Goal: Contribute content: Contribute content

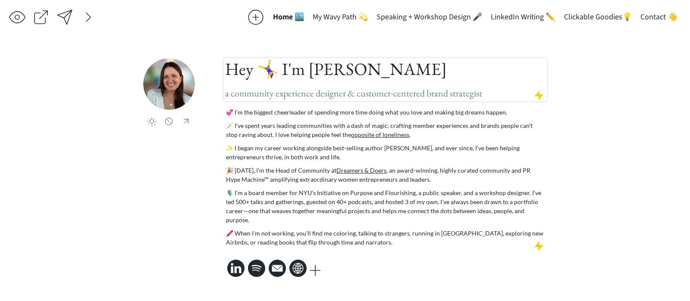
click at [329, 100] on span "a community experience designer & customer-centered brand strategist" at bounding box center [353, 93] width 257 height 12
click at [353, 94] on span "a community experience designer & customer-centered brand strategist" at bounding box center [353, 93] width 257 height 12
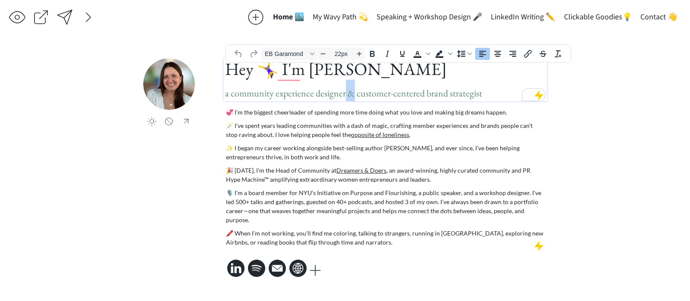
drag, startPoint x: 353, startPoint y: 97, endPoint x: 344, endPoint y: 97, distance: 8.7
click at [344, 97] on span "a community experience designer & customer-centered brand strategist" at bounding box center [353, 93] width 257 height 12
click at [486, 99] on h1 "Hey 🤸‍♀️ I'm Taylor Harrington a community experience designer, customer-center…" at bounding box center [385, 79] width 320 height 43
click at [347, 99] on span "a community experience designer, customer-centered brand strategist, and" at bounding box center [359, 93] width 268 height 12
click at [517, 99] on h1 "Hey 🤸‍♀️ I'm Taylor Harrington a community experience designer and customer-cen…" at bounding box center [385, 79] width 320 height 43
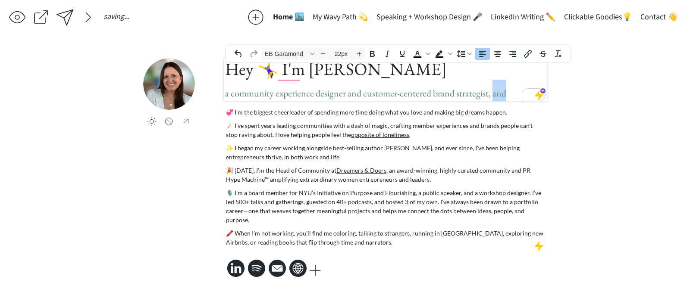
drag, startPoint x: 511, startPoint y: 99, endPoint x: 492, endPoint y: 99, distance: 19.0
click at [492, 99] on h1 "Hey 🤸‍♀️ I'm Taylor Harrington a community experience designer and customer-cen…" at bounding box center [385, 79] width 320 height 43
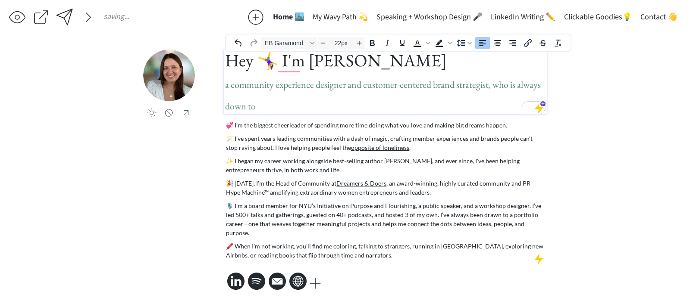
click at [297, 88] on span "a community experience designer and customer-centered brand strategist, who is …" at bounding box center [383, 95] width 316 height 34
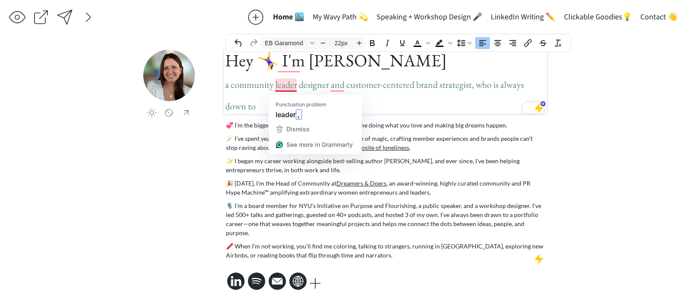
click at [284, 87] on span "a community leader designer and customer-centered brand strategist, who is alwa…" at bounding box center [374, 95] width 299 height 34
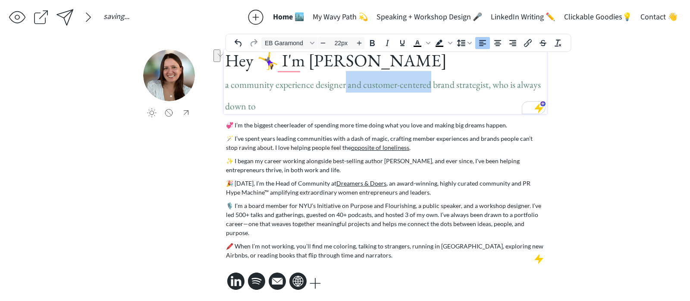
drag, startPoint x: 344, startPoint y: 89, endPoint x: 428, endPoint y: 85, distance: 83.3
click at [428, 85] on span "a community experience designer and customer-centered brand strategist, who is …" at bounding box center [383, 95] width 316 height 34
drag, startPoint x: 430, startPoint y: 86, endPoint x: 362, endPoint y: 88, distance: 68.6
click at [362, 88] on span "a community experience designer and customer-centered brand strategist, who is …" at bounding box center [383, 95] width 316 height 34
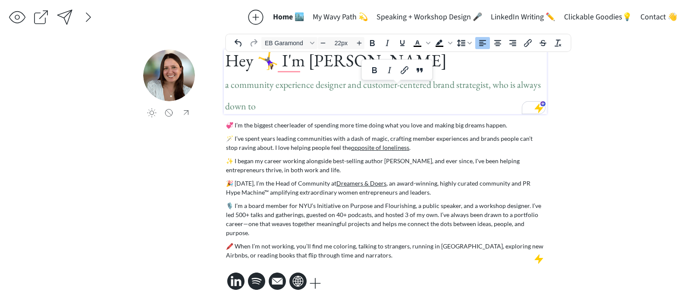
click at [364, 94] on h1 "Hey 🤸‍♀️ I'm Taylor Harrington a community experience designer and customer-cen…" at bounding box center [385, 82] width 320 height 65
click at [313, 104] on h1 "Hey 🤸‍♀️ I'm Taylor Harrington a community experience designer and customer-cen…" at bounding box center [385, 82] width 320 height 65
drag, startPoint x: 313, startPoint y: 108, endPoint x: 346, endPoint y: 99, distance: 33.6
click at [346, 99] on h1 "Hey 🤸‍♀️ I'm Taylor Harrington a community experience designer and customer-cen…" at bounding box center [385, 82] width 320 height 65
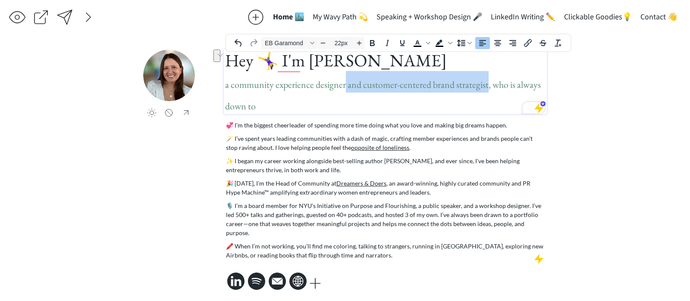
drag, startPoint x: 344, startPoint y: 88, endPoint x: 485, endPoint y: 88, distance: 140.9
click at [485, 88] on span "a community experience designer and customer-centered brand strategist, who is …" at bounding box center [383, 95] width 316 height 34
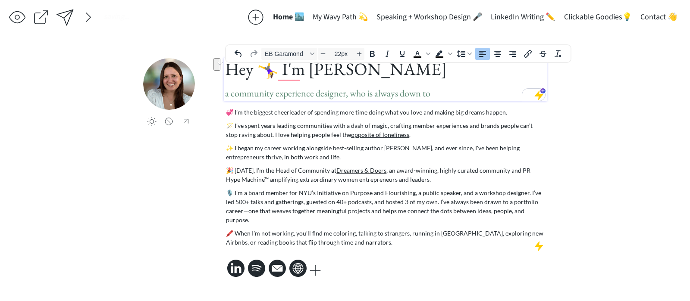
drag, startPoint x: 441, startPoint y: 100, endPoint x: 366, endPoint y: 101, distance: 75.4
click at [366, 101] on h1 "Hey 🤸‍♀️ I'm Taylor Harrington a community experience designer, who is always d…" at bounding box center [385, 79] width 320 height 43
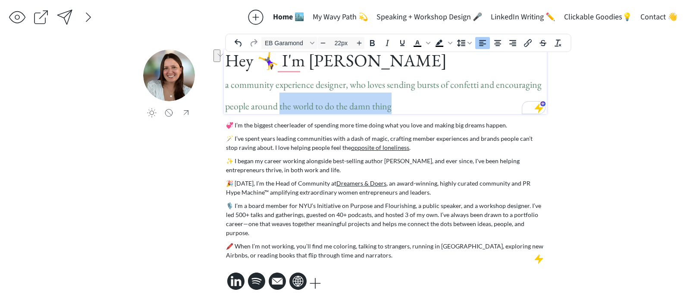
drag, startPoint x: 401, startPoint y: 109, endPoint x: 279, endPoint y: 103, distance: 122.6
click at [279, 103] on h1 "Hey 🤸‍♀️ I'm Taylor Harrington a community experience designer, who loves sendi…" at bounding box center [385, 82] width 320 height 65
click at [279, 103] on span "a community experience designer, who loves sending bursts of confetti and encou…" at bounding box center [383, 95] width 316 height 34
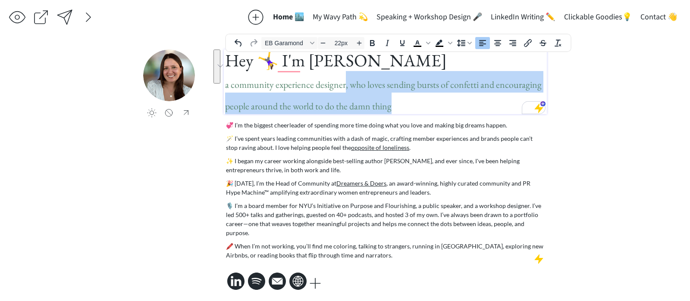
drag, startPoint x: 398, startPoint y: 105, endPoint x: 344, endPoint y: 88, distance: 56.4
click at [344, 88] on h1 "Hey 🤸‍♀️ I'm Taylor Harrington a community experience designer, who loves sendi…" at bounding box center [385, 82] width 320 height 65
click at [326, 132] on div "💞 I’m the biggest cheerleader of spending more time doing what you love and mak…" at bounding box center [385, 190] width 319 height 139
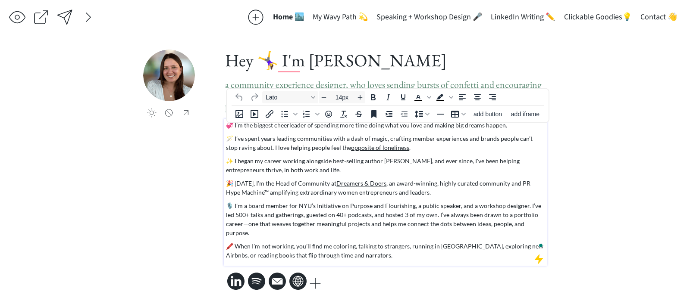
click at [337, 125] on p "💞 I’m the biggest cheerleader of spending more time doing what you love and mak…" at bounding box center [385, 125] width 319 height 9
click at [329, 143] on p "🪄 I’ve spent years leading communities with a dash of magic, crafting member ex…" at bounding box center [385, 143] width 319 height 18
click at [419, 130] on p "💞 I’m the biggest cheerleader of spending more time doing what you love and mak…" at bounding box center [385, 125] width 319 height 9
click at [510, 129] on p "💞 I’m the biggest cheerleader of spending more time doing what you love and mak…" at bounding box center [385, 125] width 319 height 9
click at [342, 144] on p "🪄 I’ve spent years leading communities with a dash of magic, crafting member ex…" at bounding box center [385, 143] width 319 height 18
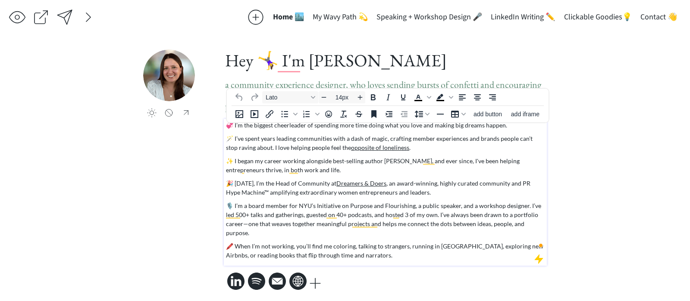
click at [513, 128] on p "💞 I’m the biggest cheerleader of spending more time doing what you love and mak…" at bounding box center [385, 125] width 319 height 9
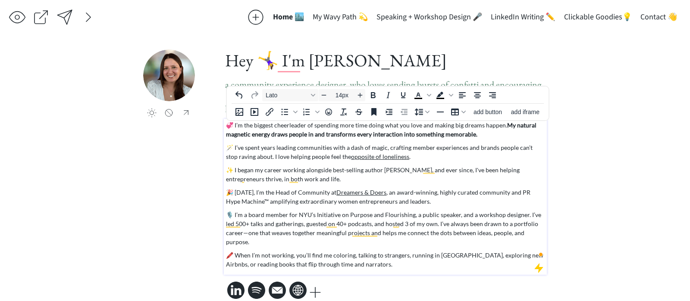
click at [518, 125] on strong "My natural magnetic energy draws people in and transforms every interaction int…" at bounding box center [381, 130] width 310 height 16
click at [309, 130] on strong "My magnetic energy draws people in and transforms every interaction into someth…" at bounding box center [384, 130] width 316 height 16
click at [159, 130] on div "click to upload a picture" at bounding box center [183, 101] width 81 height 103
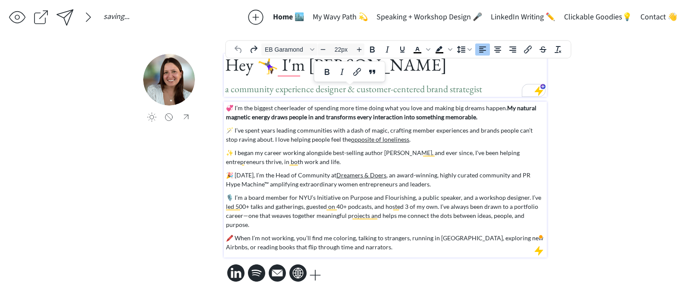
click at [408, 122] on p "💞 I’m the biggest cheerleader of spending more time doing what you love and mak…" at bounding box center [385, 112] width 319 height 18
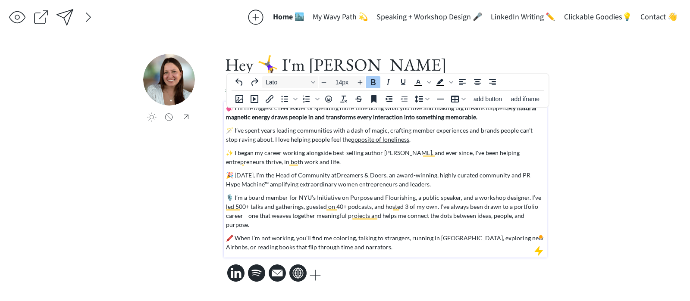
click at [630, 123] on div "saving... Home 🏙️ My Wavy Path 💫 Speaking + Workshop Design 🎤 LinkedIn Writing …" at bounding box center [345, 150] width 690 height 301
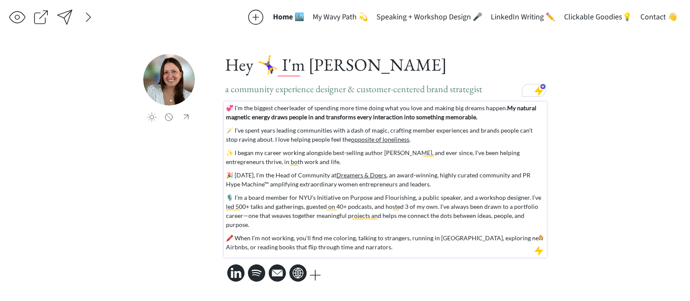
click at [506, 121] on p "💞 I’m the biggest cheerleader of spending more time doing what you love and mak…" at bounding box center [385, 112] width 319 height 18
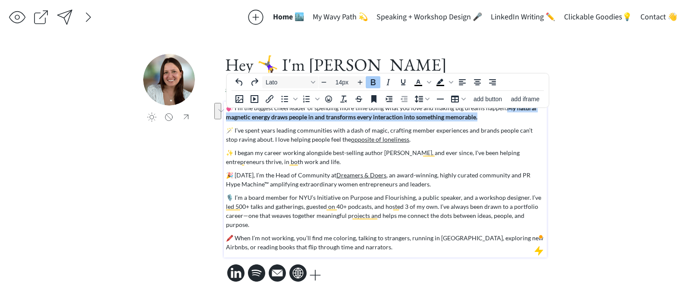
drag, startPoint x: 503, startPoint y: 117, endPoint x: 503, endPoint y: 113, distance: 4.3
click at [503, 113] on p "💞 I’m the biggest cheerleader of spending more time doing what you love and mak…" at bounding box center [385, 112] width 319 height 18
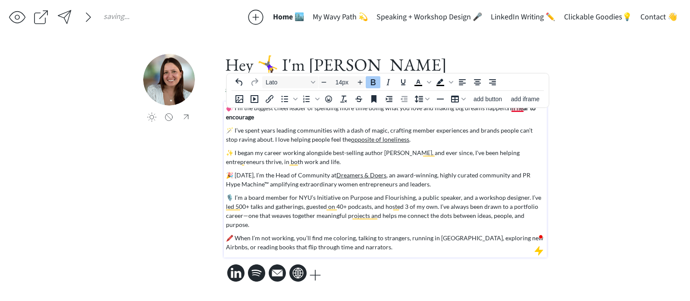
click at [517, 112] on strong "I'm hear to encourage" at bounding box center [380, 112] width 309 height 16
click at [477, 122] on p "💞 I’m the biggest cheerleader of spending more time doing what you love and mak…" at bounding box center [385, 112] width 319 height 18
drag, startPoint x: 421, startPoint y: 124, endPoint x: 324, endPoint y: 122, distance: 97.4
click at [323, 122] on p "💞 I’m the biggest cheerleader of spending more time doing what you love and mak…" at bounding box center [385, 112] width 319 height 18
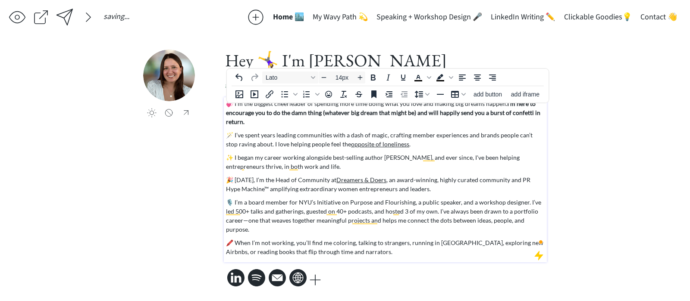
click at [421, 109] on p "💞 I’m the biggest cheerleader of spending more time doing what you love and mak…" at bounding box center [385, 112] width 319 height 27
drag, startPoint x: 273, startPoint y: 118, endPoint x: 320, endPoint y: 118, distance: 47.0
click at [320, 118] on strong "I'm here to encourage you to do the damn thing (whatever big dream that might b…" at bounding box center [383, 112] width 314 height 25
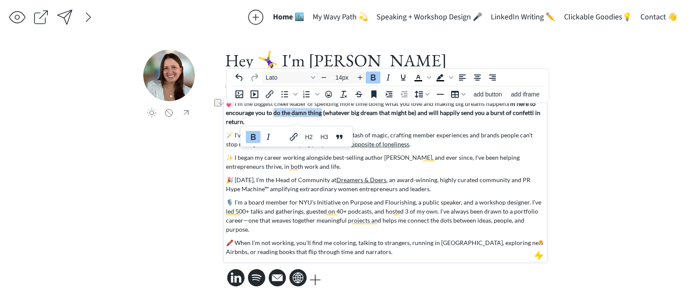
click at [320, 118] on strong "I'm here to encourage you to do the damn thing (whatever big dream that might b…" at bounding box center [383, 112] width 314 height 25
click at [321, 126] on p "💞 I’m the biggest cheerleader of spending more time doing what you love and mak…" at bounding box center [385, 112] width 319 height 27
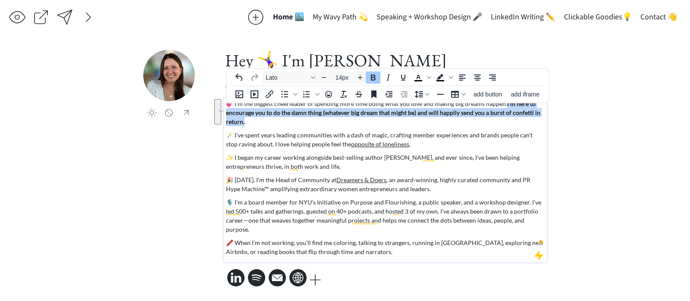
drag, startPoint x: 321, startPoint y: 128, endPoint x: 502, endPoint y: 111, distance: 181.9
click at [502, 111] on p "💞 I’m the biggest cheerleader of spending more time doing what you love and mak…" at bounding box center [385, 112] width 319 height 27
copy strong "I'm here to encourage you to do the damn thing (whatever big dream that might b…"
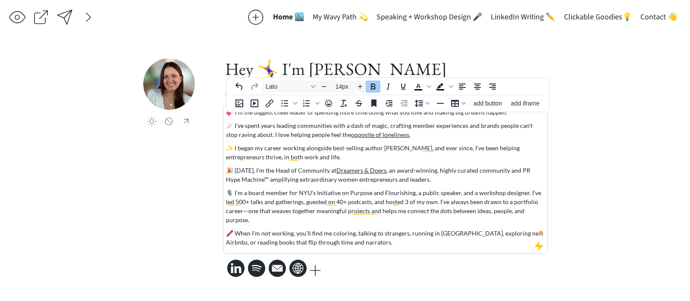
click at [429, 170] on div "💞 I’m the biggest cheerleader of spending more time doing what you love and mak…" at bounding box center [385, 177] width 319 height 139
drag, startPoint x: 368, startPoint y: 162, endPoint x: 450, endPoint y: 154, distance: 82.3
click at [450, 154] on p "✨ I began my career working alongside best-selling author Seth Godin, and ever …" at bounding box center [385, 153] width 319 height 18
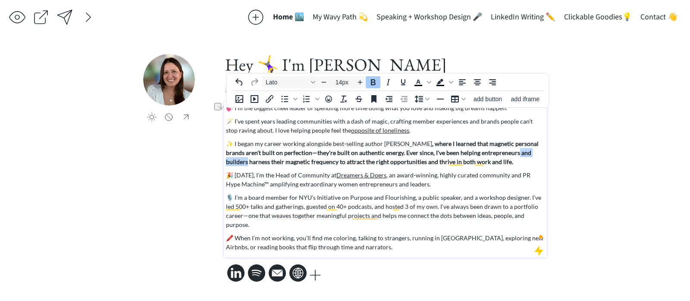
drag, startPoint x: 497, startPoint y: 159, endPoint x: 548, endPoint y: 159, distance: 51.3
click at [548, 159] on div "saving... Home 🏙️ My Wavy Path 💫 Speaking + Workshop Design 🎤 LinkedIn Writing …" at bounding box center [345, 150] width 690 height 301
click at [260, 165] on strong ", where I learned that magnetic personal brands aren't built on perfection—they…" at bounding box center [384, 152] width 316 height 25
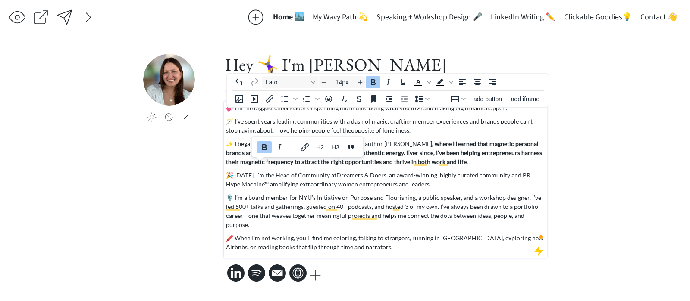
click at [289, 166] on strong ", where I learned that magnetic personal brands aren't built on perfection—they…" at bounding box center [384, 152] width 316 height 25
click at [266, 166] on strong ", where I learned that magnetic personal brands aren't built on perfection—they…" at bounding box center [384, 152] width 316 height 25
click at [476, 166] on p "✨ I began my career working alongside best-selling author Seth Godin , where I …" at bounding box center [385, 152] width 319 height 27
click at [524, 158] on strong ", where I learned that magnetic personal brands aren't built on perfection—they…" at bounding box center [384, 152] width 316 height 25
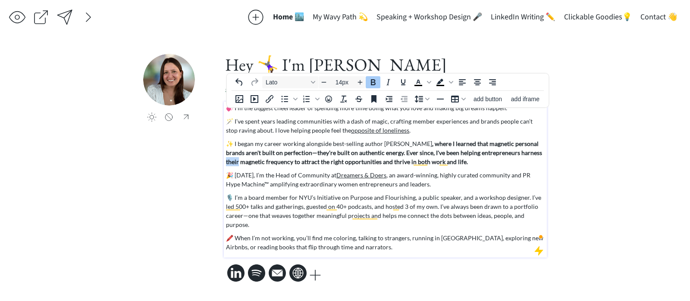
click at [524, 158] on strong ", where I learned that magnetic personal brands aren't built on perfection—they…" at bounding box center [384, 152] width 316 height 25
drag, startPoint x: 255, startPoint y: 165, endPoint x: 295, endPoint y: 170, distance: 39.9
click at [295, 166] on p "✨ I began my career working alongside best-selling author Seth Godin , where I …" at bounding box center [385, 152] width 319 height 27
click at [256, 173] on div "💞 I’m the biggest cheerleader of spending more time doing what you love and mak…" at bounding box center [385, 177] width 319 height 148
click at [351, 166] on strong ", where I learned that magnetic personal brands aren't built on perfection—they…" at bounding box center [384, 152] width 316 height 25
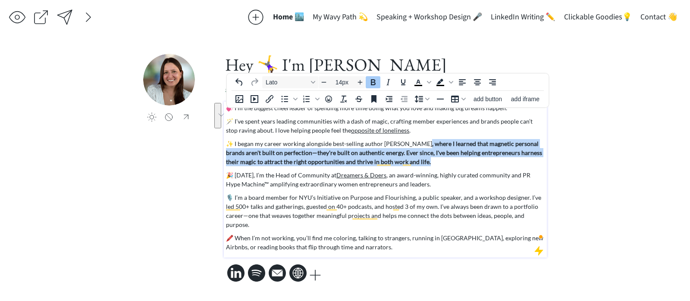
drag, startPoint x: 418, startPoint y: 164, endPoint x: 409, endPoint y: 150, distance: 16.7
click at [409, 150] on p "✨ I began my career working alongside best-selling author Seth Godin , where I …" at bounding box center [385, 152] width 319 height 27
click at [373, 82] on icon "Bold" at bounding box center [373, 82] width 10 height 10
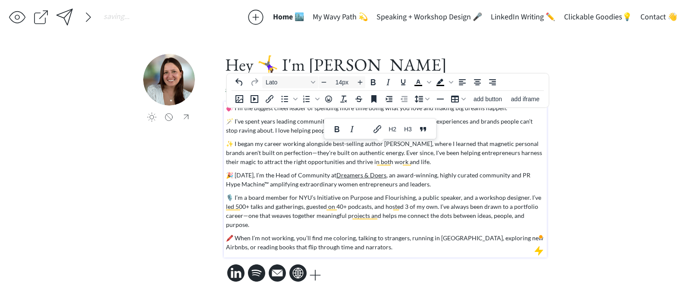
click at [433, 166] on p "✨ I began my career working alongside best-selling author Seth Godin, where I l…" at bounding box center [385, 152] width 319 height 27
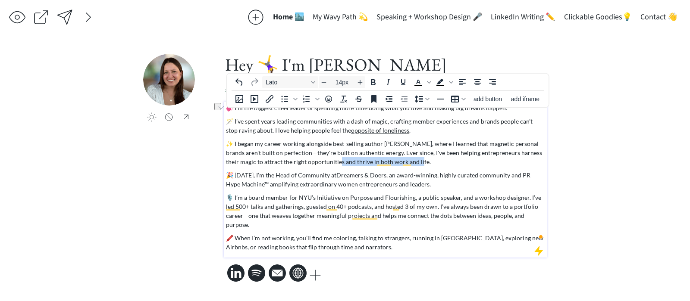
drag, startPoint x: 432, startPoint y: 166, endPoint x: 331, endPoint y: 169, distance: 101.3
click at [331, 166] on p "✨ I began my career working alongside best-selling author Seth Godin, where I l…" at bounding box center [385, 152] width 319 height 27
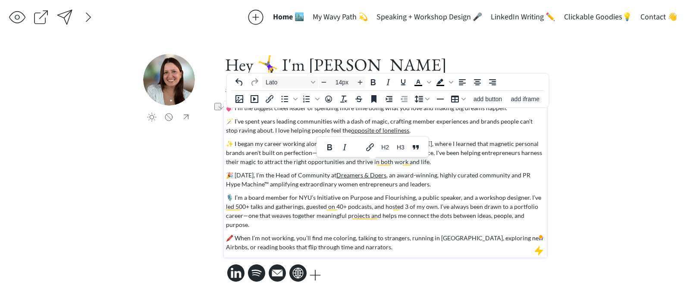
click at [328, 166] on p "✨ I began my career working alongside best-selling author Seth Godin, where I l…" at bounding box center [385, 152] width 319 height 27
drag, startPoint x: 328, startPoint y: 167, endPoint x: 350, endPoint y: 166, distance: 21.6
click at [350, 166] on p "✨ I began my career working alongside best-selling author Seth Godin, where I l…" at bounding box center [385, 152] width 319 height 27
click at [415, 195] on div "💞 I’m the biggest cheerleader of spending more time doing what you love and mak…" at bounding box center [385, 177] width 319 height 148
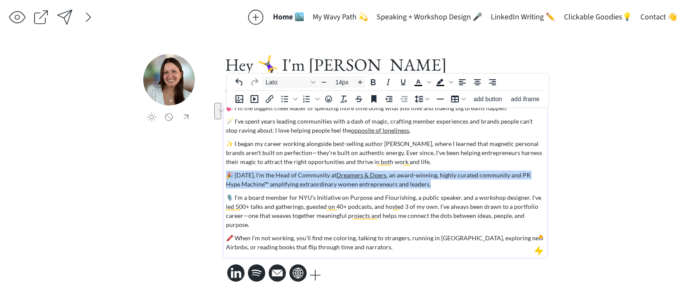
drag, startPoint x: 424, startPoint y: 191, endPoint x: 223, endPoint y: 178, distance: 201.3
click at [224, 178] on div "💞 I’m the biggest cheerleader of spending more time doing what you love and mak…" at bounding box center [385, 180] width 323 height 156
copy p "🎉 Today, I’m the Head of Community at Dreamers & Doers , an award-winning, high…"
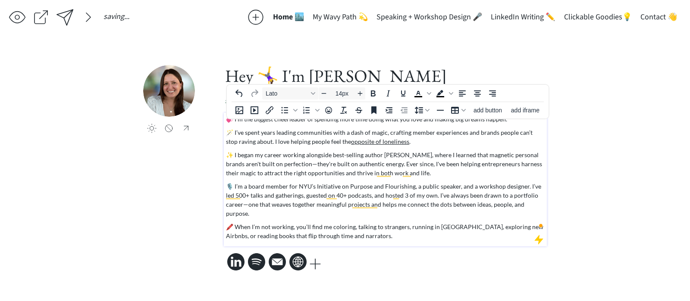
click at [412, 145] on p "🪄 I’ve spent years leading communities with a dash of magic, crafting member ex…" at bounding box center [385, 137] width 319 height 18
click at [418, 183] on div "💞 I’m the biggest cheerleader of spending more time doing what you love and mak…" at bounding box center [385, 178] width 319 height 126
click at [424, 177] on p "✨ I began my career working alongside best-selling author Seth Godin, where I l…" at bounding box center [385, 163] width 319 height 27
click at [419, 145] on p "🪄 I’ve spent years leading communities with a dash of magic, crafting member ex…" at bounding box center [385, 137] width 319 height 18
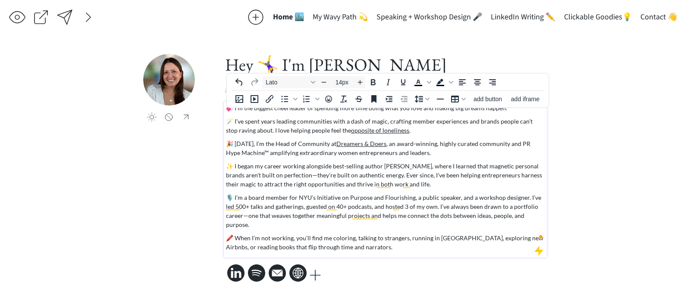
click at [404, 205] on p "🎙️ I’m a board member for NYU’s Initiative on Purpose and Flourishing, a public…" at bounding box center [385, 211] width 319 height 36
click at [410, 203] on p "🎙️ I’m a board member for NYU’s Initiative on Purpose and Flourishing, a public…" at bounding box center [385, 211] width 319 height 36
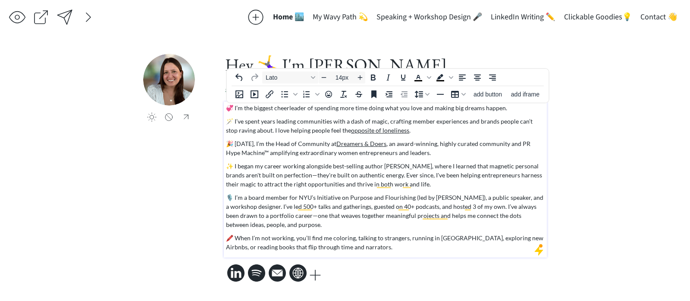
click at [282, 197] on p "🎙️ I’m a board member for NYU’s Initiative on Purpose and Flourishing (led by S…" at bounding box center [385, 211] width 319 height 36
click at [287, 197] on p "🎙️ I’m a board member for NYU’s Initiative on Purpose and Flourishing (led by S…" at bounding box center [385, 211] width 319 height 36
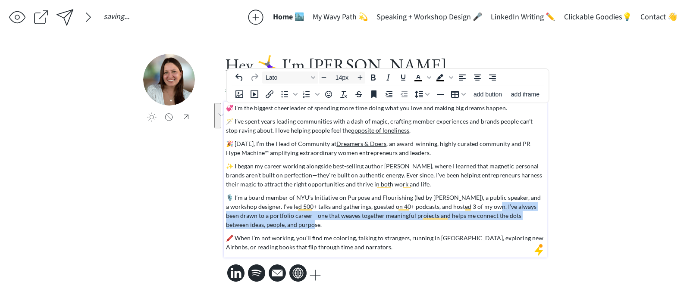
drag, startPoint x: 313, startPoint y: 222, endPoint x: 500, endPoint y: 205, distance: 187.0
click at [500, 205] on p "🎙️ I’m a board member of NYU’s Initiative on Purpose and Flourishing (led by Su…" at bounding box center [385, 211] width 319 height 36
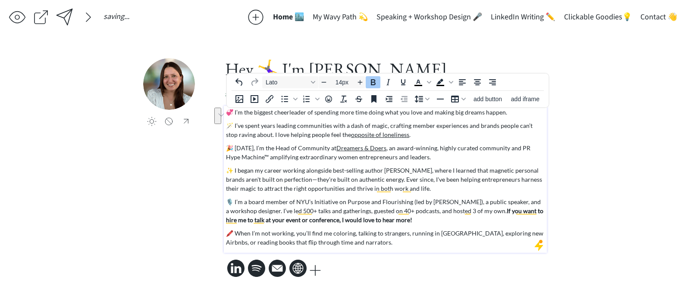
drag, startPoint x: 503, startPoint y: 218, endPoint x: 499, endPoint y: 209, distance: 9.5
click at [499, 209] on p "🎙️ I’m a board member of NYU’s Initiative on Purpose and Flourishing (led by Su…" at bounding box center [385, 210] width 319 height 27
click at [369, 83] on icon "Bold" at bounding box center [373, 82] width 10 height 10
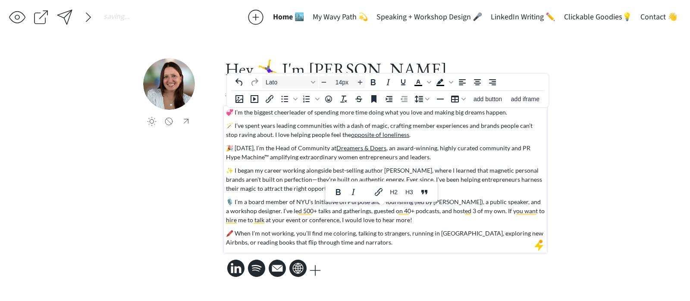
click at [313, 233] on span "🖍️ When I’m not working, you’ll find me coloring, talking to strangers, running…" at bounding box center [384, 238] width 317 height 16
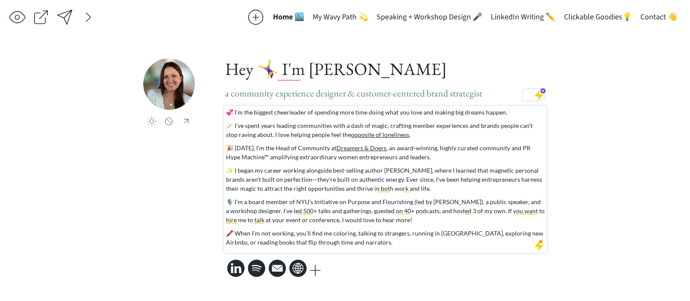
click at [365, 250] on div "💞 I’m the biggest cheerleader of spending more time doing what you love and mak…" at bounding box center [385, 179] width 323 height 147
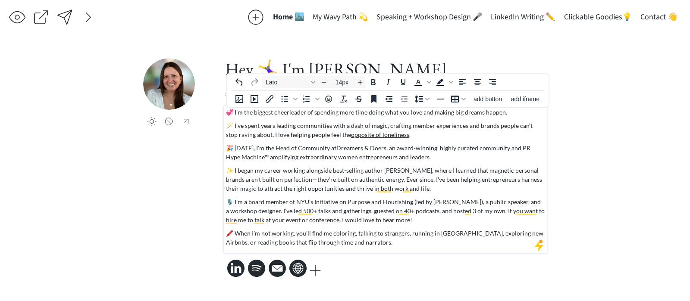
click at [363, 242] on p "🖍️ When I’m not working, you’ll find me coloring, talking to strangers, running…" at bounding box center [385, 238] width 319 height 18
click at [593, 144] on div "saving... Home 🏙️ My Wavy Path 💫 Speaking + Workshop Design 🎤 LinkedIn Writing …" at bounding box center [345, 150] width 690 height 301
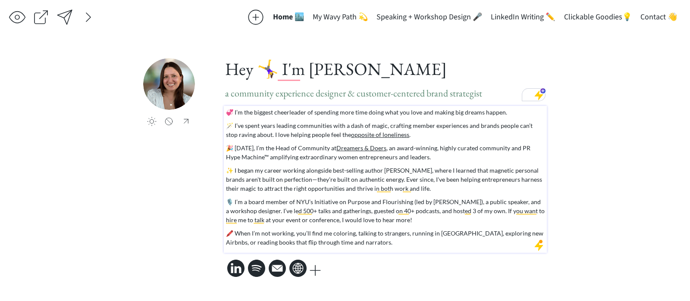
click at [437, 119] on div "💞 I’m the biggest cheerleader of spending more time doing what you love and mak…" at bounding box center [385, 177] width 319 height 139
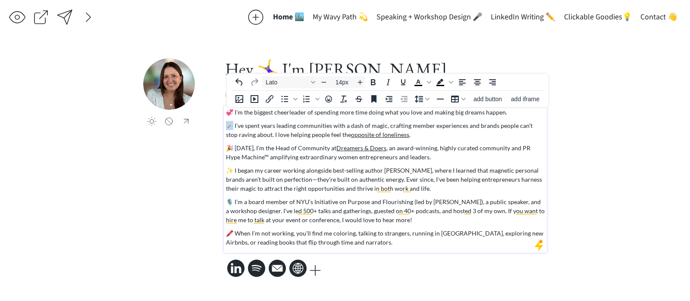
click at [437, 119] on div "💞 I’m the biggest cheerleader of spending more time doing what you love and mak…" at bounding box center [385, 177] width 319 height 139
click at [440, 115] on p "💞 I’m the biggest cheerleader of spending more time doing what you love and mak…" at bounding box center [385, 112] width 319 height 9
click at [429, 112] on p "💞 I’m the biggest cheerleader of spending more time doing what you love and mak…" at bounding box center [385, 112] width 319 height 9
click at [447, 112] on p "💞 I’m the biggest cheerleader of spending more time doing what you love and mak…" at bounding box center [385, 112] width 319 height 9
click at [524, 112] on p "💞 I’m the biggest cheerleader of spending more time doing what you love and mak…" at bounding box center [385, 112] width 319 height 9
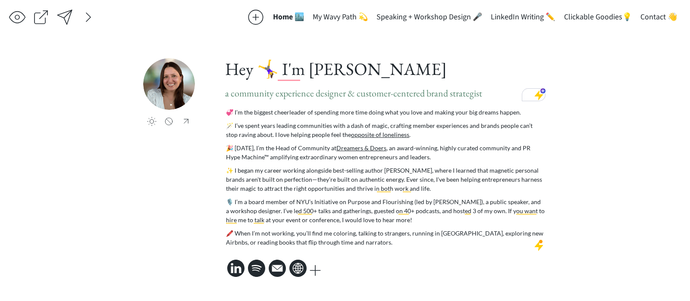
click at [597, 99] on div "saving... Home 🏙️ My Wavy Path 💫 Speaking + Workshop Design 🎤 LinkedIn Writing …" at bounding box center [345, 150] width 690 height 301
click at [426, 100] on div at bounding box center [385, 103] width 323 height 6
click at [390, 96] on span "a community experience designer & customer-centered brand strategist" at bounding box center [353, 93] width 257 height 12
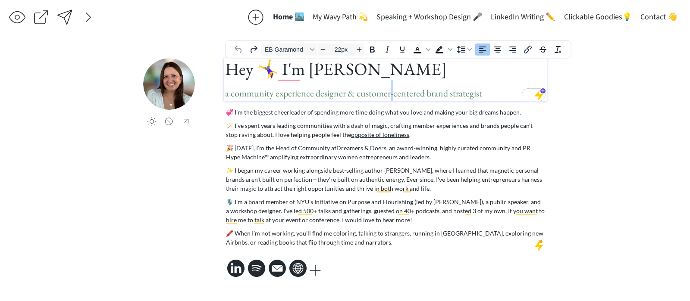
click at [390, 96] on span "a community experience designer & customer-centered brand strategist" at bounding box center [353, 93] width 257 height 12
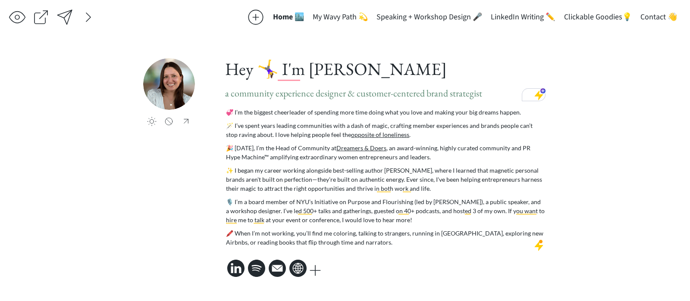
click at [370, 100] on div at bounding box center [385, 103] width 323 height 6
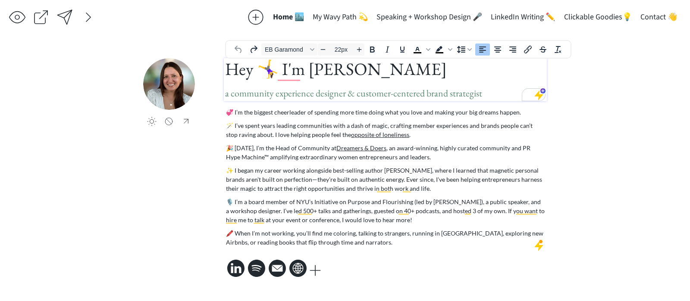
click at [352, 89] on span "a community experience designer & customer-centered brand strategist" at bounding box center [353, 93] width 257 height 12
click at [353, 95] on span "a community experience designer & customer-centered brand strategist" at bounding box center [353, 93] width 257 height 12
drag, startPoint x: 357, startPoint y: 94, endPoint x: 426, endPoint y: 96, distance: 68.6
click at [426, 96] on span "a community experience designer & customer-centered brand strategist" at bounding box center [353, 93] width 257 height 12
click at [435, 96] on h1 "Hey 🤸‍♀️ I'm Taylor Harrington a community experience designer & brand strategi…" at bounding box center [385, 79] width 320 height 43
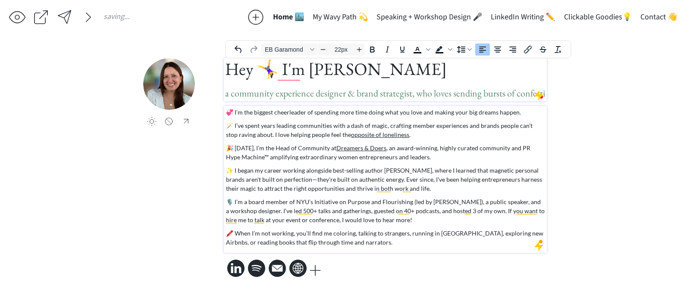
click at [409, 146] on p "🎉 Today, I’m the Head of Community at Dreamers & Doers , an award-winning, high…" at bounding box center [385, 153] width 319 height 18
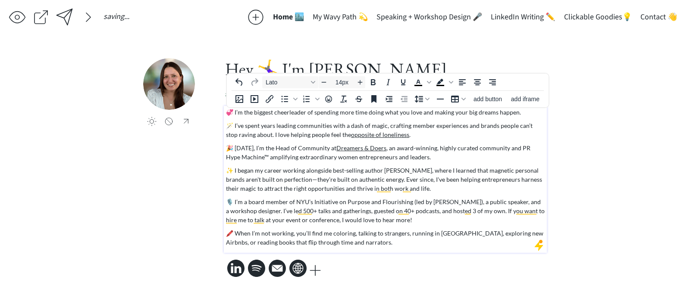
click at [621, 103] on div "saving... Home 🏙️ My Wavy Path 💫 Speaking + Workshop Design 🎤 LinkedIn Writing …" at bounding box center [345, 150] width 690 height 301
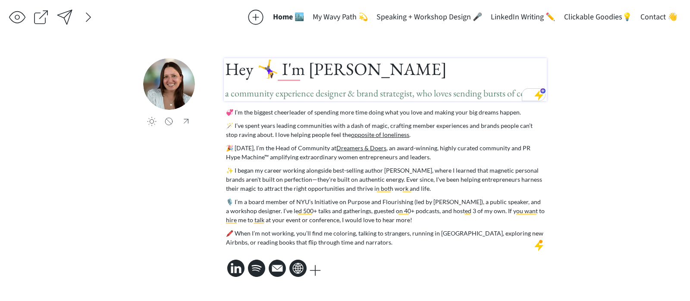
click at [476, 92] on span "a community experience designer & brand strategist, who loves sending bursts of…" at bounding box center [385, 93] width 320 height 12
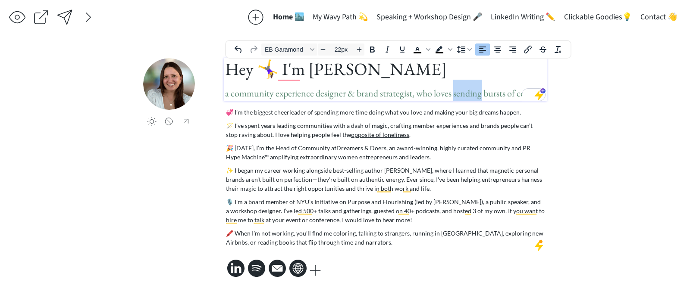
click at [476, 92] on span "a community experience designer & brand strategist, who loves sending bursts of…" at bounding box center [385, 93] width 320 height 12
click at [472, 93] on span "a community experience designer & brand strategist, who loves sending bursts of…" at bounding box center [385, 93] width 320 height 12
click at [451, 116] on p "💞 I’m the biggest cheerleader of spending more time doing what you love and mak…" at bounding box center [385, 112] width 319 height 9
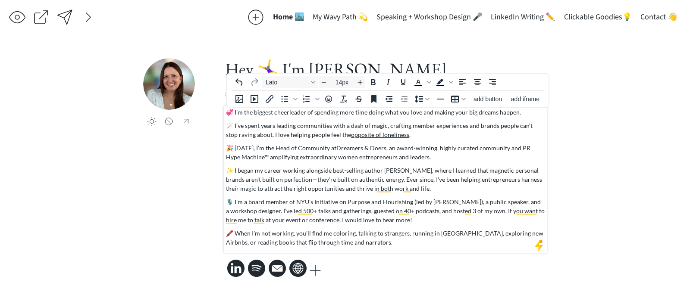
click at [530, 113] on p "💞 I’m the biggest cheerleader of spending more time doing what you love and mak…" at bounding box center [385, 112] width 319 height 9
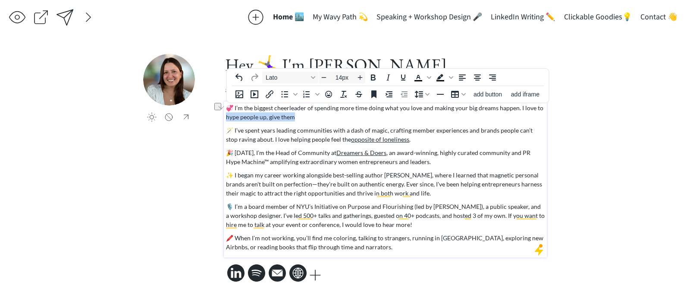
drag, startPoint x: 301, startPoint y: 115, endPoint x: 220, endPoint y: 120, distance: 81.6
click at [220, 120] on div "click to upload a picture Hey 🤸‍♀️ I'm Taylor Harrington a community experience…" at bounding box center [344, 169] width 403 height 231
click at [272, 116] on p "💞 I’m the biggest cheerleader of spending more time doing what you love and mak…" at bounding box center [385, 112] width 319 height 18
click at [340, 120] on p "💞 I’m the biggest cheerleader of spending more time doing what you love and mak…" at bounding box center [385, 112] width 319 height 18
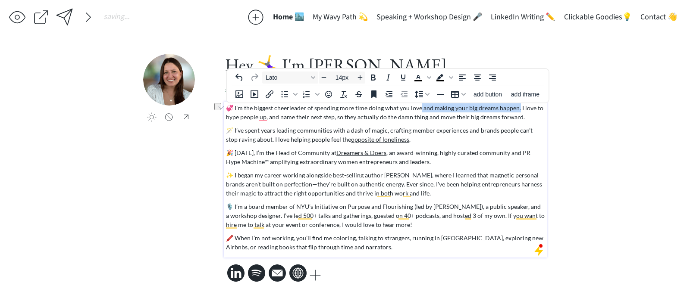
drag, startPoint x: 514, startPoint y: 110, endPoint x: 416, endPoint y: 109, distance: 97.8
click at [416, 109] on p "💞 I’m the biggest cheerleader of spending more time doing what you love and mak…" at bounding box center [385, 112] width 319 height 18
click at [451, 113] on p "💞 I’m the biggest cheerleader of spending more time doing what you love. I love…" at bounding box center [385, 112] width 319 height 18
click at [441, 107] on p "💞 I’m the biggest cheerleader of spending more time doing what you love. I love…" at bounding box center [385, 112] width 319 height 18
click at [444, 109] on p "💞 I’m the biggest cheerleader of spending more time doing what you love. I love…" at bounding box center [385, 112] width 319 height 18
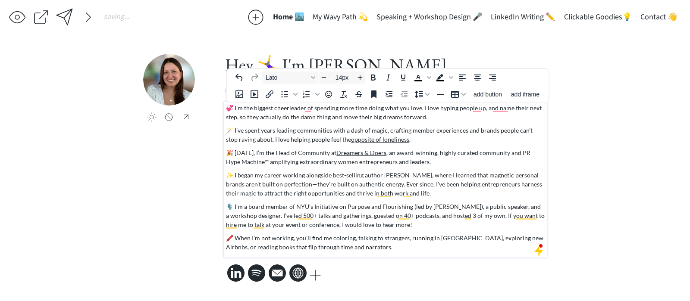
click at [458, 116] on p "💞 I’m the biggest cheerleader of spending more time doing what you love. I love…" at bounding box center [385, 112] width 319 height 18
click at [365, 110] on p "💞 I’m the biggest cheerleader of spending more time doing what you love. I love…" at bounding box center [385, 112] width 319 height 18
click at [367, 109] on p "💞 I’m the biggest cheerleader of spending more time doing what you love. I love…" at bounding box center [385, 112] width 319 height 18
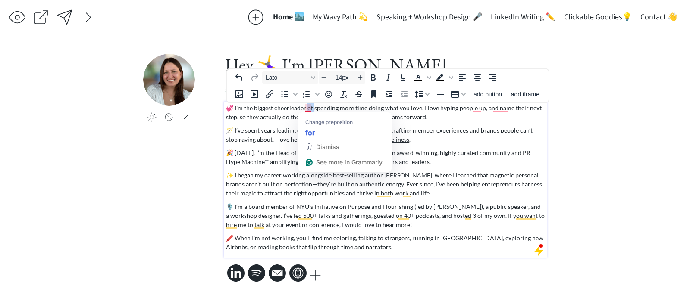
drag, startPoint x: 306, startPoint y: 109, endPoint x: 312, endPoint y: 109, distance: 6.0
click at [312, 109] on p "💞 I’m the biggest cheerleader of spending more time doing what you love. I love…" at bounding box center [385, 112] width 319 height 18
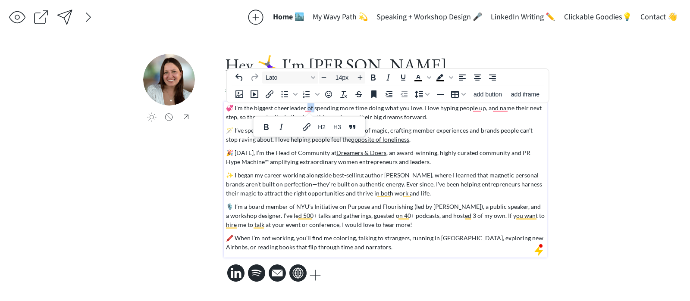
click at [312, 109] on p "💞 I’m the biggest cheerleader of spending more time doing what you love. I love…" at bounding box center [385, 112] width 319 height 18
click at [487, 108] on p "💞 I’m the biggest cheerleader of spending more time doing what you love. I love…" at bounding box center [385, 112] width 319 height 18
click at [490, 109] on p "💞 I’m the biggest cheerleader of spending more time doing what you love. I love…" at bounding box center [385, 112] width 319 height 18
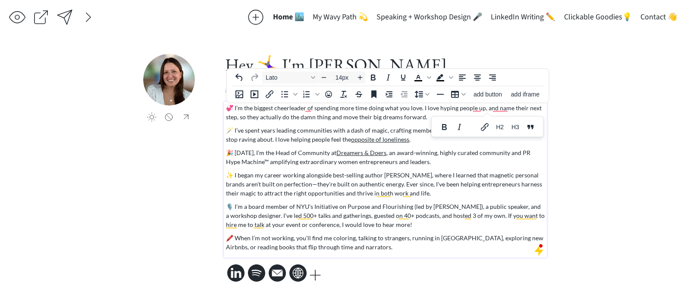
click at [459, 110] on p "💞 I’m the biggest cheerleader of spending more time doing what you love. I love…" at bounding box center [385, 112] width 319 height 18
click at [435, 112] on p "💞 I’m the biggest cheerleader of spending more time doing what you love. I love…" at bounding box center [385, 112] width 319 height 18
drag, startPoint x: 434, startPoint y: 110, endPoint x: 457, endPoint y: 111, distance: 23.3
click at [457, 111] on p "💞 I’m the biggest cheerleader of spending more time doing what you love. I love…" at bounding box center [385, 112] width 319 height 18
click at [453, 112] on p "💞 I’m the biggest cheerleader of spending more time doing what you love. I love…" at bounding box center [385, 112] width 319 height 18
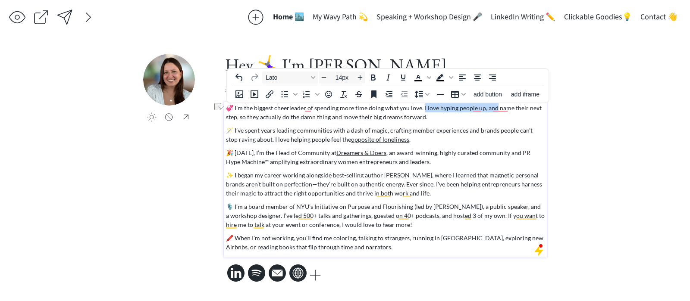
drag, startPoint x: 419, startPoint y: 109, endPoint x: 491, endPoint y: 106, distance: 71.6
click at [491, 106] on p "💞 I’m the biggest cheerleader of spending more time doing what you love. I love…" at bounding box center [385, 112] width 319 height 18
click at [526, 110] on p "💞 I’m the biggest cheerleader of spending more time doing what you love. I love…" at bounding box center [385, 112] width 319 height 18
click at [530, 110] on p "💞 I’m the biggest cheerleader of spending more time doing what you love. I love…" at bounding box center [385, 112] width 319 height 18
click at [445, 127] on p "🪄 I’ve spent years leading communities with a dash of magic, crafting member ex…" at bounding box center [385, 135] width 319 height 18
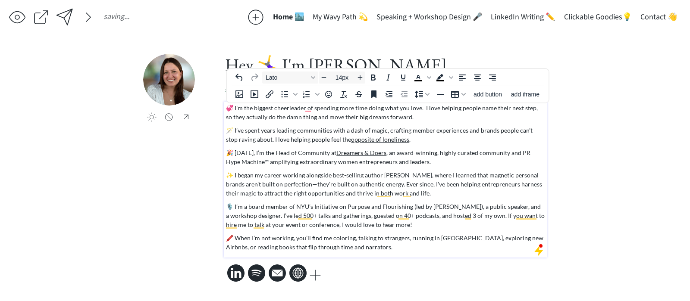
click at [418, 116] on p "💞 I’m the biggest cheerleader of spending more time doing what you love. I love…" at bounding box center [385, 112] width 319 height 18
drag, startPoint x: 391, startPoint y: 113, endPoint x: 222, endPoint y: 110, distance: 169.0
click at [222, 110] on div "click to upload a picture Hey 🤸‍♀️ I'm Taylor Harrington a community experience…" at bounding box center [344, 169] width 403 height 231
click at [292, 114] on p "💞 I’m the biggest cheerleader of spending more time doing what you love. I love…" at bounding box center [385, 112] width 319 height 18
click at [428, 119] on p "💞 I’m the biggest cheerleader of spending more time doing what you love. I love…" at bounding box center [385, 112] width 319 height 18
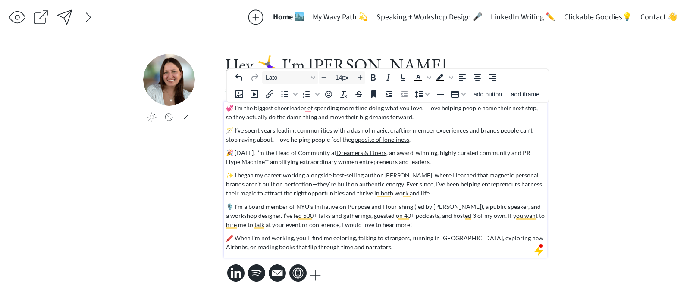
click at [384, 133] on p "🪄 I’ve spent years leading communities with a dash of magic, crafting member ex…" at bounding box center [385, 135] width 319 height 18
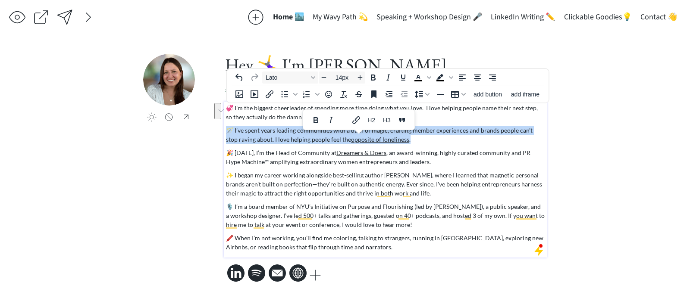
drag, startPoint x: 421, startPoint y: 141, endPoint x: 224, endPoint y: 131, distance: 197.2
click at [224, 131] on div "💞 I’m the biggest cheerleader of spending more time doing what you love. I love…" at bounding box center [385, 180] width 323 height 156
copy p "🪄 I’ve spent years leading communities with a dash of magic, crafting member ex…"
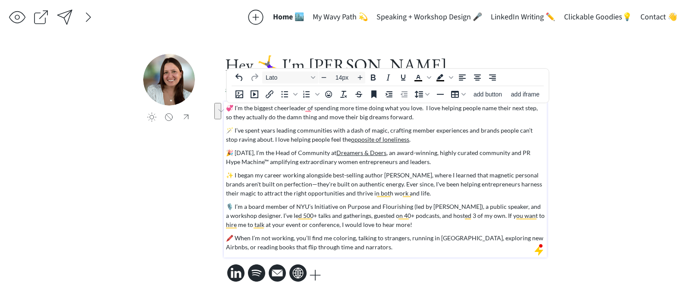
click at [281, 151] on p "🎉 Today, I’m the Head of Community at Dreamers & Doers , an award-winning, high…" at bounding box center [385, 157] width 319 height 18
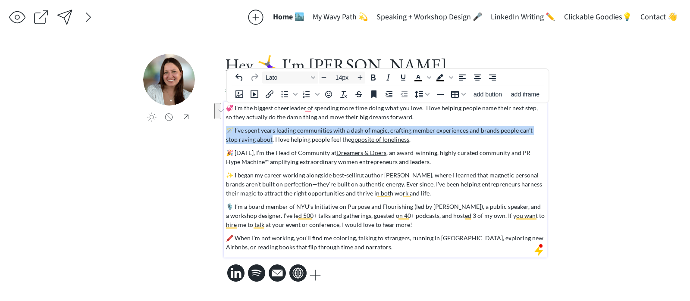
drag, startPoint x: 259, startPoint y: 139, endPoint x: 228, endPoint y: 130, distance: 32.3
click at [228, 130] on p "🪄 I’ve spent years leading communities with a dash of magic, crafting member ex…" at bounding box center [385, 135] width 319 height 18
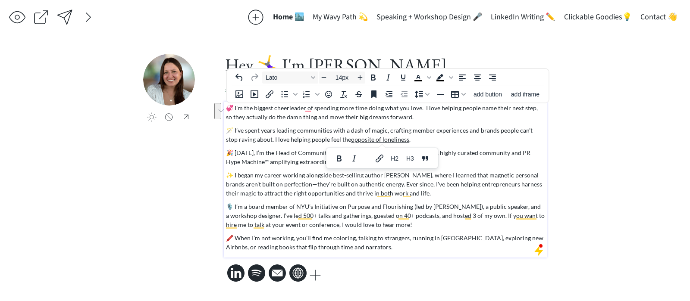
click at [307, 141] on p "🪄 I’ve spent years leading communities with a dash of magic, crafting member ex…" at bounding box center [385, 135] width 319 height 18
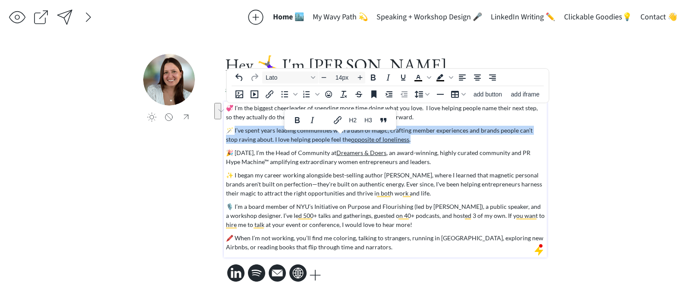
drag, startPoint x: 409, startPoint y: 138, endPoint x: 233, endPoint y: 130, distance: 175.6
click at [233, 130] on p "🪄 I’ve spent years leading communities with a dash of magic, crafting member ex…" at bounding box center [385, 135] width 319 height 18
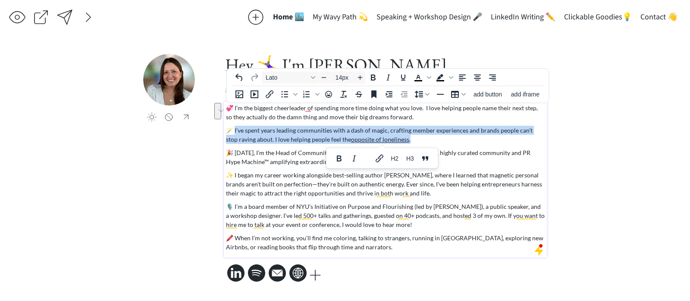
copy p "’ve spent years leading communities with a dash of magic, crafting member exper…"
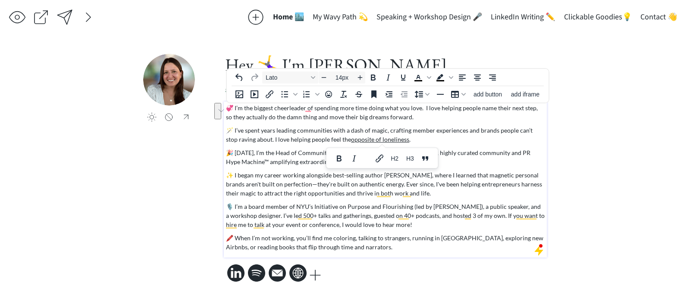
click at [454, 167] on div "💞 I’m the biggest cheerleader of spending more time doing what you love. I love…" at bounding box center [385, 177] width 319 height 148
click at [436, 160] on p "🎉 Today, I’m the Head of Community at Dreamers & Doers , an award-winning, high…" at bounding box center [385, 157] width 319 height 18
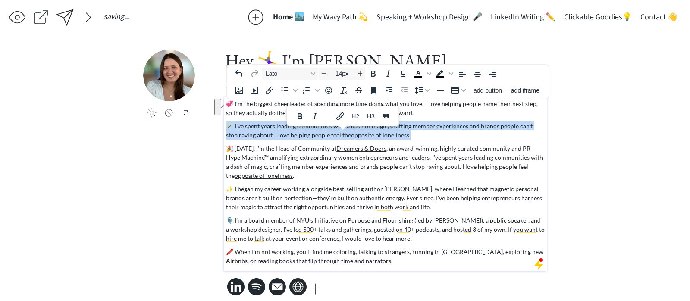
drag, startPoint x: 416, startPoint y: 134, endPoint x: 229, endPoint y: 126, distance: 187.7
click at [225, 126] on div "💞 I’m the biggest cheerleader of spending more time doing what you love. I love…" at bounding box center [385, 184] width 323 height 174
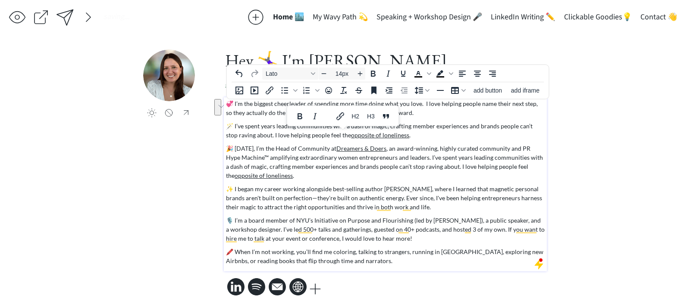
click at [245, 128] on p "🪄 I’ve spent years leading communities with a dash of magic, crafting member ex…" at bounding box center [385, 131] width 319 height 18
drag, startPoint x: 231, startPoint y: 126, endPoint x: 223, endPoint y: 126, distance: 8.2
click at [223, 126] on div "click to upload a picture Hey 🤸‍♀️ I'm Taylor Harrington a community experience…" at bounding box center [344, 174] width 403 height 249
copy p "🪄"
click at [237, 161] on p "🎉 Today, I’m the Head of Community at Dreamers & Doers , an award-winning, high…" at bounding box center [385, 162] width 319 height 36
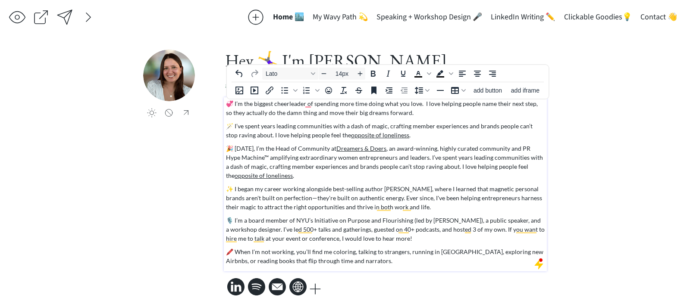
click at [231, 147] on p "🎉 Today, I’m the Head of Community at Dreamers & Doers , an award-winning, high…" at bounding box center [385, 162] width 319 height 36
drag, startPoint x: 231, startPoint y: 148, endPoint x: 222, endPoint y: 148, distance: 9.1
click at [222, 148] on div "click to upload a picture Hey 🤸‍♀️ I'm Taylor Harrington a community experience…" at bounding box center [344, 174] width 403 height 249
copy p "🎉🪄"
drag, startPoint x: 234, startPoint y: 103, endPoint x: 222, endPoint y: 104, distance: 11.6
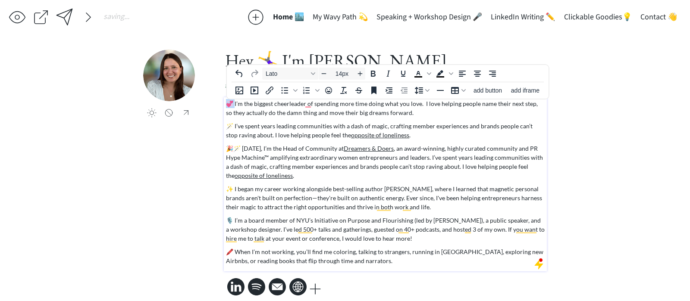
click at [222, 104] on div "click to upload a picture Hey 🤸‍♀️ I'm Taylor Harrington a community experience…" at bounding box center [344, 174] width 403 height 249
click at [230, 148] on p "🎉🪄 Today, I’m the Head of Community at Dreamers & Doers , an award-winning, hig…" at bounding box center [385, 162] width 319 height 36
click at [231, 147] on p "🎉🪄 Today, I’m the Head of Community at Dreamers & Doers , an award-winning, hig…" at bounding box center [385, 162] width 319 height 36
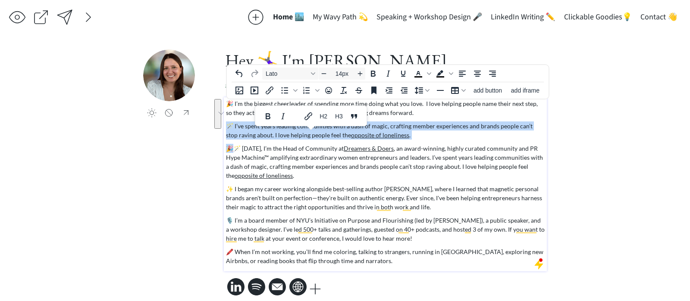
drag, startPoint x: 230, startPoint y: 147, endPoint x: 225, endPoint y: 126, distance: 21.4
click at [225, 126] on div "🎉 I’m the biggest cheerleader of spending more time doing what you love. I love…" at bounding box center [385, 184] width 323 height 174
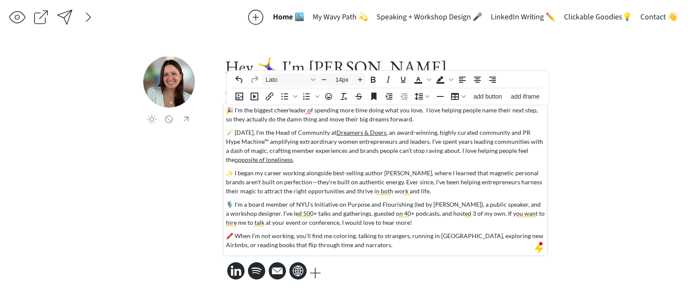
click at [444, 143] on p "🪄 Today, I’m the Head of Community at Dreamers & Doers , an award-winning, high…" at bounding box center [385, 146] width 319 height 36
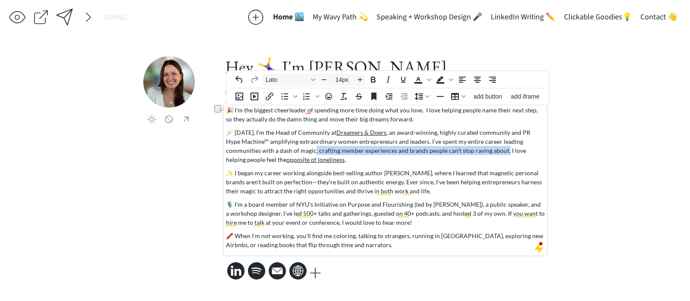
drag, startPoint x: 278, startPoint y: 150, endPoint x: 469, endPoint y: 152, distance: 190.1
click at [469, 152] on p "🪄 Today, I’m the Head of Community at Dreamers & Doers , an award-winning, high…" at bounding box center [385, 146] width 319 height 36
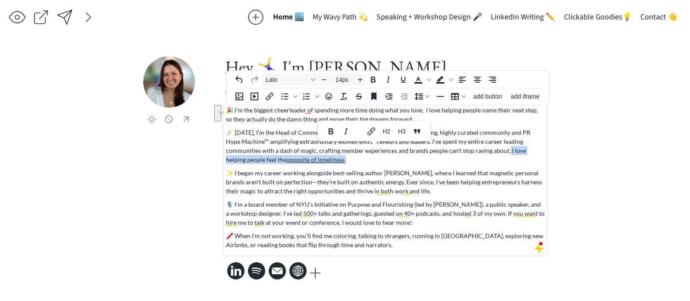
drag, startPoint x: 468, startPoint y: 157, endPoint x: 469, endPoint y: 152, distance: 5.7
click at [469, 152] on p "🪄 Today, I’m the Head of Community at Dreamers & Doers , an award-winning, high…" at bounding box center [385, 146] width 319 height 36
copy p "I love helping people feel the opposite of loneliness ."
click at [460, 156] on p "🪄 Today, I’m the Head of Community at Dreamers & Doers , an award-winning, high…" at bounding box center [385, 146] width 319 height 36
drag, startPoint x: 464, startPoint y: 157, endPoint x: 445, endPoint y: 147, distance: 21.4
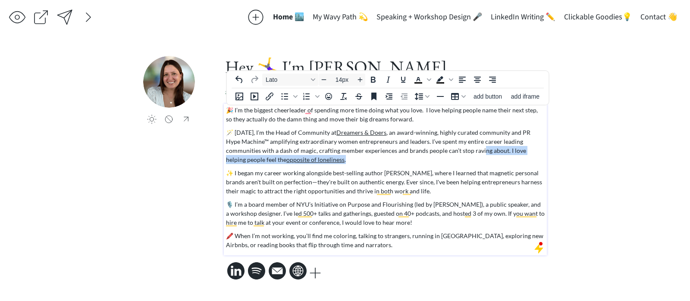
click at [445, 147] on p "🪄 Today, I’m the Head of Community at Dreamers & Doers , an award-winning, high…" at bounding box center [385, 146] width 319 height 36
drag, startPoint x: 471, startPoint y: 156, endPoint x: 470, endPoint y: 149, distance: 7.0
click at [470, 149] on p "🪄 Today, I’m the Head of Community at Dreamers & Doers , an award-winning, high…" at bounding box center [385, 146] width 319 height 36
copy p "I love helping people feel the opposite of loneliness ."
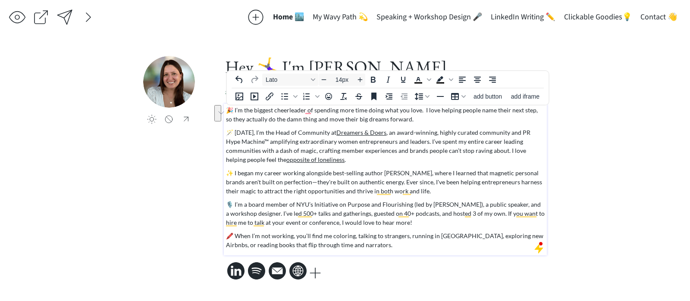
click at [426, 247] on p "🖍️ When I’m not working, you’ll find me coloring, talking to strangers, running…" at bounding box center [385, 240] width 319 height 18
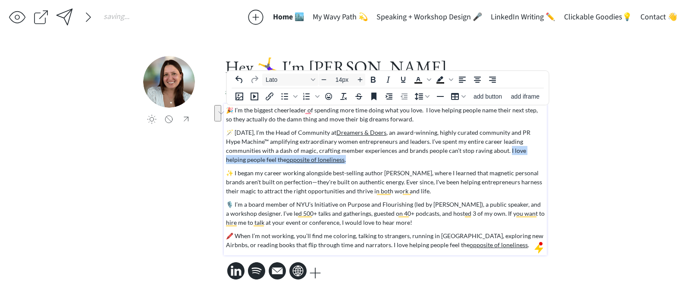
drag, startPoint x: 307, startPoint y: 158, endPoint x: 470, endPoint y: 152, distance: 162.6
click at [470, 152] on p "🪄 Today, I’m the Head of Community at Dreamers & Doers , an award-winning, high…" at bounding box center [385, 146] width 319 height 36
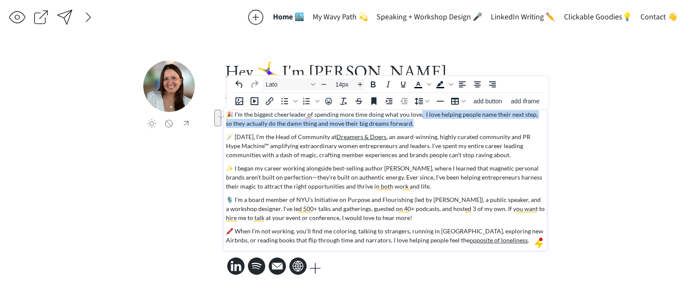
drag, startPoint x: 410, startPoint y: 125, endPoint x: 417, endPoint y: 114, distance: 13.5
click at [417, 114] on p "🎉 I’m the biggest cheerleader of spending more time doing what you love. I love…" at bounding box center [385, 119] width 319 height 18
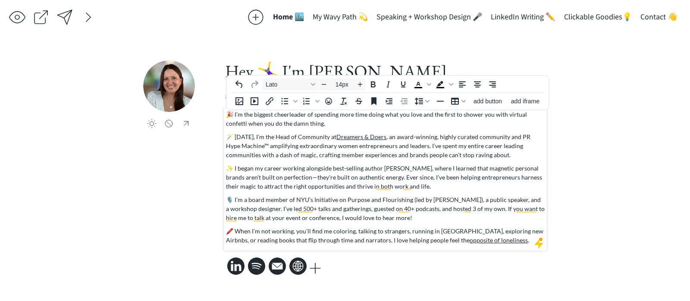
click at [431, 116] on p "🎉 I’m the biggest cheerleader of spending more time doing what you love and the…" at bounding box center [385, 119] width 319 height 18
click at [444, 117] on p "🎉 I’m the biggest cheerleader of spending more time doing what you love and am …" at bounding box center [385, 119] width 319 height 18
click at [408, 126] on p "🎉 I’m the biggest cheerleader of spending more time doing what you love and am …" at bounding box center [385, 119] width 319 height 18
drag, startPoint x: 311, startPoint y: 116, endPoint x: 416, endPoint y: 113, distance: 104.3
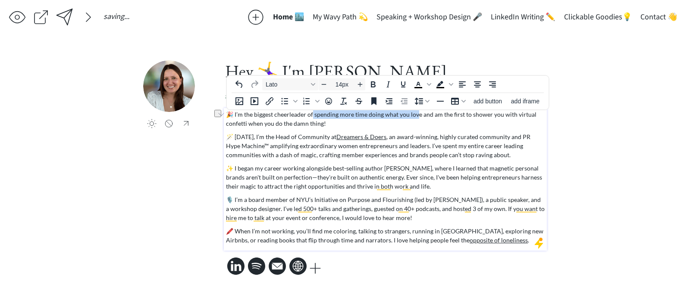
click at [416, 113] on p "🎉 I’m the biggest cheerleader of spending more time doing what you love and am …" at bounding box center [385, 119] width 319 height 18
click at [376, 123] on p "🎉 I’m the biggest cheerleader of making your big dreams happen...and am the fir…" at bounding box center [385, 119] width 319 height 18
click at [500, 113] on p "🎉 I’m the biggest cheerleader of making your big dreams happen...and am the fir…" at bounding box center [385, 119] width 319 height 18
click at [519, 116] on p "🎉 I’m the biggest cheerleader of making your big dreams happen...and am the fir…" at bounding box center [385, 119] width 319 height 18
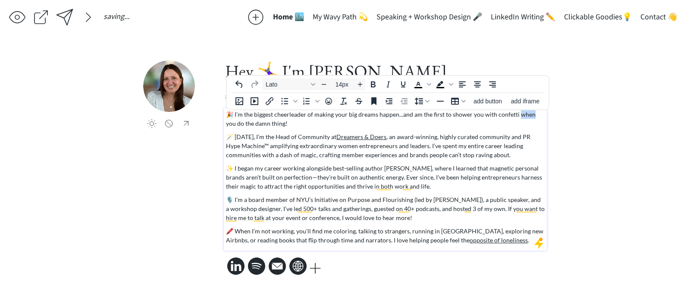
click at [519, 116] on p "🎉 I’m the biggest cheerleader of making your big dreams happen...and am the fir…" at bounding box center [385, 119] width 319 height 18
click at [410, 112] on p "🎉 I’m the biggest cheerleader of making your big dreams happen...and am the fir…" at bounding box center [385, 119] width 319 height 18
click at [447, 112] on p "🎉 I’m the biggest cheerleader of making your big dreams happen...and will HAPPI…" at bounding box center [385, 119] width 319 height 18
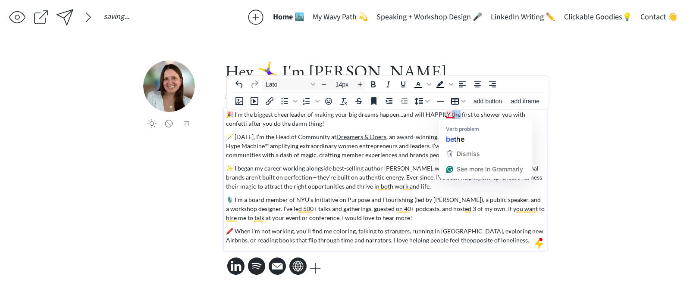
click at [447, 112] on p "🎉 I’m the biggest cheerleader of making your big dreams happen...and will HAPPI…" at bounding box center [385, 119] width 319 height 18
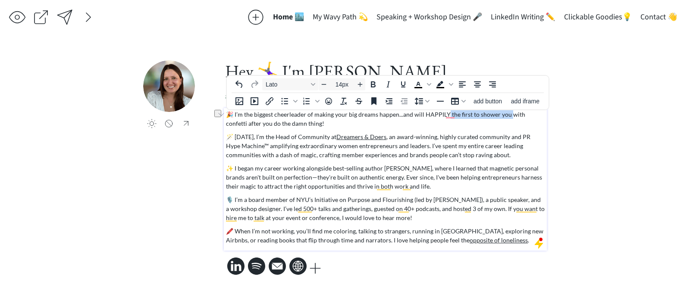
drag, startPoint x: 444, startPoint y: 112, endPoint x: 505, endPoint y: 114, distance: 61.2
click at [505, 114] on p "🎉 I’m the biggest cheerleader of making your big dreams happen...and will HAPPI…" at bounding box center [385, 119] width 319 height 18
click at [501, 112] on p "🎉 I’m the biggest cheerleader of making your big dreams happen...and will HAPPI…" at bounding box center [385, 119] width 319 height 18
click at [469, 126] on p "🎉 I’m the biggest cheerleader of making your big dreams happen...and will HAPPI…" at bounding box center [385, 119] width 319 height 18
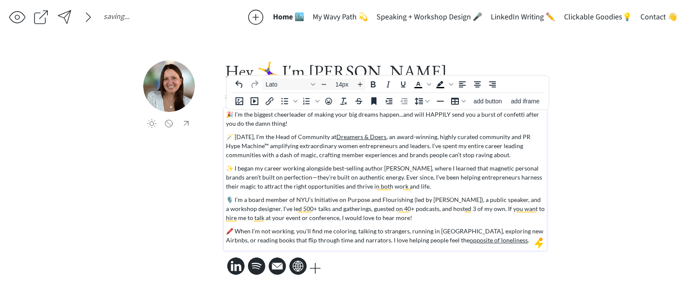
click at [429, 113] on p "🎉 I’m the biggest cheerleader of making your big dreams happen...and will HAPPI…" at bounding box center [385, 119] width 319 height 18
click at [426, 113] on p "🎉 I’m the biggest cheerleader of making your big dreams happen...and will happi…" at bounding box center [385, 119] width 319 height 18
click at [402, 135] on icon "Italic" at bounding box center [402, 134] width 4 height 6
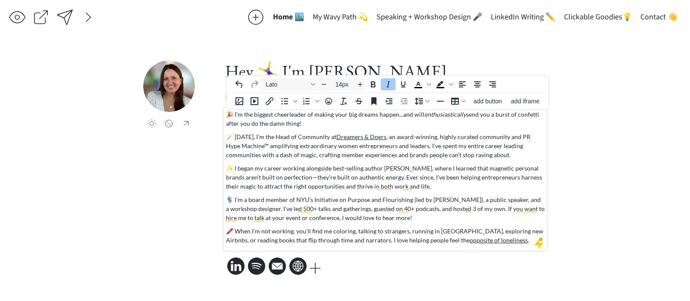
click at [456, 148] on p "🪄 Today, I’m the Head of Community at Dreamers & Doers , an award-winning, high…" at bounding box center [385, 145] width 319 height 27
click at [447, 117] on em "enthusiastically" at bounding box center [445, 114] width 42 height 7
click at [461, 115] on em "enthusiastically" at bounding box center [445, 114] width 42 height 7
click at [447, 117] on em "enthusiastically" at bounding box center [445, 114] width 42 height 7
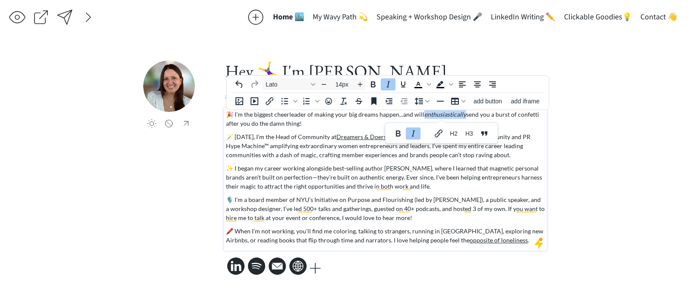
click at [413, 134] on icon "Italic" at bounding box center [413, 134] width 4 height 6
click at [407, 128] on div "🎉 I’m the biggest cheerleader of making your big dreams happen...and will enthu…" at bounding box center [385, 177] width 319 height 135
click at [350, 124] on p "🎉 I’m the biggest cheerleader of making your big dreams happen...and will enthu…" at bounding box center [385, 119] width 319 height 18
click at [234, 124] on p "🎉 I’m the biggest cheerleader of making your big dreams happen...and will enthu…" at bounding box center [385, 119] width 319 height 18
drag, startPoint x: 250, startPoint y: 137, endPoint x: 231, endPoint y: 137, distance: 18.5
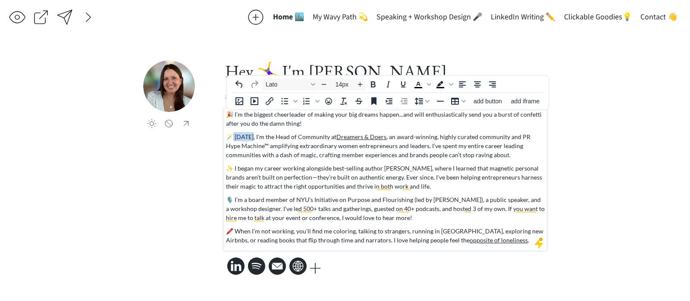
click at [231, 137] on p "🪄 Today, I’m the Head of Community at Dreamers & Doers , an award-winning, high…" at bounding box center [385, 145] width 319 height 27
click at [413, 148] on p "🪄 I’m the Head of Community at Dreamers & Doers , an award-winning, highly cura…" at bounding box center [385, 145] width 319 height 27
drag, startPoint x: 439, startPoint y: 146, endPoint x: 476, endPoint y: 146, distance: 37.5
click at [476, 146] on p "🪄 I’m the Head of Community at Dreamers & Doers , an award-winning, highly cura…" at bounding box center [385, 145] width 319 height 27
click at [475, 156] on p "🪄 I’m the Head of Community at Dreamers & Doers , an award-winning, highly cura…" at bounding box center [385, 145] width 319 height 27
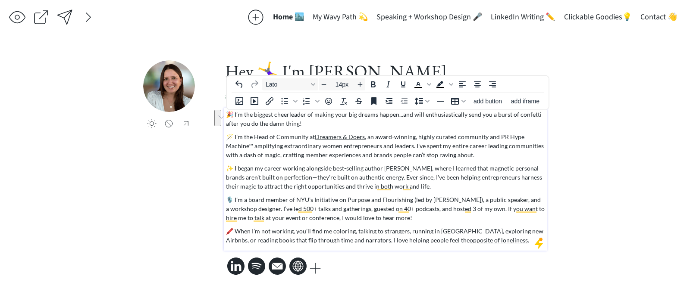
drag, startPoint x: 475, startPoint y: 156, endPoint x: 412, endPoint y: 148, distance: 62.6
click at [412, 148] on p "🪄 I’m the Head of Community at Dreamers & Doers , an award-winning, highly cura…" at bounding box center [385, 145] width 319 height 27
copy p "I’ve spent my entire career leading communities with a dash of magic, crafting …"
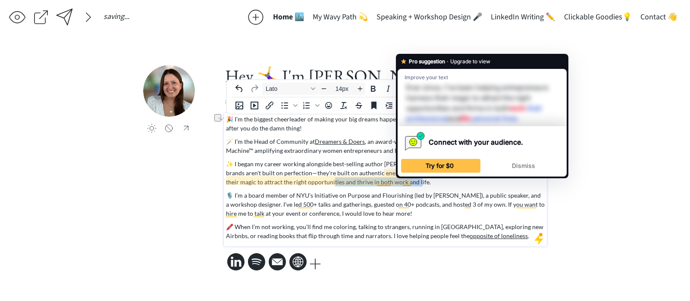
drag, startPoint x: 326, startPoint y: 182, endPoint x: 409, endPoint y: 184, distance: 83.2
click at [409, 184] on p "✨ I began my career working alongside best-selling author Seth Godin, where I l…" at bounding box center [385, 172] width 319 height 27
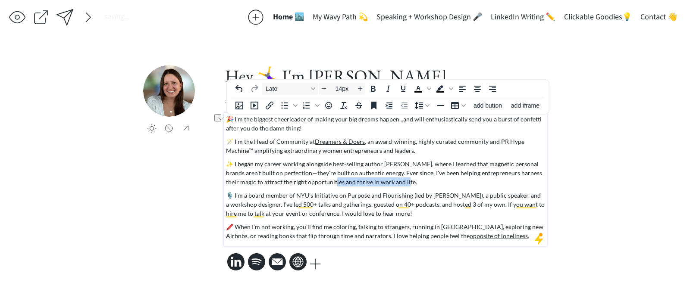
drag, startPoint x: 397, startPoint y: 184, endPoint x: 328, endPoint y: 185, distance: 69.0
click at [328, 185] on p "✨ I began my career working alongside best-selling author Seth Godin, where I l…" at bounding box center [385, 172] width 319 height 27
click at [228, 183] on p "✨ I began my career working alongside best-selling author Seth Godin, where I l…" at bounding box center [385, 172] width 319 height 27
click at [309, 198] on p "🎙️ I’m a board member of NYU’s Initiative on Purpose and Flourishing (led by Su…" at bounding box center [385, 204] width 319 height 27
click at [252, 181] on p "✨ I began my career working alongside best-selling author Seth Godin, where I l…" at bounding box center [385, 172] width 319 height 27
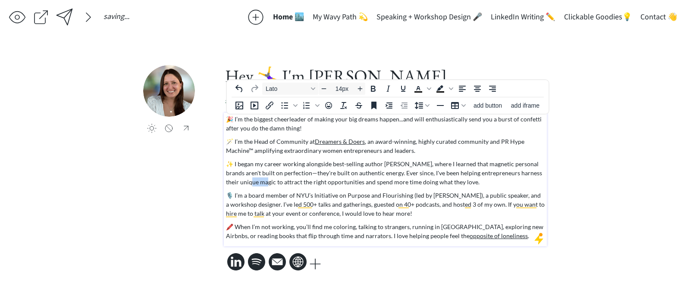
click at [252, 181] on p "✨ I began my career working alongside best-selling author Seth Godin, where I l…" at bounding box center [385, 172] width 319 height 27
click at [223, 184] on div "click to upload a picture Hey 🤸‍♀️ I'm Taylor Harrington a community experience…" at bounding box center [344, 169] width 403 height 208
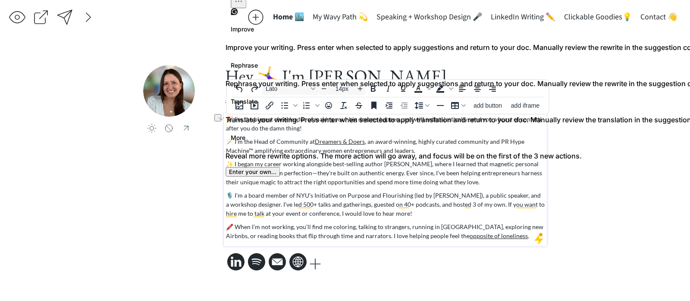
click at [274, 181] on p "✨ I began my career working alongside best-selling author Seth Godin, where I l…" at bounding box center [385, 172] width 319 height 27
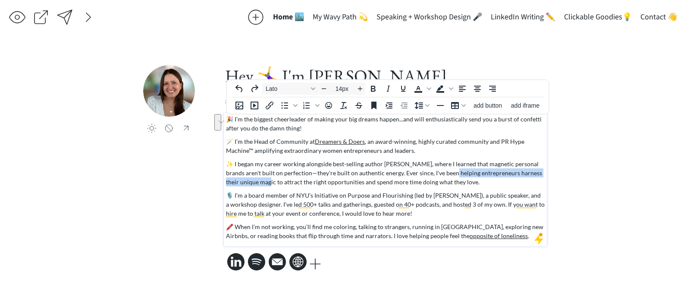
drag, startPoint x: 263, startPoint y: 183, endPoint x: 443, endPoint y: 169, distance: 180.7
click at [443, 169] on p "✨ I began my career working alongside best-selling author Seth Godin, where I l…" at bounding box center [385, 172] width 319 height 27
drag, startPoint x: 269, startPoint y: 182, endPoint x: 497, endPoint y: 175, distance: 228.1
click at [497, 175] on p "✨ I began my career working alongside best-selling author Seth Godin, where I l…" at bounding box center [385, 172] width 319 height 27
click at [259, 182] on p "✨ I began my career working alongside best-selling author Seth Godin, where I l…" at bounding box center [385, 172] width 319 height 27
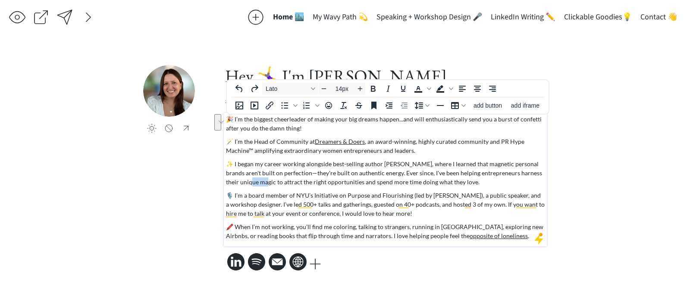
click at [259, 182] on p "✨ I began my career working alongside best-selling author Seth Godin, where I l…" at bounding box center [385, 172] width 319 height 27
click at [453, 176] on p "✨ I began my career working alongside best-selling author Seth Godin, where I l…" at bounding box center [385, 172] width 319 height 27
click at [442, 188] on div "🎉 I’m the biggest cheerleader of making your big dreams happen...and will enthu…" at bounding box center [385, 178] width 319 height 126
click at [447, 214] on p "🎙️ I’m a board member of NYU’s Initiative on Purpose and Flourishing (led by Su…" at bounding box center [385, 204] width 319 height 27
click at [442, 118] on p "🎉 I’m the biggest cheerleader of making your big dreams happen...and will enthu…" at bounding box center [385, 124] width 319 height 18
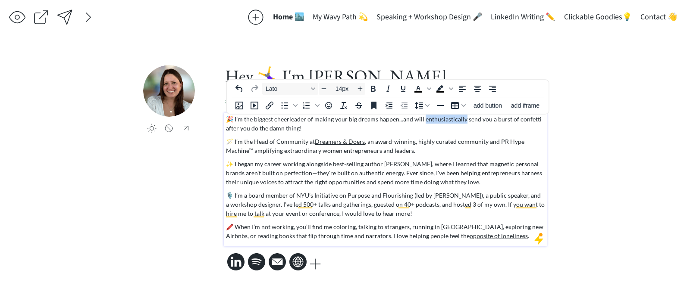
click at [442, 118] on p "🎉 I’m the biggest cheerleader of making your big dreams happen...and will enthu…" at bounding box center [385, 124] width 319 height 18
click at [415, 140] on icon "Italic" at bounding box center [413, 138] width 10 height 10
click at [372, 124] on p "🎉 I’m the biggest cheerleader of making your big dreams happen...and will enthu…" at bounding box center [385, 124] width 319 height 18
click at [448, 121] on em "enthusiastically" at bounding box center [445, 119] width 42 height 7
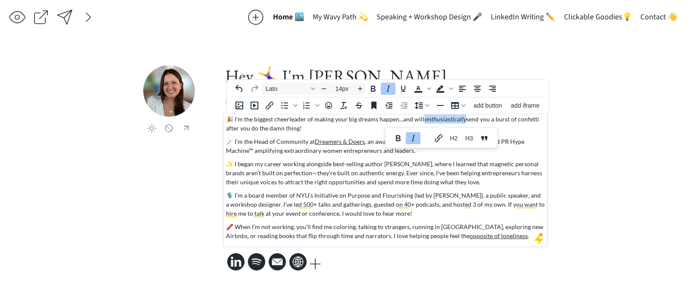
click at [413, 140] on icon "Italic" at bounding box center [413, 138] width 10 height 10
click at [328, 119] on p "🎉 I’m the biggest cheerleader of making your big dreams happen...and will enthu…" at bounding box center [385, 124] width 319 height 18
click at [314, 133] on div "🎉 I’m the biggest cheerleader of making your big dreams happen...and will enthu…" at bounding box center [385, 178] width 319 height 126
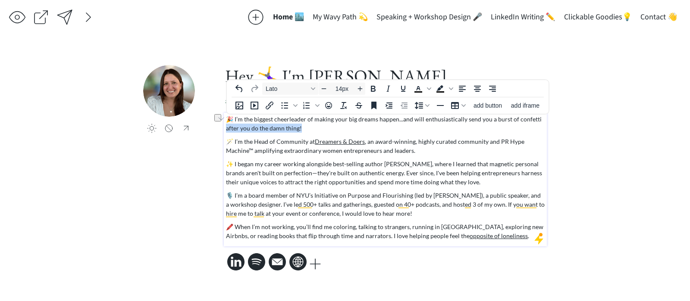
drag, startPoint x: 310, startPoint y: 131, endPoint x: 224, endPoint y: 131, distance: 86.2
click at [224, 131] on div "🎉 I’m the biggest cheerleader of making your big dreams happen...and will enthu…" at bounding box center [385, 180] width 323 height 134
click at [493, 134] on div "🎉 I’m the biggest cheerleader of making your big dreams happen...and will enthu…" at bounding box center [385, 178] width 319 height 126
click at [352, 120] on p "🎉 I’m the biggest cheerleader of making your big dreams happen...and will enthu…" at bounding box center [385, 124] width 319 height 18
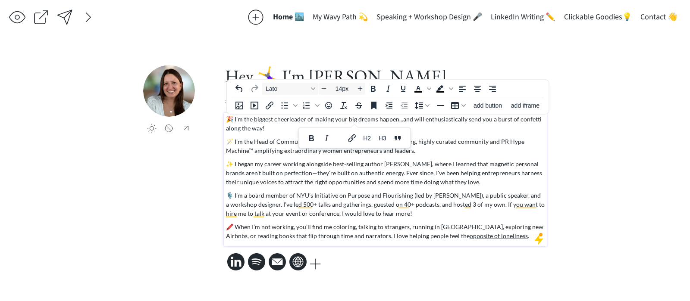
click at [347, 120] on p "🎉 I’m the biggest cheerleader of making your big dreams happen...and will enthu…" at bounding box center [385, 124] width 319 height 18
click at [312, 119] on p "🎉 I’m the biggest cheerleader of making your big dreams happen...and will enthu…" at bounding box center [385, 124] width 319 height 18
click at [387, 121] on p "🎉 I’m the biggest cheerleader of moving your big dreams happen...and will enthu…" at bounding box center [385, 124] width 319 height 18
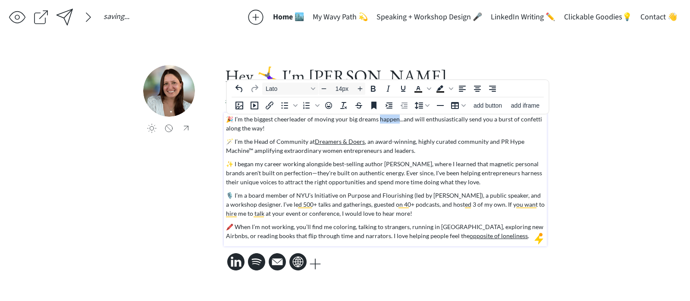
click at [387, 121] on p "🎉 I’m the biggest cheerleader of moving your big dreams happen...and will enthu…" at bounding box center [385, 124] width 319 height 18
click at [342, 123] on p "🎉 I’m the biggest cheerleader of moving your big dreams forward...and will enth…" at bounding box center [385, 124] width 319 height 18
click at [328, 132] on p "🎉 I’m the biggest cheerleader of moving your big dreams forward...and will enth…" at bounding box center [385, 124] width 319 height 18
click at [168, 194] on div "click to upload a picture Hey 🤸‍♀️ I'm Taylor Harrington a community experience…" at bounding box center [344, 169] width 403 height 208
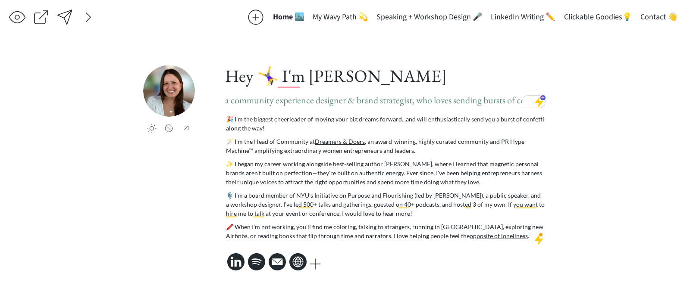
click at [179, 231] on div "click to upload a picture Hey 🤸‍♀️ I'm Taylor Harrington a community experience…" at bounding box center [344, 169] width 403 height 208
click at [68, 20] on div at bounding box center [64, 17] width 17 height 17
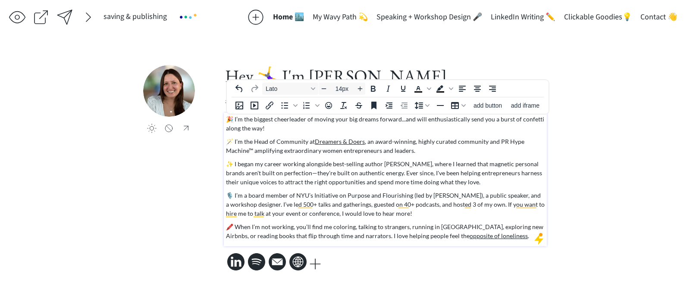
click at [337, 206] on p "🎙️ I’m a board member of NYU’s Initiative on Purpose and Flourishing (led by Su…" at bounding box center [385, 204] width 319 height 27
click at [499, 234] on p "🖍️ When I’m not working, you’ll find me coloring, talking to strangers, running…" at bounding box center [385, 231] width 319 height 18
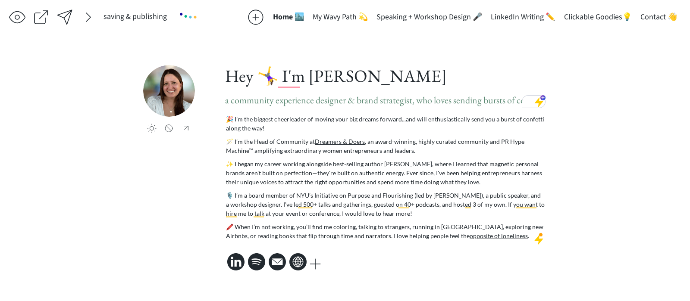
click at [403, 291] on div "saving & publishing saving... Home 🏙️ My Wavy Path 💫 Speaking + Workshop Design…" at bounding box center [345, 150] width 690 height 301
drag, startPoint x: 519, startPoint y: 218, endPoint x: 519, endPoint y: 223, distance: 4.7
click at [519, 218] on div "🎉 I’m the biggest cheerleader of moving your big dreams forward...and will enth…" at bounding box center [385, 178] width 319 height 126
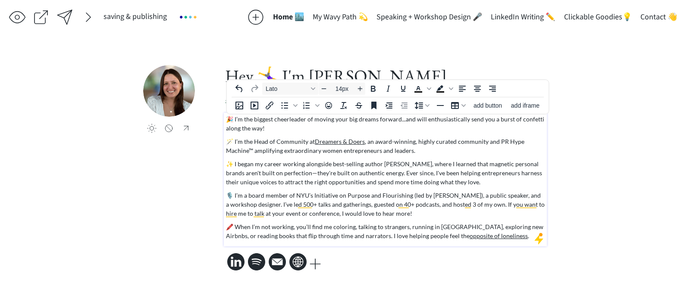
click at [516, 237] on p "🖍️ When I’m not working, you’ll find me coloring, talking to strangers, running…" at bounding box center [385, 231] width 319 height 18
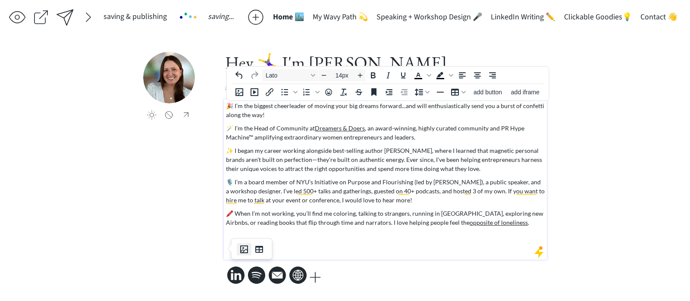
click at [245, 246] on icon "Insert image" at bounding box center [244, 250] width 8 height 8
click at [271, 234] on body "saving & publishing saved & published! 👍 saving... Home 🏙️ My Wavy Path 💫 Speak…" at bounding box center [345, 150] width 690 height 301
click at [245, 234] on icon "Insert image" at bounding box center [244, 236] width 10 height 10
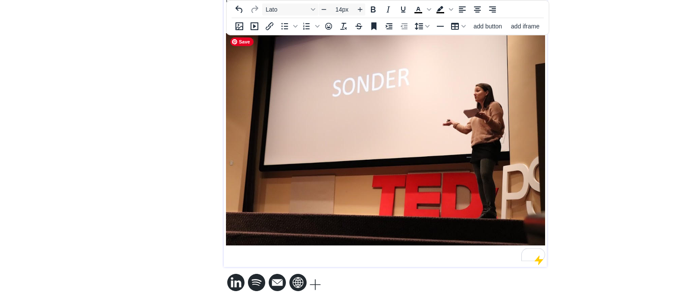
scroll to position [202, 0]
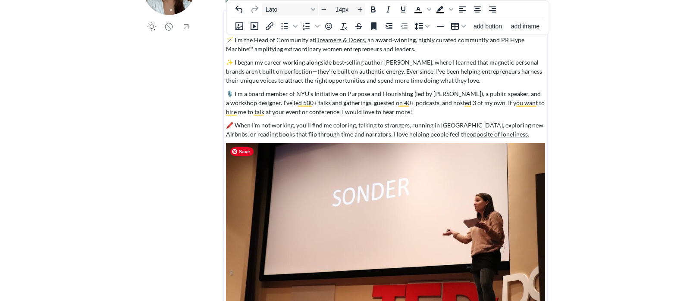
scroll to position [100, 0]
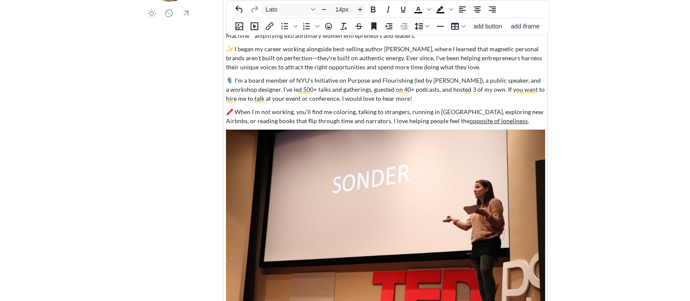
click at [640, 145] on div "saving & publishing saved & published! 👍 saving... Home 🏙️ My Wavy Path 💫 Speak…" at bounding box center [345, 145] width 690 height 490
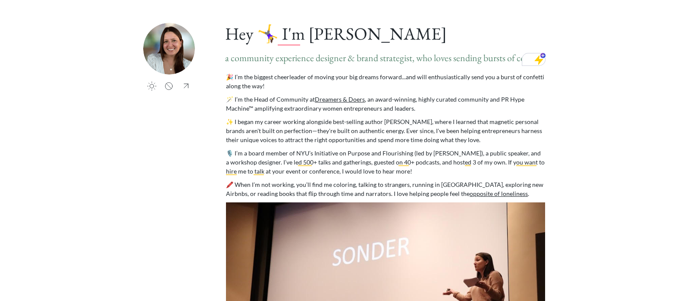
scroll to position [0, 0]
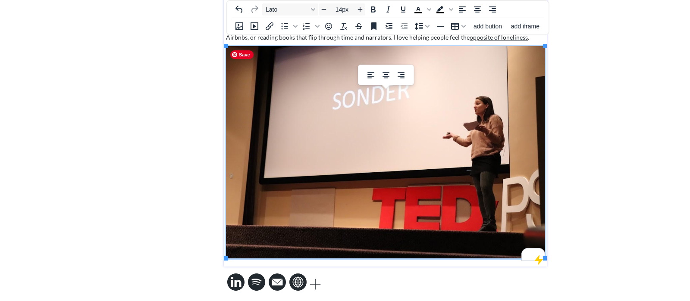
scroll to position [188, 0]
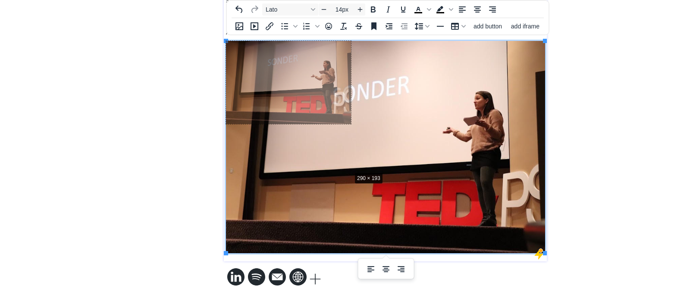
drag, startPoint x: 546, startPoint y: 253, endPoint x: 329, endPoint y: 161, distance: 234.9
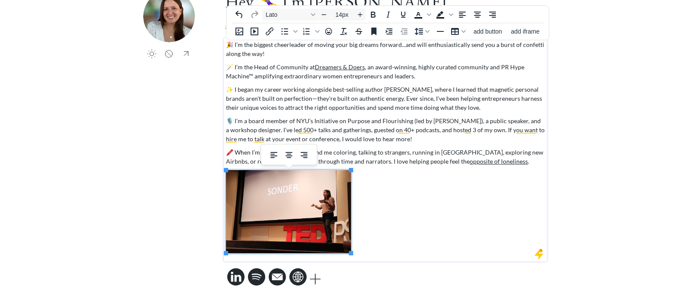
click at [590, 158] on div "saving & publishing saved & published! 👍 saving... Home 🏙️ My Wavy Path 💫 Speak…" at bounding box center [345, 121] width 690 height 360
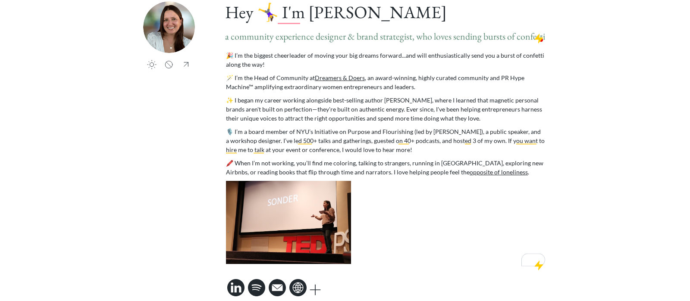
scroll to position [49, 0]
click at [298, 234] on img "To enrich screen reader interactions, please activate Accessibility in Grammarl…" at bounding box center [288, 222] width 125 height 83
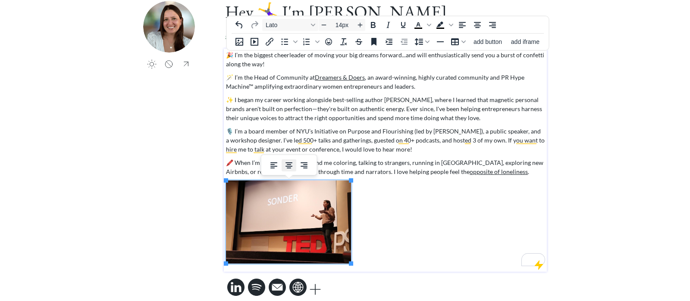
click at [290, 161] on icon "Align center" at bounding box center [289, 165] width 10 height 10
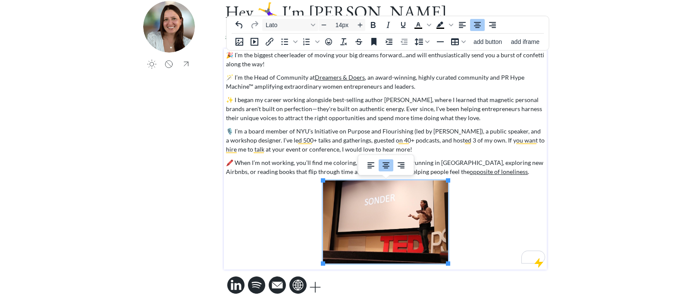
click at [609, 163] on div "saving & publishing saved & published! 👍 saving... Home 🏙️ My Wavy Path 💫 Speak…" at bounding box center [345, 130] width 690 height 358
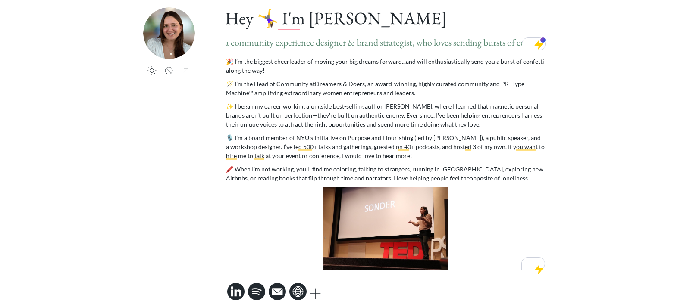
scroll to position [57, 0]
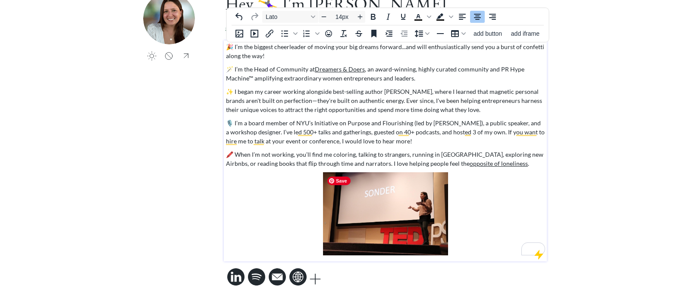
click at [404, 232] on img "To enrich screen reader interactions, please activate Accessibility in Grammarl…" at bounding box center [385, 213] width 125 height 83
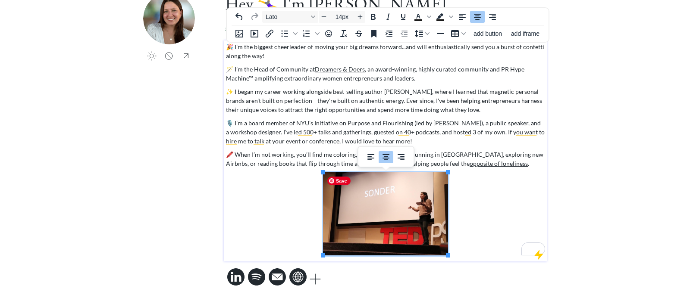
click at [404, 232] on img "To enrich screen reader interactions, please activate Accessibility in Grammarl…" at bounding box center [385, 213] width 125 height 83
click at [430, 211] on img "To enrich screen reader interactions, please activate Accessibility in Grammarl…" at bounding box center [385, 213] width 125 height 83
click at [572, 153] on div "saving & publishing saved & published! 👍 saving... Home 🏙️ My Wavy Path 💫 Speak…" at bounding box center [345, 122] width 690 height 358
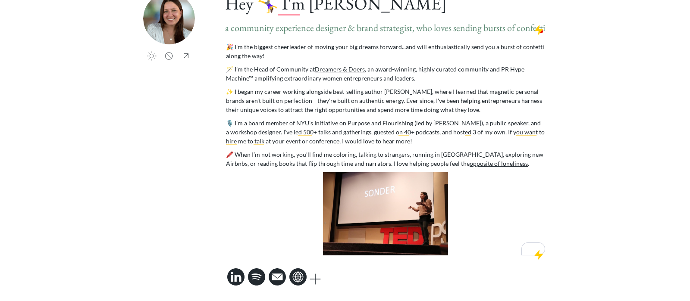
click at [244, 297] on div "saving & publishing saved & published! 👍 saving... Home 🏙️ My Wavy Path 💫 Speak…" at bounding box center [345, 122] width 690 height 358
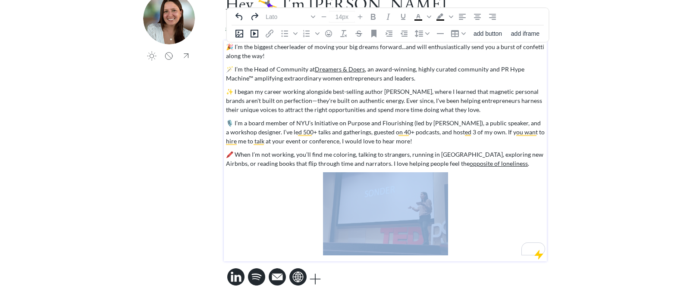
drag, startPoint x: 244, startPoint y: 278, endPoint x: 263, endPoint y: 174, distance: 106.2
click at [263, 174] on div "Hey 🤸‍♀️ I'm Taylor Harrington a community experience designer & brand strategi…" at bounding box center [385, 141] width 323 height 296
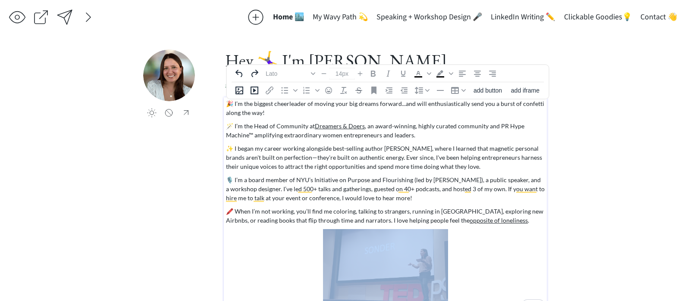
click at [592, 133] on div "saving & publishing saved & published! 👍 saving... Home 🏙️ My Wavy Path 💫 Speak…" at bounding box center [345, 179] width 690 height 358
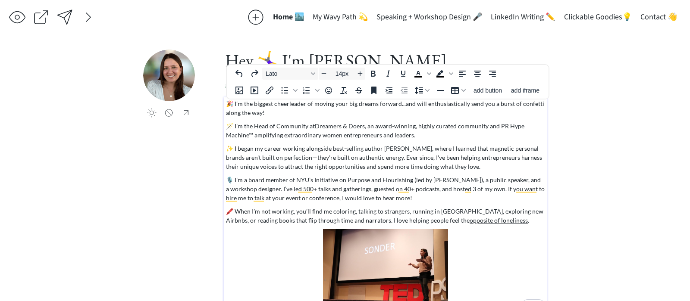
click at [512, 217] on p "🖍️ When I’m not working, you’ll find me coloring, talking to strangers, running…" at bounding box center [385, 216] width 319 height 18
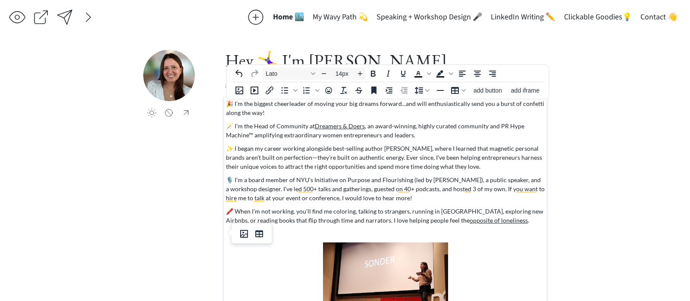
click at [603, 175] on div "saving & publishing saved & published! 👍 saving... Home 🏙️ My Wavy Path 💫 Speak…" at bounding box center [345, 186] width 690 height 372
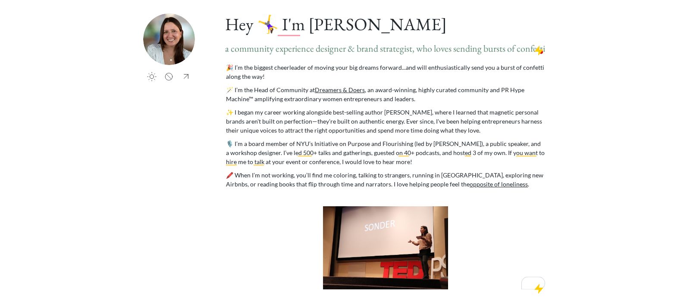
scroll to position [45, 0]
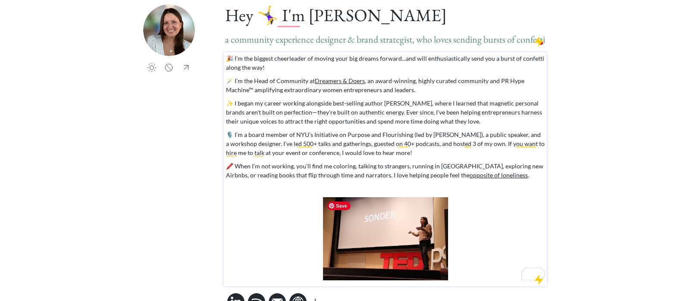
click at [434, 220] on img "To enrich screen reader interactions, please activate Accessibility in Grammarl…" at bounding box center [385, 238] width 125 height 83
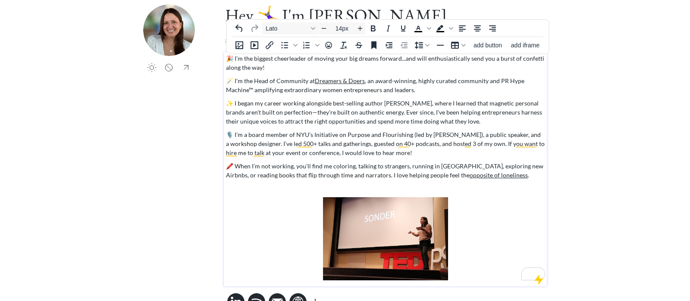
click at [539, 116] on p "✨ I began my career working alongside best-selling author Seth Godin, where I l…" at bounding box center [385, 112] width 319 height 27
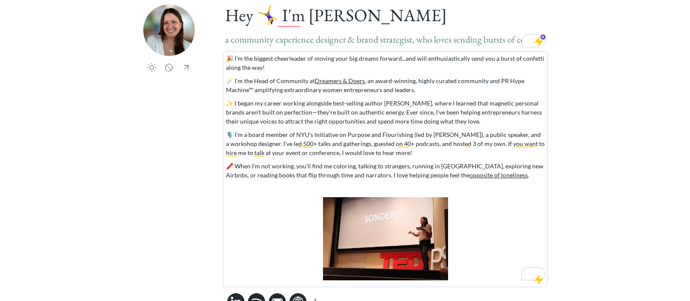
click at [558, 157] on div "saving & publishing saved & published! 👍 saving... Home 🏙️ My Wavy Path 💫 Speak…" at bounding box center [345, 141] width 690 height 372
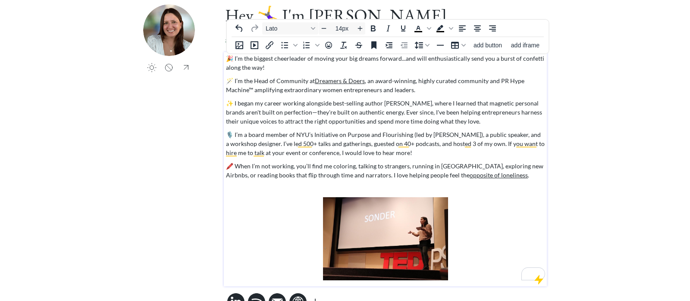
click at [377, 120] on p "✨ I began my career working alongside best-selling author Seth Godin, where I l…" at bounding box center [385, 112] width 319 height 27
click at [318, 58] on p "🎉 I’m the biggest cheerleader of moving your big dreams forward...and will enth…" at bounding box center [385, 63] width 319 height 18
click at [387, 60] on p "🎉 I’m the biggest cheerleader of making your big dreams forward...and will enth…" at bounding box center [385, 63] width 319 height 18
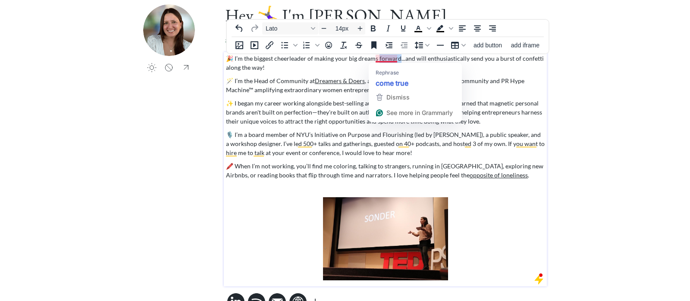
click at [387, 60] on p "🎉 I’m the biggest cheerleader of making your big dreams forward...and will enth…" at bounding box center [385, 63] width 319 height 18
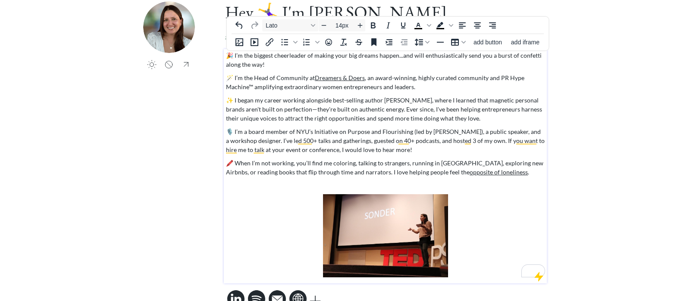
scroll to position [49, 0]
click at [334, 178] on div "🎉 I’m the biggest cheerleader of making your big dreams happen...and will enthu…" at bounding box center [385, 163] width 319 height 227
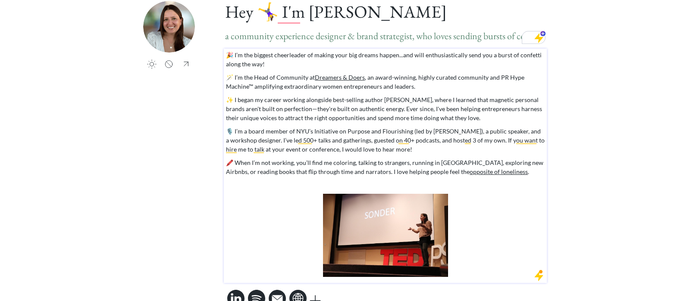
click at [603, 138] on div "saving & publishing saved & published! 👍 saving... Home 🏙️ My Wavy Path 💫 Speak…" at bounding box center [345, 137] width 690 height 372
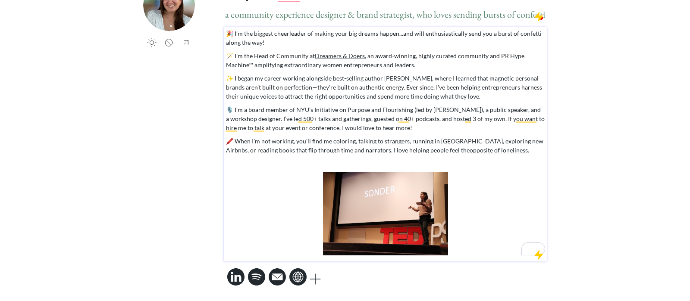
scroll to position [0, 0]
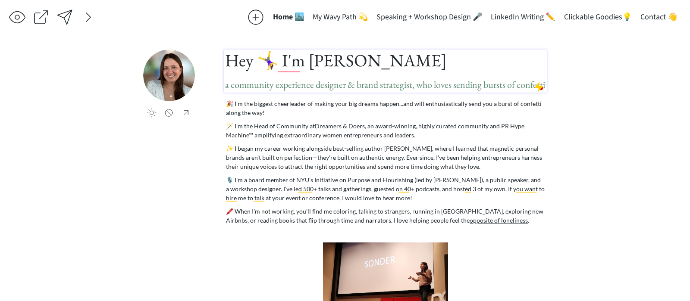
click at [416, 81] on span "a community experience designer & brand strategist, who loves sending bursts of…" at bounding box center [385, 84] width 320 height 12
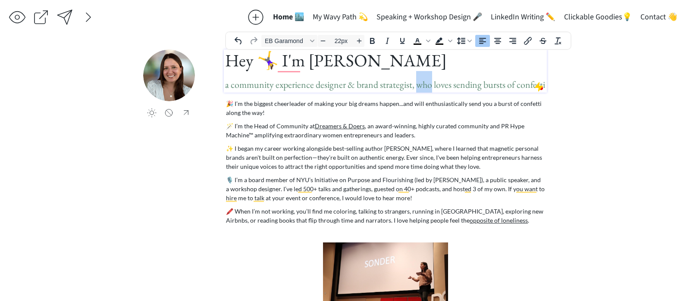
click at [416, 81] on span "a community experience designer & brand strategist, who loves sending bursts of…" at bounding box center [385, 84] width 320 height 12
click at [413, 90] on span "a community experience designer & brand strategist, who loves sending bursts of…" at bounding box center [385, 84] width 320 height 12
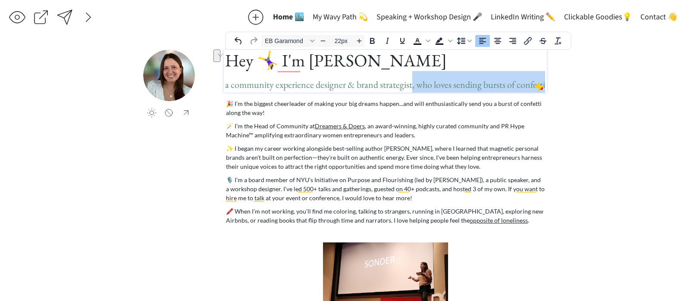
drag, startPoint x: 411, startPoint y: 83, endPoint x: 550, endPoint y: 85, distance: 138.8
click at [550, 85] on div "saving & publishing saved & published! 👍 saving... Home 🏙️ My Wavy Path 💫 Speak…" at bounding box center [345, 186] width 690 height 372
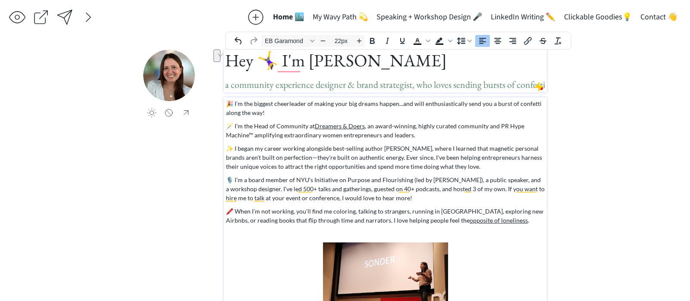
click at [505, 117] on p "🎉 I’m the biggest cheerleader of making your big dreams happen...and will enthu…" at bounding box center [385, 108] width 319 height 18
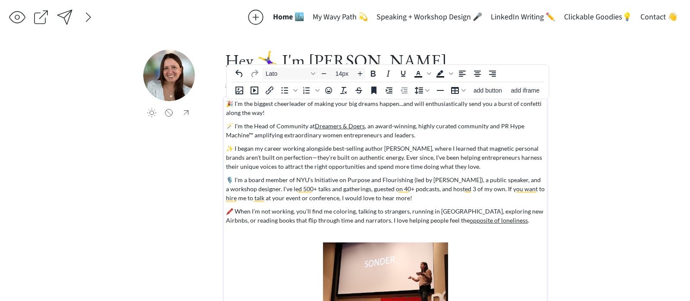
click at [505, 117] on p "🎉 I’m the biggest cheerleader of making your big dreams happen...and will enthu…" at bounding box center [385, 108] width 319 height 18
click at [416, 115] on p "🎉 I’m the biggest cheerleader of making your big dreams happen...and will enthu…" at bounding box center [385, 108] width 319 height 18
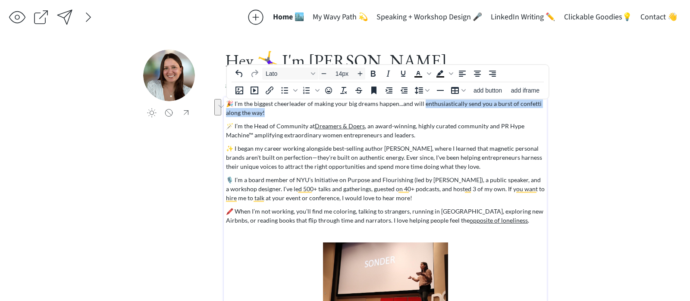
drag, startPoint x: 406, startPoint y: 110, endPoint x: 422, endPoint y: 103, distance: 17.4
click at [422, 103] on p "🎉 I’m the biggest cheerleader of making your big dreams happen...and will enthu…" at bounding box center [385, 108] width 319 height 18
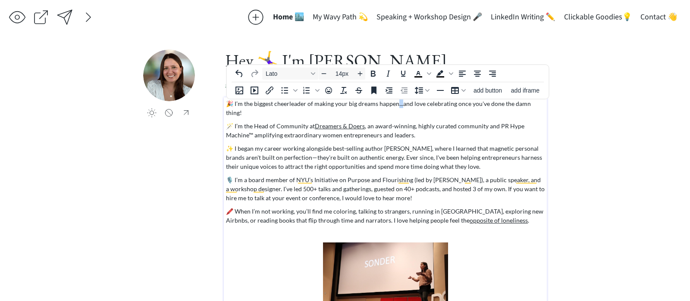
click at [394, 104] on p "🎉 I’m the biggest cheerleader of making your big dreams happen...and love celeb…" at bounding box center [385, 108] width 319 height 18
click at [431, 104] on p "🎉 I’m the biggest cheerleader of making your big dreams happen and love celebra…" at bounding box center [385, 108] width 319 height 18
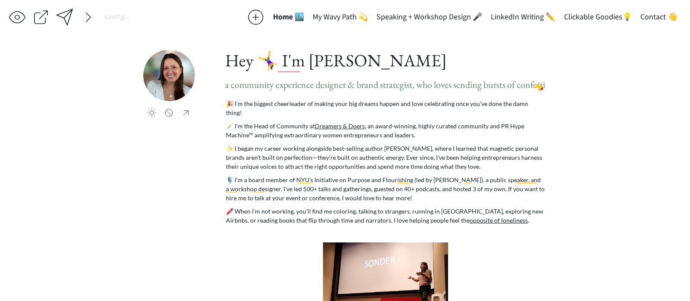
click at [639, 87] on div "saving & publishing saved & published! 👍 saving... Home 🏙️ My Wavy Path 💫 Speak…" at bounding box center [345, 186] width 690 height 372
click at [453, 88] on span "a community experience designer & brand strategist, who loves sending bursts of…" at bounding box center [385, 84] width 320 height 12
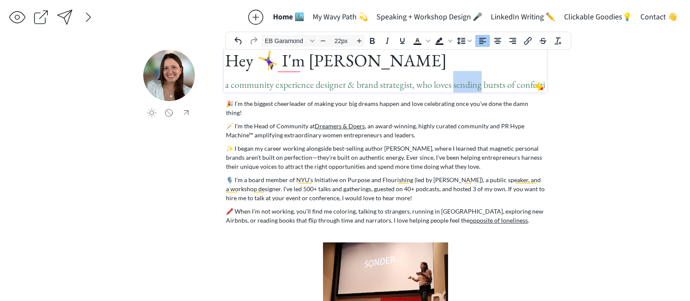
click at [453, 88] on span "a community experience designer & brand strategist, who loves sending bursts of…" at bounding box center [385, 84] width 320 height 12
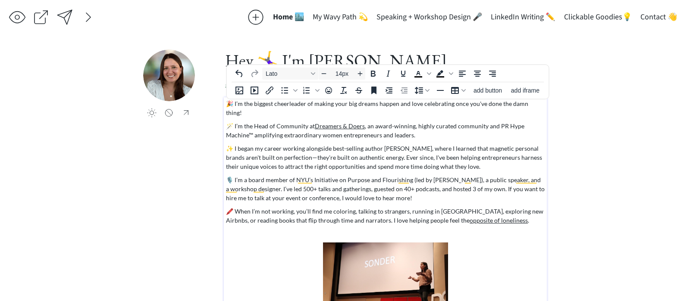
click at [466, 122] on p "🪄 I’m the Head of Community at Dreamers & Doers , an award-winning, highly cura…" at bounding box center [385, 131] width 319 height 18
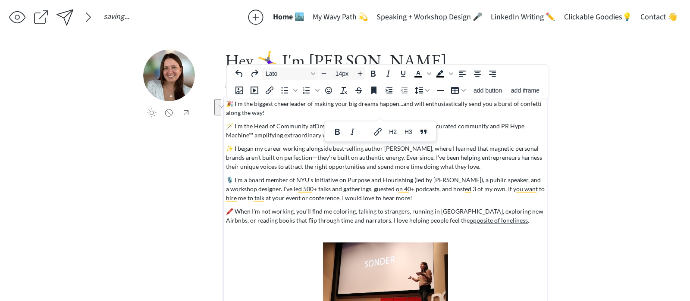
click at [458, 112] on p "🎉 I’m the biggest cheerleader of making your big dreams happen...and will enthu…" at bounding box center [385, 108] width 319 height 18
click at [628, 142] on div "saving & publishing saved & published! 👍 saving... Home 🏙️ My Wavy Path 💫 Speak…" at bounding box center [345, 186] width 690 height 372
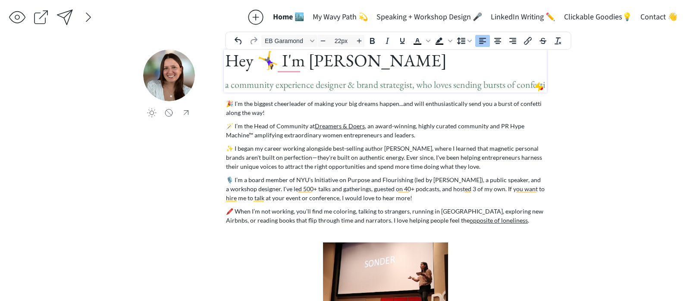
click at [491, 86] on span "a community experience designer & brand strategist, who loves sending bursts of…" at bounding box center [385, 84] width 320 height 12
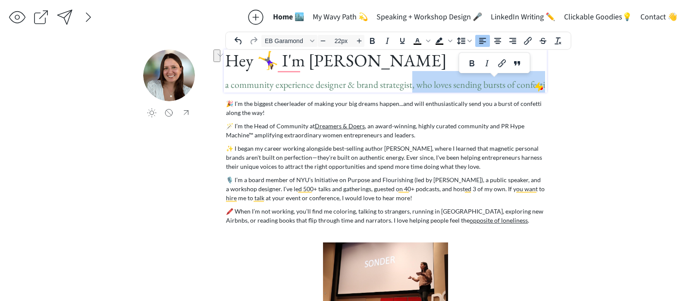
drag, startPoint x: 410, startPoint y: 86, endPoint x: 553, endPoint y: 94, distance: 143.8
click at [553, 94] on div "saving & publishing saved & published! 👍 saving... Home 🏙️ My Wavy Path 💫 Speak…" at bounding box center [345, 186] width 690 height 372
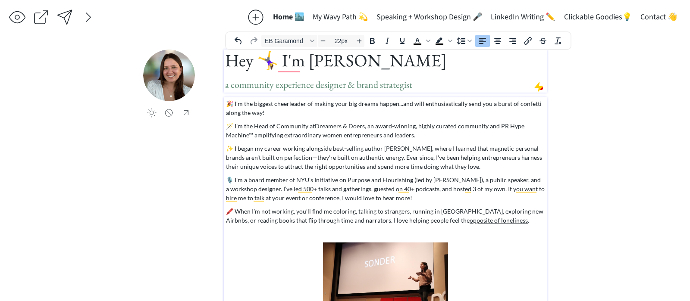
click at [427, 109] on p "🎉 I’m the biggest cheerleader of making your big dreams happen...and will enthu…" at bounding box center [385, 108] width 319 height 18
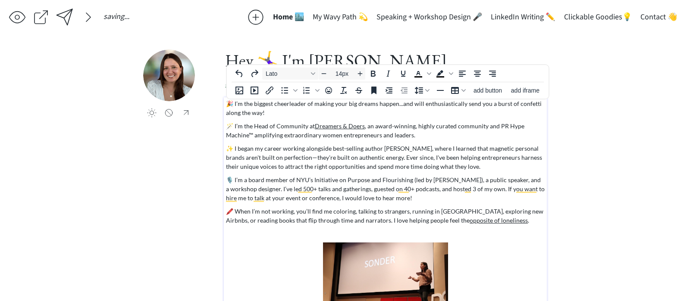
click at [391, 128] on p "🪄 I’m the Head of Community at Dreamers & Doers , an award-winning, highly cura…" at bounding box center [385, 131] width 319 height 18
click at [556, 122] on div "saving & publishing saved & published! 👍 saving... Home 🏙️ My Wavy Path 💫 Speak…" at bounding box center [345, 186] width 690 height 372
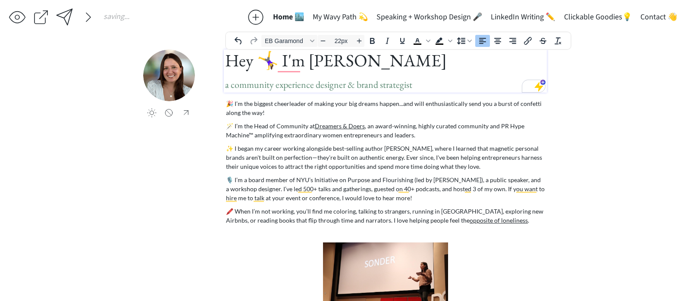
click at [346, 75] on span "a community experience designer & brand strategist" at bounding box center [318, 83] width 187 height 17
click at [358, 88] on span "a community experience designer & brand strategist" at bounding box center [318, 84] width 187 height 12
click at [636, 177] on div "saving & publishing saved & published! 👍 saving... Home 🏙️ My Wavy Path 💫 Speak…" at bounding box center [345, 186] width 690 height 372
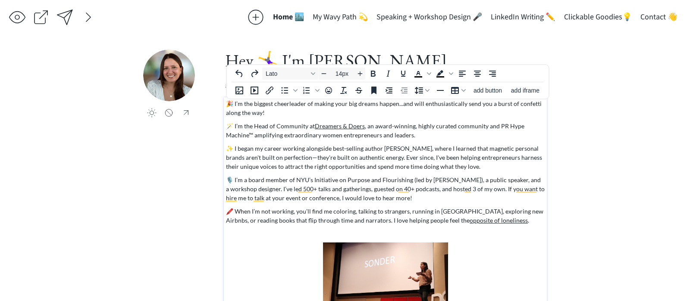
click at [406, 106] on p "🎉 I’m the biggest cheerleader of making your big dreams happen...and will enthu…" at bounding box center [385, 108] width 319 height 18
click at [397, 107] on p "🎉 I’m the biggest cheerleader of making your big dreams happen...and will enthu…" at bounding box center [385, 108] width 319 height 18
click at [369, 115] on p "🎉 I’m the biggest cheerleader of making your big dreams happen, and will enthus…" at bounding box center [385, 108] width 319 height 18
click at [66, 13] on div at bounding box center [65, 18] width 18 height 18
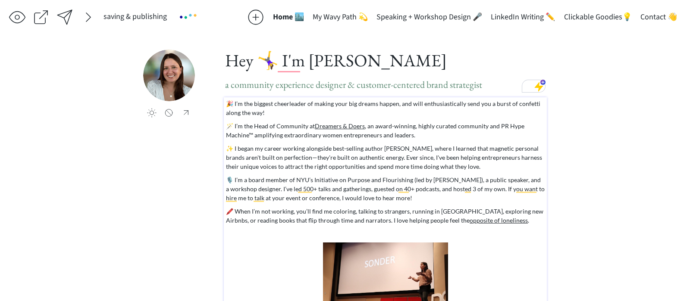
click at [387, 197] on p "🎙️ I’m a board member of NYU’s Initiative on Purpose and Flourishing (led by Su…" at bounding box center [385, 188] width 319 height 27
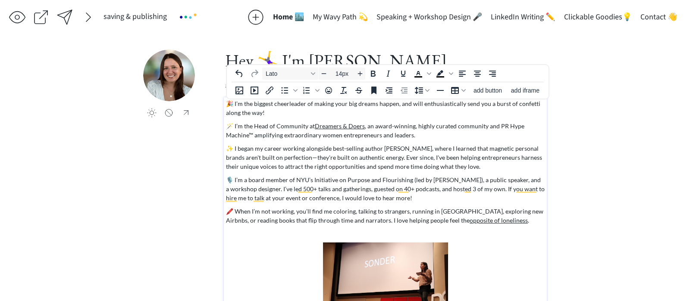
click at [409, 181] on p "🎙️ I’m a board member of NYU’s Initiative on Purpose and Flourishing (led by Su…" at bounding box center [385, 188] width 319 height 27
click at [288, 192] on p "🎙️ I’m a board member of NYU’s Initiative on Purpose and Flourishing (led by Su…" at bounding box center [385, 188] width 319 height 27
click at [330, 193] on p "🎙️ I’m a board member of NYU’s Initiative on Purpose and Flourishing (led by Su…" at bounding box center [385, 188] width 319 height 27
click at [296, 191] on p "🎙️ I’m a board member of NYU’s Initiative on Purpose and Flourishing (led by Su…" at bounding box center [385, 188] width 319 height 27
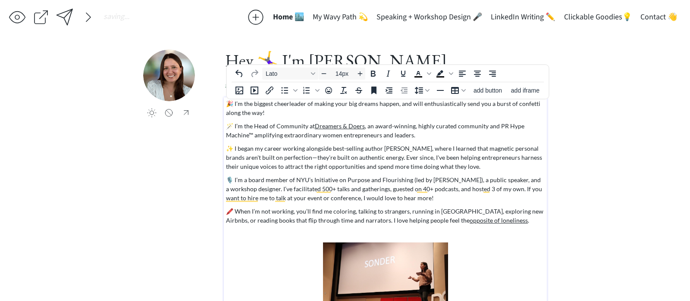
click at [142, 212] on div "saving & publishing saved & published! 👍 saving... Home 🏙️ My Wavy Path 💫 Speak…" at bounding box center [345, 186] width 690 height 372
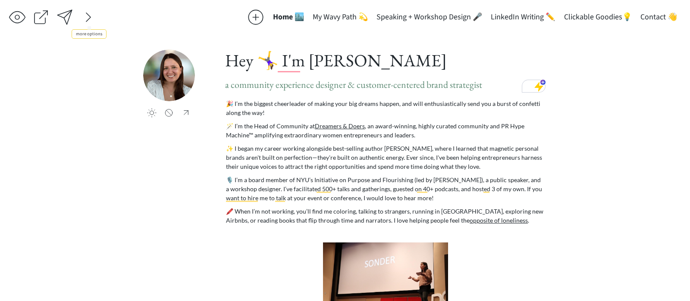
click at [66, 18] on div at bounding box center [64, 17] width 17 height 17
click at [292, 112] on p "🎉 I’m the biggest cheerleader of making your big dreams happen, and will enthus…" at bounding box center [385, 108] width 319 height 18
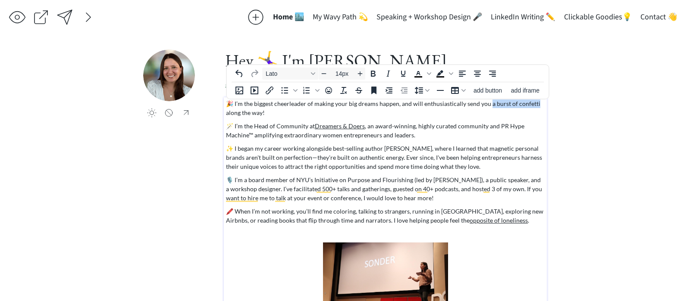
drag, startPoint x: 486, startPoint y: 104, endPoint x: 536, endPoint y: 104, distance: 49.6
click at [536, 104] on p "🎉 I’m the biggest cheerleader of making your big dreams happen, and will enthus…" at bounding box center [385, 108] width 319 height 18
click at [432, 121] on icon "Bold" at bounding box center [433, 123] width 10 height 10
click at [388, 154] on p "✨ I began my career working alongside best-selling author Seth Godin, where I l…" at bounding box center [385, 157] width 319 height 27
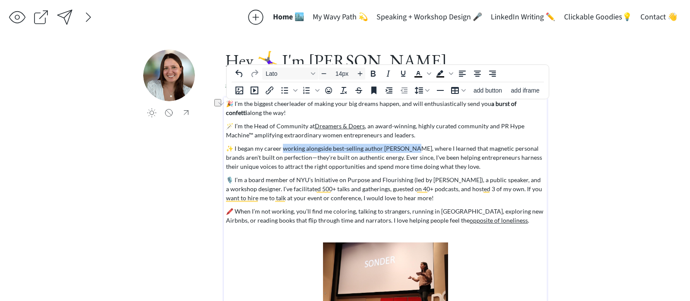
drag, startPoint x: 408, startPoint y: 150, endPoint x: 281, endPoint y: 150, distance: 127.2
click at [281, 150] on p "✨ I began my career working alongside best-selling author Seth Godin, where I l…" at bounding box center [385, 157] width 319 height 27
click at [301, 130] on icon "Bold" at bounding box center [302, 130] width 5 height 6
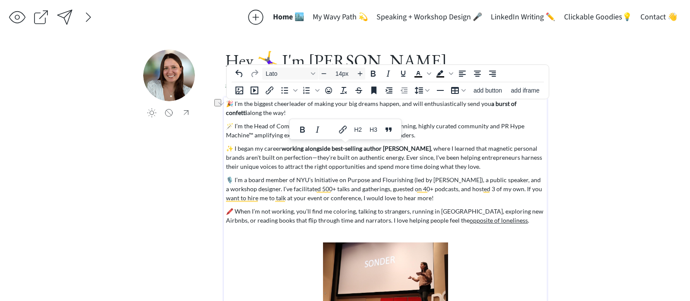
click at [315, 144] on div "🎉 I’m the biggest cheerleader of making your big dreams happen, and will enthus…" at bounding box center [385, 212] width 319 height 227
click at [315, 151] on strong "working alongside best-selling author Seth Godin" at bounding box center [355, 148] width 149 height 7
click at [323, 163] on p "✨ I began my career working directly with best-selling author Seth Godin , wher…" at bounding box center [385, 157] width 319 height 27
click at [417, 148] on strong "working directly with best-selling author Seth Godin" at bounding box center [360, 148] width 158 height 7
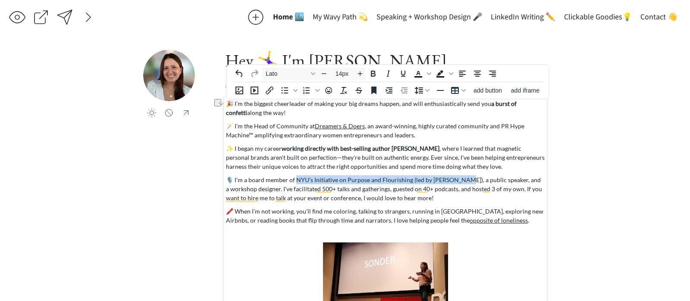
drag, startPoint x: 293, startPoint y: 181, endPoint x: 459, endPoint y: 179, distance: 166.4
click at [459, 179] on p "🎙️ I’m a board member of NYU’s Initiative on Purpose and Flourishing (led by Su…" at bounding box center [385, 188] width 319 height 27
click at [334, 162] on icon "Bold" at bounding box center [333, 161] width 10 height 10
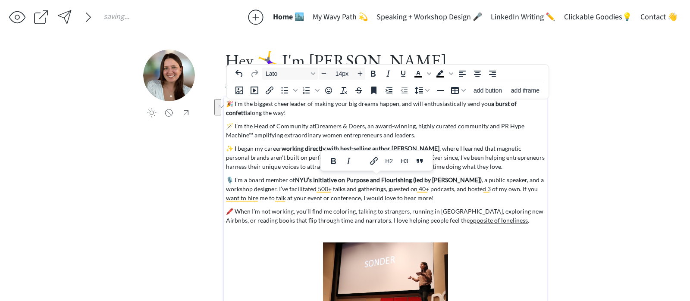
click at [335, 200] on p "🎙️ I’m a board member of NYU’s Initiative on Purpose and Flourishing (led by Su…" at bounding box center [385, 188] width 319 height 27
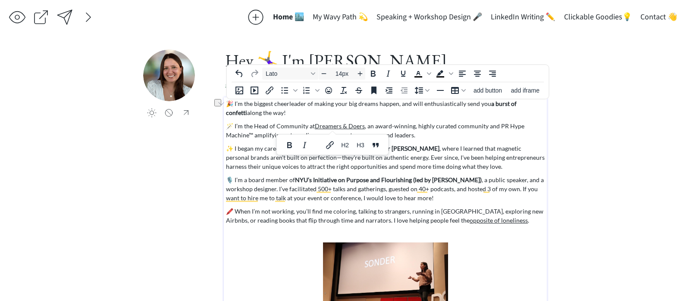
drag, startPoint x: 362, startPoint y: 126, endPoint x: 252, endPoint y: 128, distance: 109.9
click at [252, 128] on p "🪄 I’m the Head of Community at Dreamers & Doers﻿ , an award-winning, highly cur…" at bounding box center [385, 131] width 319 height 18
click at [382, 118] on div "🎉 I’m the biggest cheerleader of making your big dreams happen, and will enthus…" at bounding box center [385, 212] width 319 height 227
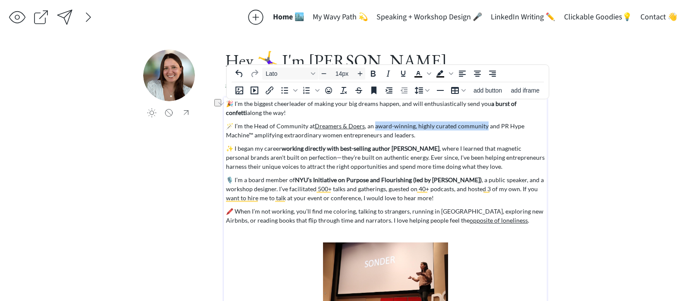
drag, startPoint x: 372, startPoint y: 127, endPoint x: 482, endPoint y: 127, distance: 110.3
click at [482, 127] on p "🪄 I’m the Head of Community at Dreamers & Doers , an award-winning, highly cura…" at bounding box center [385, 131] width 319 height 18
click at [428, 146] on icon "Link" at bounding box center [424, 145] width 10 height 10
click at [400, 125] on p "🪄 I’m the Head of Community at Dreamers & Doers , an award-winning, highly cura…" at bounding box center [385, 131] width 319 height 18
drag, startPoint x: 372, startPoint y: 126, endPoint x: 482, endPoint y: 127, distance: 109.9
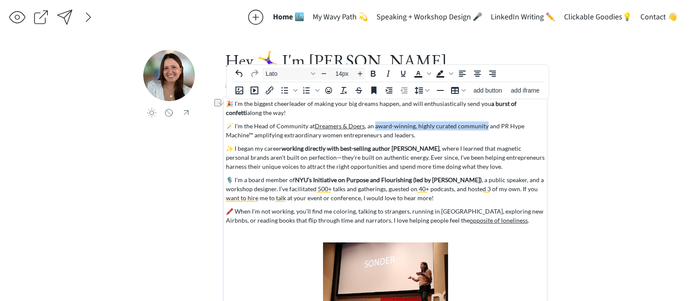
click at [482, 127] on p "🪄 I’m the Head of Community at Dreamers & Doers , an award-winning, highly cura…" at bounding box center [385, 131] width 319 height 18
click at [381, 145] on icon "Bold" at bounding box center [384, 145] width 10 height 10
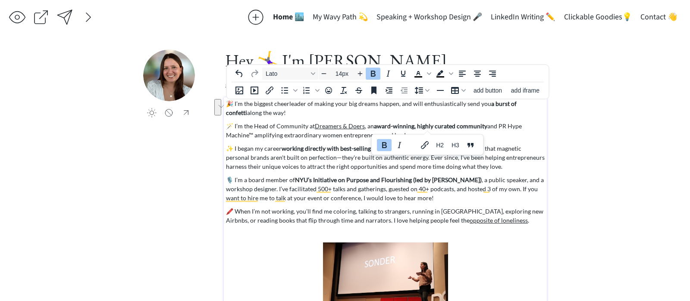
click at [360, 172] on div "🎉 I’m the biggest cheerleader of making your big dreams happen, and will enthus…" at bounding box center [385, 212] width 319 height 227
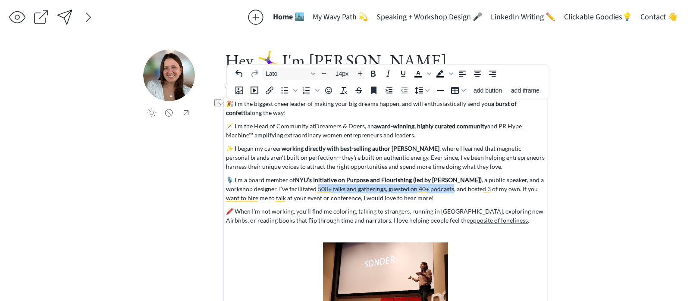
drag, startPoint x: 318, startPoint y: 190, endPoint x: 451, endPoint y: 189, distance: 133.2
click at [451, 189] on p "🎙️ I’m a board member of NYU’s Initiative on Purpose and Flourishing (led by [P…" at bounding box center [385, 188] width 319 height 27
click at [339, 172] on icon "Bold" at bounding box center [341, 170] width 5 height 6
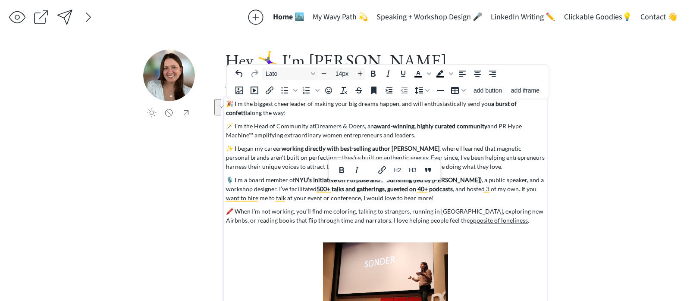
click at [345, 206] on div "🎉 I’m the biggest cheerleader of making your big dreams happen, and will enthus…" at bounding box center [385, 212] width 319 height 227
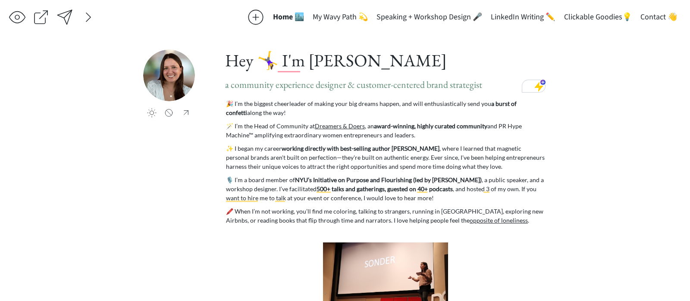
click at [635, 104] on div "saving & publishing saved & published! 👍 saving... Home 🏙️ My Wavy Path 💫 Speak…" at bounding box center [345, 186] width 690 height 372
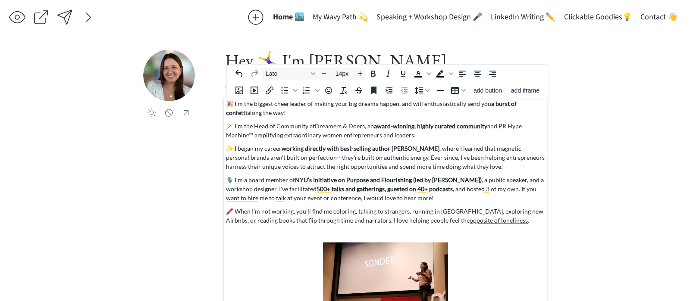
click at [513, 156] on p "✨ I began my career working directly with best-selling author [PERSON_NAME] , w…" at bounding box center [385, 157] width 319 height 27
click at [419, 113] on p "🎉 I’m the biggest cheerleader of making your big dreams happen, and will enthus…" at bounding box center [385, 108] width 319 height 18
click at [412, 106] on p "🎉 I’m the biggest cheerleader of making your big dreams happen, and will enthus…" at bounding box center [385, 108] width 319 height 18
click at [409, 106] on p "🎉 I’m the biggest cheerleader of making your big dreams happen, and will enthus…" at bounding box center [385, 108] width 319 height 18
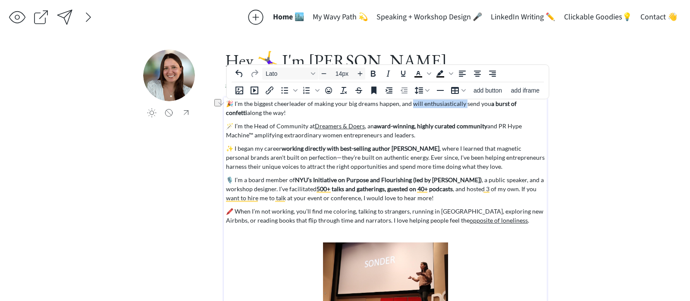
drag, startPoint x: 409, startPoint y: 106, endPoint x: 461, endPoint y: 105, distance: 52.6
click at [461, 105] on p "🎉 I’m the biggest cheerleader of making your big dreams happen, and will enthus…" at bounding box center [385, 108] width 319 height 18
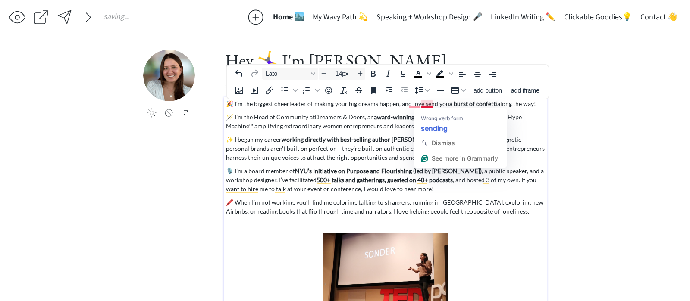
click at [432, 104] on p "🎉 I’m the biggest cheerleader of making your big dreams happen, and love send y…" at bounding box center [385, 103] width 319 height 9
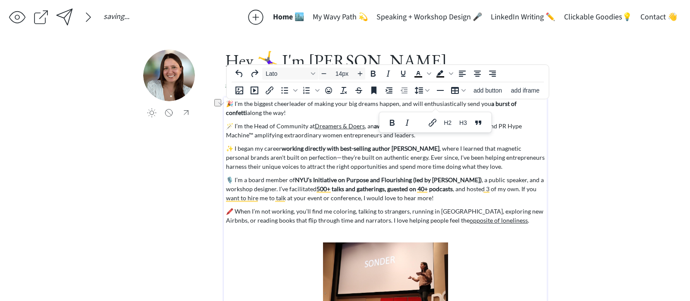
click at [302, 108] on p "🎉 I’m the biggest cheerleader of making your big dreams happen, and will enthus…" at bounding box center [385, 108] width 319 height 18
click at [337, 103] on p "🎉 I’m the biggest cheerleader of making your big dreams happen, and will enthus…" at bounding box center [385, 108] width 319 height 18
click at [467, 104] on p "🎉 I’m the biggest cheerleader of making big dreams happen, and will enthusiasti…" at bounding box center [385, 108] width 319 height 18
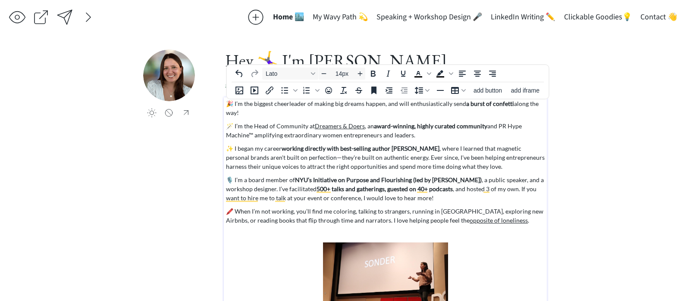
click at [313, 104] on p "🎉 I’m the biggest cheerleader of making big dreams happen, and will enthusiasti…" at bounding box center [385, 108] width 319 height 18
click at [341, 103] on p "🎉 I’m the biggest cheerleader of you making big dreams happen, and will enthusi…" at bounding box center [385, 108] width 319 height 18
click at [485, 105] on p "🎉 I’m the biggest cheerleader of you making your big dreams happen, and will en…" at bounding box center [385, 108] width 319 height 18
click at [212, 132] on div "click to upload a picture" at bounding box center [183, 101] width 81 height 103
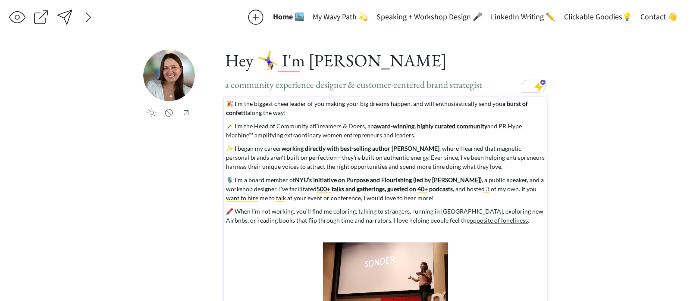
click at [317, 108] on p "🎉 I’m the biggest cheerleader of you making your big dreams happen, and will en…" at bounding box center [385, 108] width 319 height 18
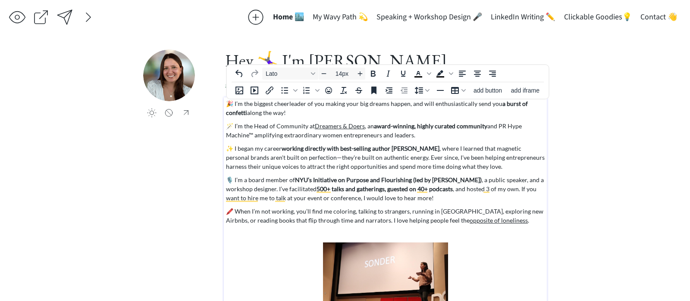
click at [317, 108] on p "🎉 I’m the biggest cheerleader of you making your big dreams happen, and will en…" at bounding box center [385, 108] width 319 height 18
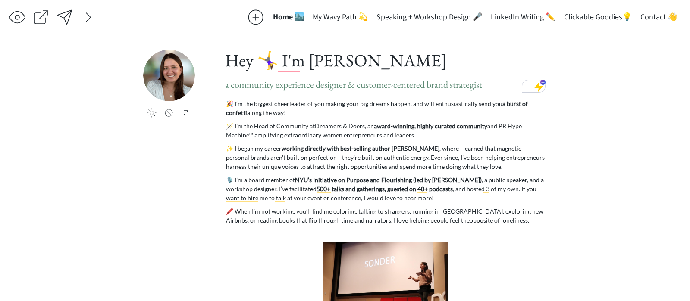
click at [189, 175] on div "click to upload a picture Hey 🤸‍♀️ I'm [PERSON_NAME] a community experience des…" at bounding box center [344, 204] width 403 height 309
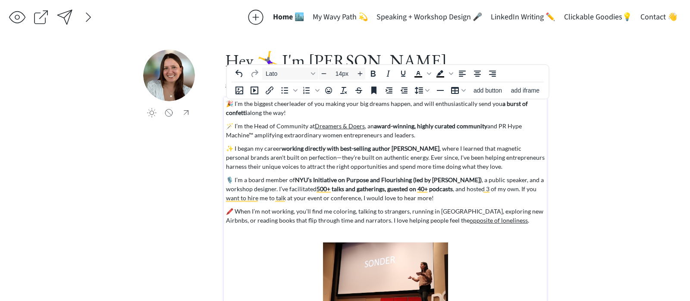
click at [353, 111] on p "🎉 I’m the biggest cheerleader of you making your big dreams happen, and will en…" at bounding box center [385, 108] width 319 height 18
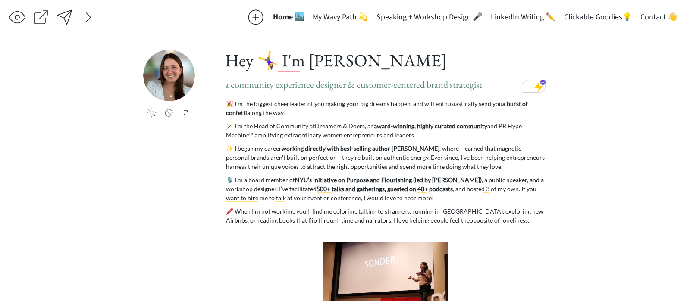
click at [573, 113] on div "saving & publishing saved & published! 👍 saving... Home 🏙️ My Wavy Path 💫 Speak…" at bounding box center [345, 186] width 690 height 372
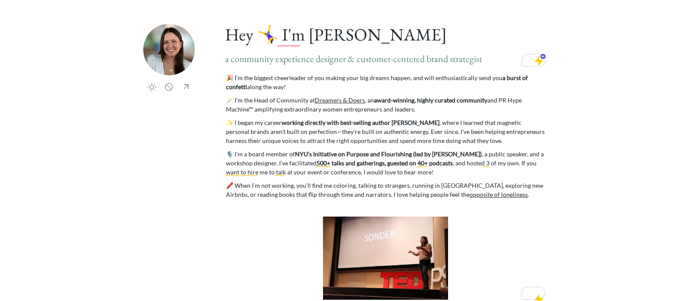
scroll to position [26, 0]
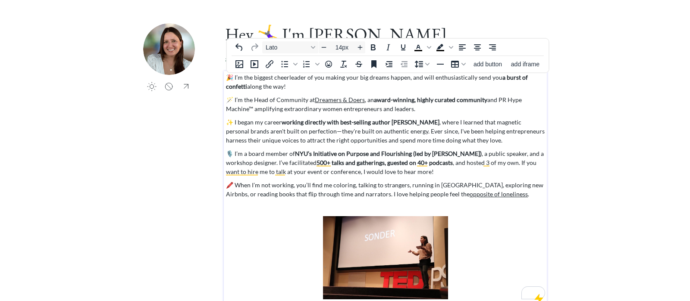
click at [504, 112] on p "🪄 I’m the Head of Community at Dreamers & Doers , an award-winning, highly cura…" at bounding box center [385, 104] width 319 height 18
drag, startPoint x: 366, startPoint y: 100, endPoint x: 378, endPoint y: 100, distance: 12.1
click at [378, 100] on p "🪄 I’m the Head of Community at Dreamers & Doers , an award-winning, highly cura…" at bounding box center [385, 104] width 319 height 18
drag, startPoint x: 365, startPoint y: 100, endPoint x: 381, endPoint y: 100, distance: 15.9
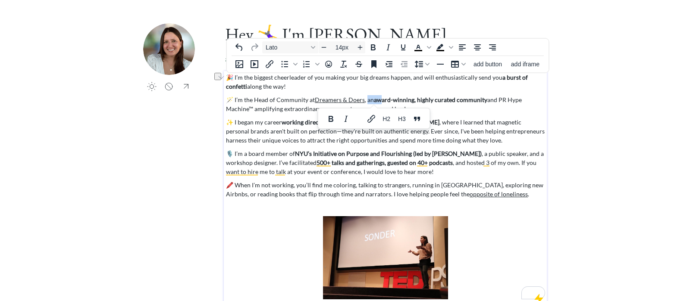
click at [381, 100] on p "🪄 I’m the Head of Community at Dreamers & Doers , an award-winning, highly cura…" at bounding box center [385, 104] width 319 height 18
click at [329, 119] on icon "Bold" at bounding box center [329, 119] width 5 height 6
click at [256, 107] on p "🪄 I’m the Head of Community at Dreamers & Doers , an award-winning, highly cura…" at bounding box center [385, 104] width 319 height 18
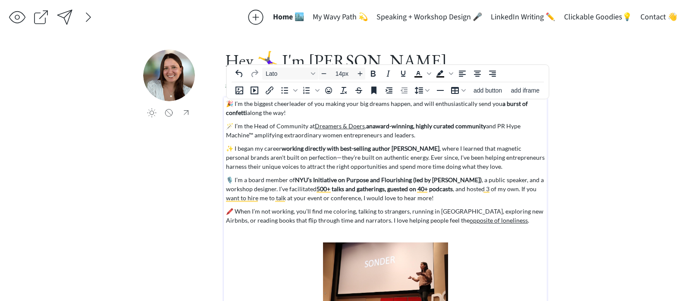
scroll to position [0, 0]
click at [66, 20] on div at bounding box center [64, 17] width 17 height 17
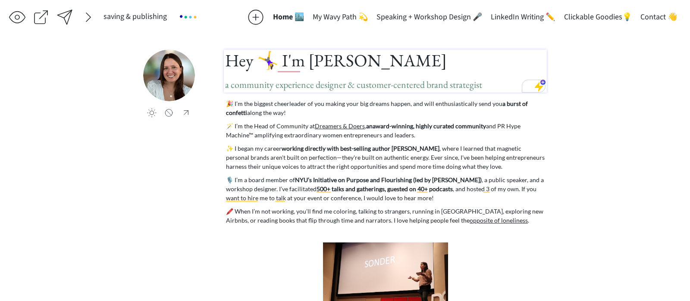
click at [292, 91] on span "a community experience designer & customer-centered brand strategist" at bounding box center [353, 84] width 257 height 12
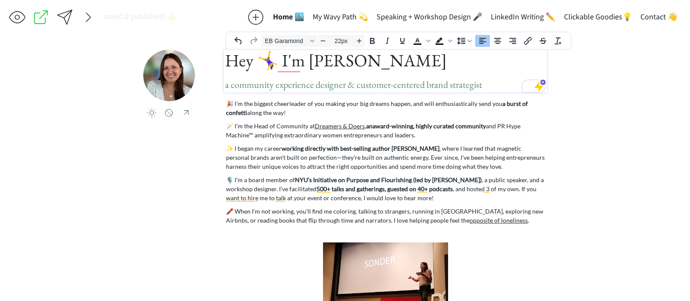
click at [226, 87] on span "a community experience designer & customer-centered brand strategist" at bounding box center [353, 84] width 257 height 12
click at [228, 87] on span "a community experience designer & customer-centered brand strategist" at bounding box center [353, 84] width 257 height 12
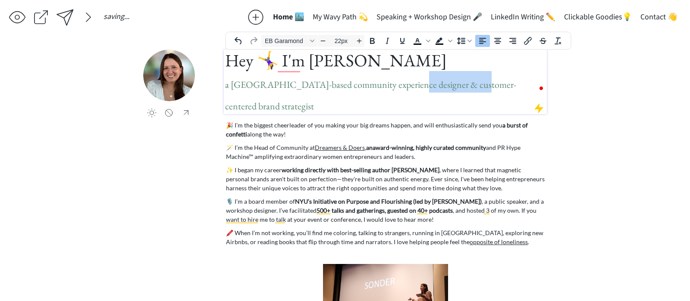
drag, startPoint x: 401, startPoint y: 87, endPoint x: 466, endPoint y: 87, distance: 65.5
click at [466, 87] on span "a [GEOGRAPHIC_DATA]-based community experience designer & customer-centered bra…" at bounding box center [370, 95] width 291 height 34
click at [415, 78] on span "a [GEOGRAPHIC_DATA]-based community experience designer & customer-centered bra…" at bounding box center [370, 95] width 291 height 34
click at [415, 86] on span "a [GEOGRAPHIC_DATA]-based community experience designer & customer-centered bra…" at bounding box center [370, 95] width 291 height 34
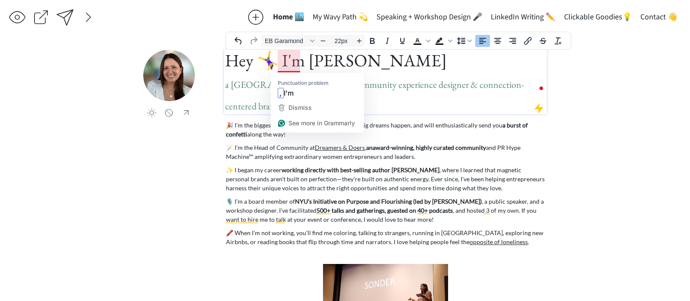
click at [416, 82] on span "a [GEOGRAPHIC_DATA]-based community experience designer & connection-centered b…" at bounding box center [374, 95] width 299 height 34
click at [62, 17] on div at bounding box center [64, 17] width 17 height 17
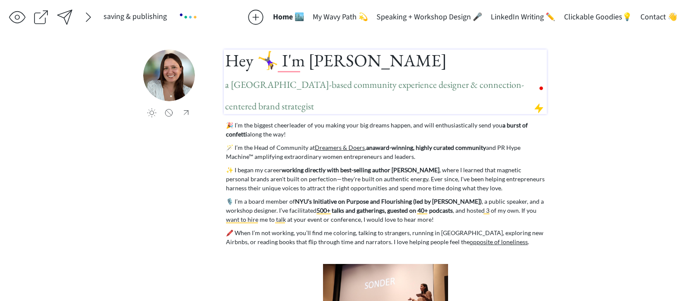
click at [413, 79] on span "a [GEOGRAPHIC_DATA]-based community experience designer & connection-centered b…" at bounding box center [374, 95] width 299 height 34
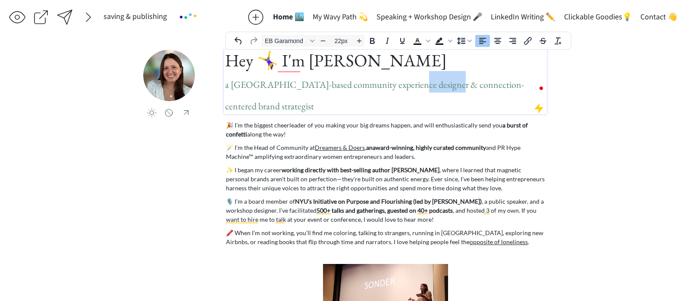
click at [413, 79] on span "a [GEOGRAPHIC_DATA]-based community experience designer & connection-centered b…" at bounding box center [374, 95] width 299 height 34
click at [415, 89] on span "a NYC-based community experience designer & connection-centered brand strategist" at bounding box center [374, 95] width 299 height 34
drag, startPoint x: 472, startPoint y: 85, endPoint x: 400, endPoint y: 85, distance: 72.8
click at [400, 85] on span "a NYC-based community experience designer & connection-centered brand strategist" at bounding box center [374, 95] width 299 height 34
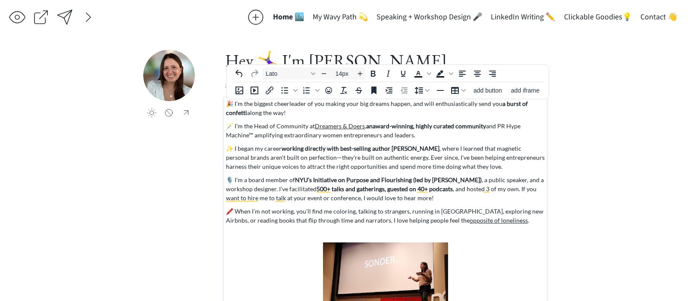
click at [331, 102] on p "🎉 I’m the biggest cheerleader of you making your big dreams happen, and will en…" at bounding box center [385, 108] width 319 height 18
click at [318, 106] on p "🎉 I’m the biggest cheerleader of you making your big dreams happen, and will en…" at bounding box center [385, 108] width 319 height 18
drag, startPoint x: 314, startPoint y: 106, endPoint x: 322, endPoint y: 106, distance: 7.8
click at [322, 106] on p "🎉 I’m the biggest cheerleader of you making your big dreams happen, and will en…" at bounding box center [385, 108] width 319 height 18
click at [328, 110] on p "🎉 I’m the biggest cheerleader of making your big dreams happen, and will enthus…" at bounding box center [385, 108] width 319 height 18
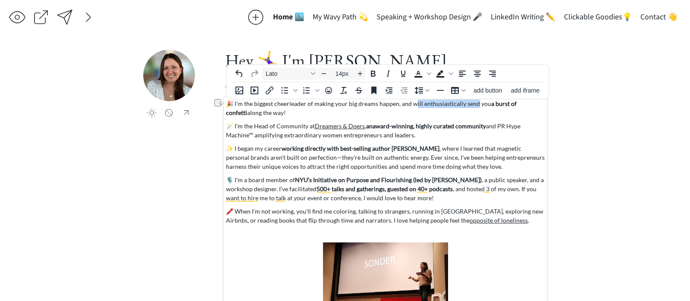
drag, startPoint x: 411, startPoint y: 105, endPoint x: 473, endPoint y: 102, distance: 62.2
click at [473, 102] on p "🎉 I’m the biggest cheerleader of making your big dreams happen, and will enthus…" at bounding box center [385, 108] width 319 height 18
drag, startPoint x: 294, startPoint y: 112, endPoint x: 247, endPoint y: 112, distance: 46.6
click at [247, 112] on p "🎉 I’m the biggest cheerleader of making your big dreams happen, and almost alwa…" at bounding box center [385, 108] width 319 height 18
click at [416, 109] on p "🎉 I’m the biggest cheerleader of making your big dreams happen, and almost alwa…" at bounding box center [385, 108] width 319 height 18
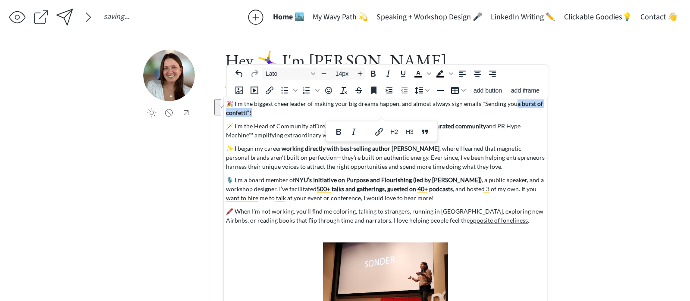
drag, startPoint x: 425, startPoint y: 110, endPoint x: 510, endPoint y: 105, distance: 85.5
click at [510, 105] on p "🎉 I’m the biggest cheerleader of making your big dreams happen, and almost alwa…" at bounding box center [385, 108] width 319 height 18
click at [509, 107] on p "🎉 I’m the biggest cheerleader of making your big dreams happen, and almost alwa…" at bounding box center [385, 108] width 319 height 18
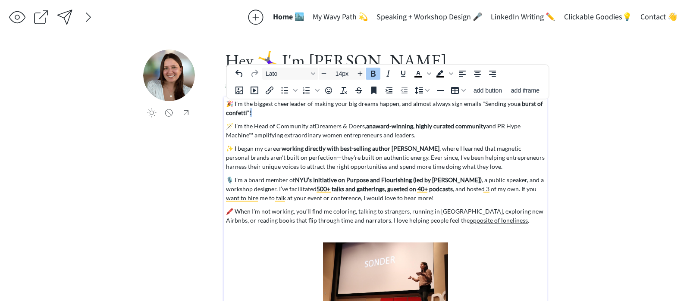
drag, startPoint x: 253, startPoint y: 113, endPoint x: 249, endPoint y: 113, distance: 4.7
click at [249, 113] on p "🎉 I’m the biggest cheerleader of making your big dreams happen, and almost alwa…" at bounding box center [385, 108] width 319 height 18
click at [369, 75] on icon "Bold" at bounding box center [373, 74] width 10 height 10
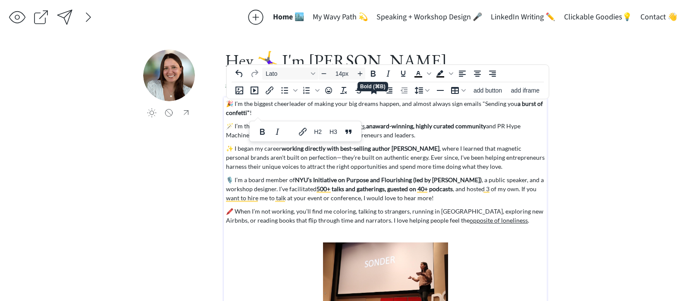
click at [372, 113] on p "🎉 I’m the biggest cheerleader of making your big dreams happen, and almost alwa…" at bounding box center [385, 108] width 319 height 18
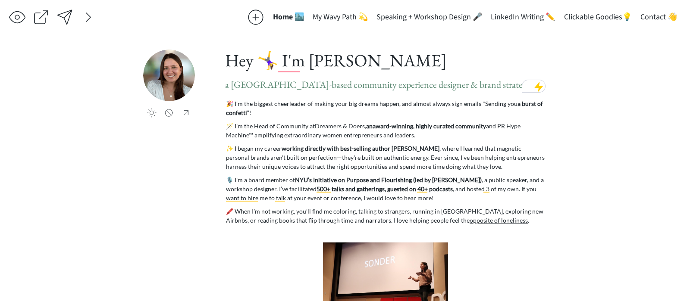
click at [577, 126] on div "saving & publishing saved & published! 👍 saving... Home 🏙️ My Wavy Path 💫 Speak…" at bounding box center [345, 186] width 690 height 372
click at [425, 87] on span "a [GEOGRAPHIC_DATA]-based community experience designer & brand strategist" at bounding box center [380, 84] width 310 height 12
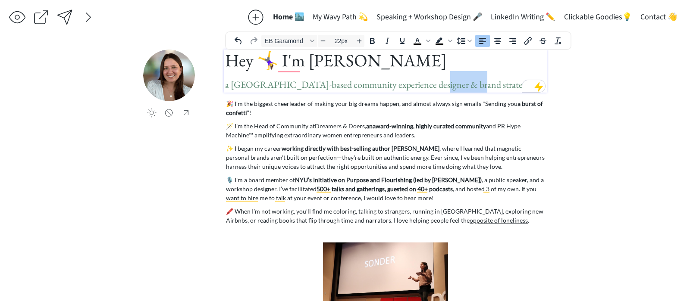
click at [425, 87] on span "a [GEOGRAPHIC_DATA]-based community experience designer & brand strategist" at bounding box center [380, 84] width 310 height 12
click at [457, 86] on h1 "Hey 🤸‍♀️ I'm Taylor Harrington a NYC-based community experience designer & bran…" at bounding box center [385, 71] width 320 height 43
drag, startPoint x: 461, startPoint y: 85, endPoint x: 388, endPoint y: 86, distance: 73.3
click at [388, 86] on h1 "Hey 🤸‍♀️ I'm Taylor Harrington a NYC-based community experience designer & bran…" at bounding box center [385, 71] width 320 height 43
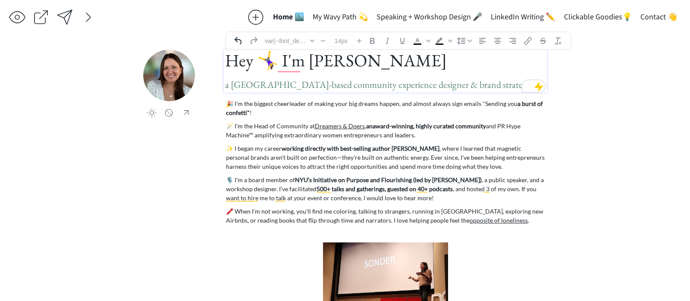
type input "22px"
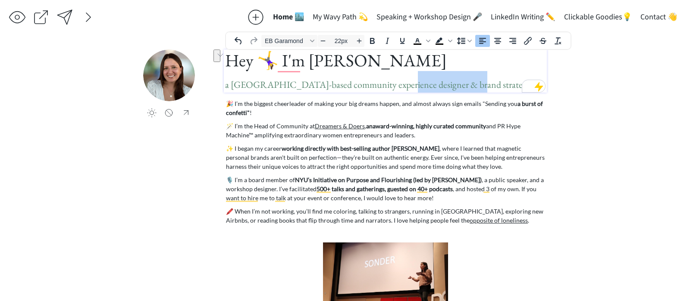
drag, startPoint x: 388, startPoint y: 86, endPoint x: 459, endPoint y: 88, distance: 70.7
click at [459, 88] on h1 "Hey 🤸‍♀️ I'm Taylor Harrington a NYC-based community experience designer & bran…" at bounding box center [385, 71] width 320 height 43
click at [366, 109] on p "🎉 I’m the biggest cheerleader of making your big dreams happen, and almost alwa…" at bounding box center [385, 108] width 319 height 18
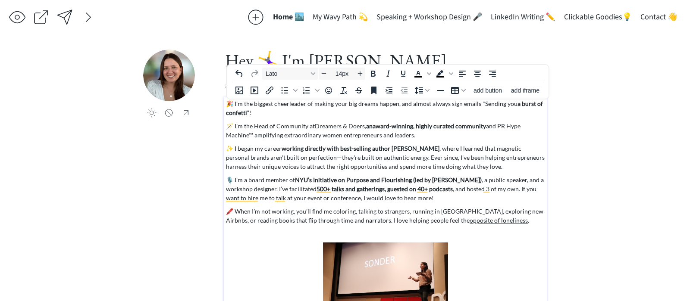
click at [366, 109] on p "🎉 I’m the biggest cheerleader of making your big dreams happen, and almost alwa…" at bounding box center [385, 108] width 319 height 18
click at [312, 109] on p "🎉 I’m the biggest cheerleader of making your big dreams happen, and almost alwa…" at bounding box center [385, 108] width 319 height 18
drag, startPoint x: 305, startPoint y: 105, endPoint x: 359, endPoint y: 104, distance: 53.5
click at [359, 104] on p "🎉 I’m the biggest cheerleader of making your big dreams happen, and almost alwa…" at bounding box center [385, 108] width 319 height 18
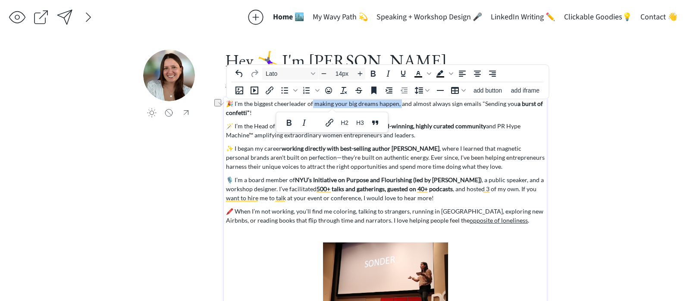
drag, startPoint x: 397, startPoint y: 104, endPoint x: 311, endPoint y: 107, distance: 85.8
click at [311, 107] on p "🎉 I’m the biggest cheerleader of making your big dreams happen, and almost alwa…" at bounding box center [385, 108] width 319 height 18
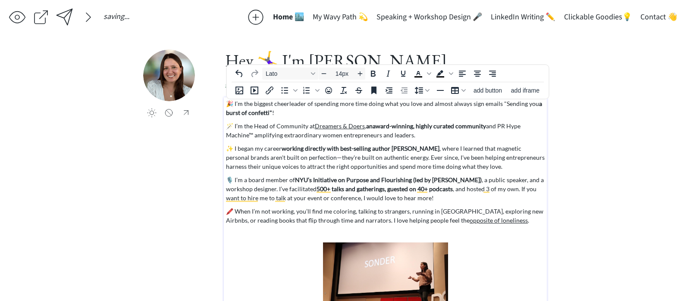
click at [303, 116] on p "🎉 I’m the biggest cheerleader of spending more time doing what you love and alm…" at bounding box center [385, 108] width 319 height 18
click at [478, 104] on p "🎉 I’m the biggest cheerleader of spending more time doing what you love and alm…" at bounding box center [385, 108] width 319 height 18
click at [438, 106] on p "🎉 I’m the biggest cheerleader of spending more time doing what you love and alm…" at bounding box center [385, 108] width 319 height 18
click at [428, 105] on p "🎉 I’m the biggest cheerleader of spending more time doing what you love and alm…" at bounding box center [385, 108] width 319 height 18
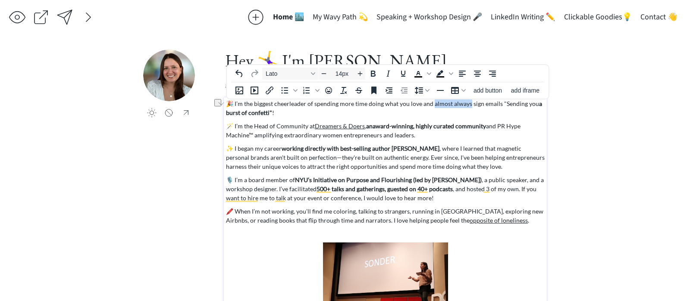
drag, startPoint x: 430, startPoint y: 104, endPoint x: 466, endPoint y: 104, distance: 35.8
click at [466, 104] on p "🎉 I’m the biggest cheerleader of spending more time doing what you love and alm…" at bounding box center [385, 108] width 319 height 18
click at [422, 122] on icon "Italic" at bounding box center [420, 123] width 10 height 10
click at [493, 104] on p "🎉 I’m the biggest cheerleader of spending more time doing what you love and alm…" at bounding box center [385, 108] width 319 height 18
drag, startPoint x: 469, startPoint y: 108, endPoint x: 500, endPoint y: 105, distance: 30.7
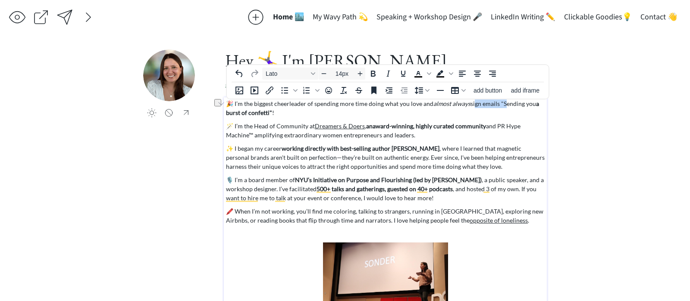
click at [499, 105] on p "🎉 I’m the biggest cheerleader of spending more time doing what you love and alm…" at bounding box center [385, 108] width 319 height 18
click at [500, 106] on p "🎉 I’m the biggest cheerleader of spending more time doing what you love and alm…" at bounding box center [385, 108] width 319 height 18
click at [496, 103] on p "🎉 I’m the biggest cheerleader of spending more time doing what you love and alm…" at bounding box center [385, 108] width 319 height 18
drag, startPoint x: 327, startPoint y: 114, endPoint x: 499, endPoint y: 101, distance: 172.9
click at [499, 101] on p "🎉 I’m the biggest cheerleader of spending more time doing what you love and alm…" at bounding box center [385, 108] width 319 height 18
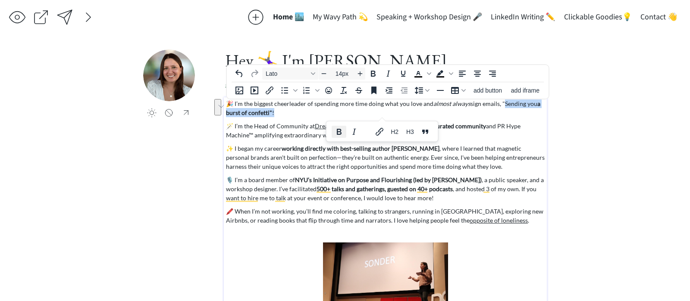
click at [337, 134] on icon "Bold" at bounding box center [339, 132] width 5 height 6
click at [306, 109] on p "🎉 I’m the biggest cheerleader of spending more time doing what you love and alm…" at bounding box center [385, 108] width 319 height 18
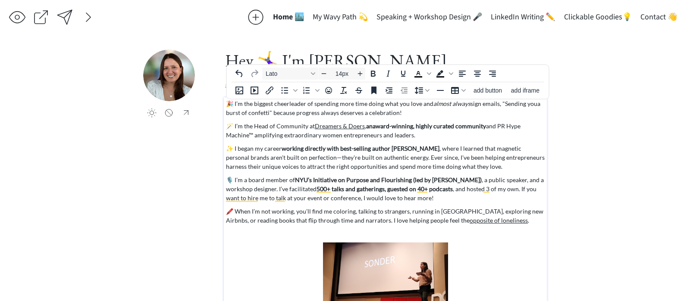
click at [272, 113] on p "🎉 I’m the biggest cheerleader of spending more time doing what you love and alm…" at bounding box center [385, 108] width 319 height 18
click at [68, 19] on div at bounding box center [64, 17] width 17 height 17
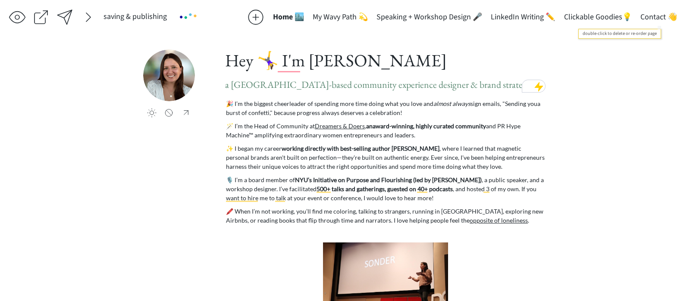
click at [654, 16] on button "Contact 👋" at bounding box center [658, 17] width 45 height 17
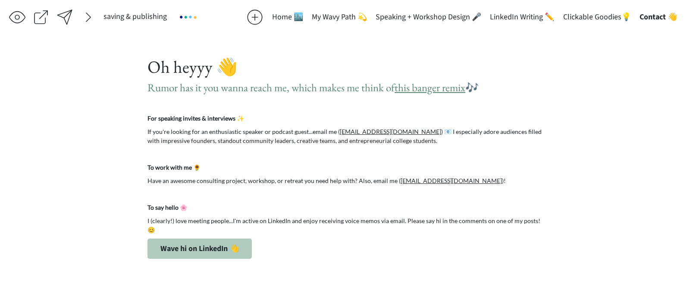
click at [301, 15] on button "Home 🏙️" at bounding box center [288, 17] width 40 height 17
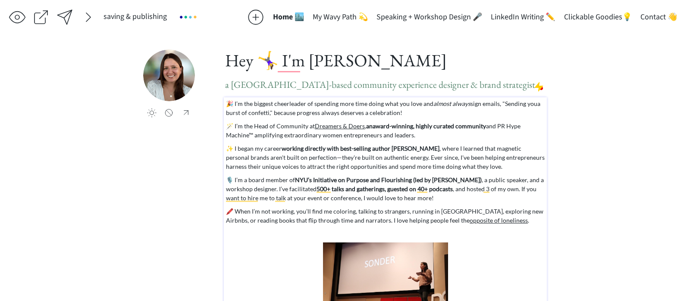
click at [334, 176] on strong "NYU’s Initiative on Purpose and Flourishing (led by [PERSON_NAME])" at bounding box center [388, 179] width 187 height 7
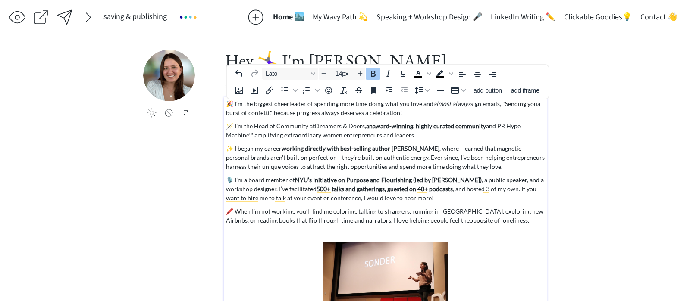
click at [650, 14] on button "Contact 👋" at bounding box center [658, 17] width 45 height 17
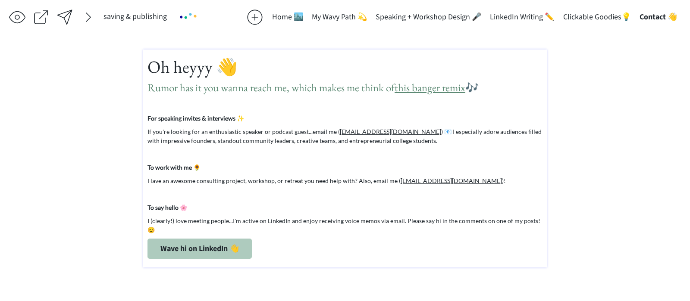
click at [266, 189] on div "Oh heyyy 👋 Rumor has it you wanna reach me, which makes me think of this banger…" at bounding box center [344, 156] width 395 height 205
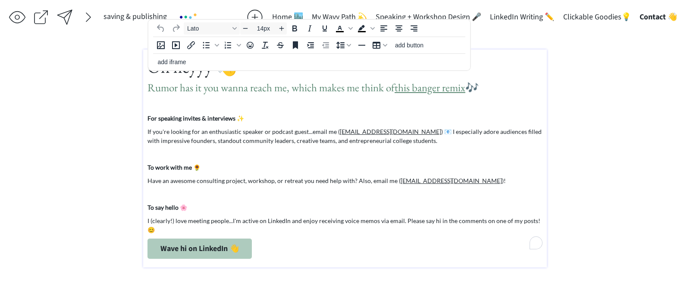
click at [232, 150] on p "To enrich screen reader interactions, please activate Accessibility in Grammarl…" at bounding box center [344, 154] width 395 height 9
click at [225, 130] on p "If you're looking for an enthusiastic speaker or podcast guest...email me ( hey…" at bounding box center [344, 136] width 395 height 18
click at [184, 138] on p "If you're looking for an enthusiastic speaker or podcast guest...email me ( hey…" at bounding box center [344, 136] width 395 height 18
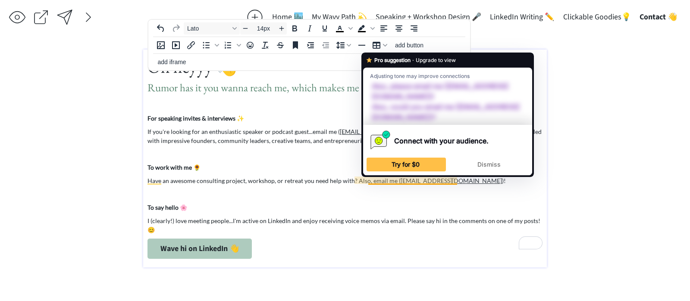
click at [469, 182] on p "Have an awesome consulting project, workshop, or retreat you need help with? Al…" at bounding box center [344, 180] width 395 height 9
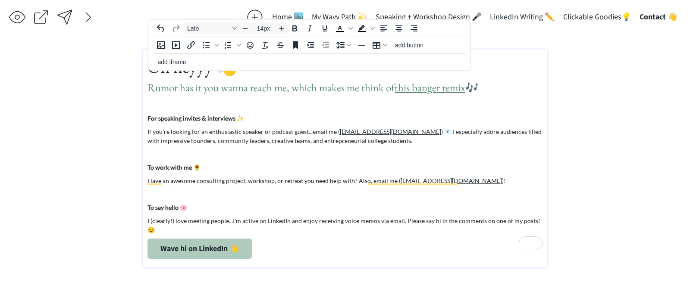
click at [397, 222] on span "I (clearly!) love meeting people...I'm active on LinkedIn and enjoy receiving v…" at bounding box center [343, 225] width 393 height 16
click at [402, 222] on span "I (clearly!) love meeting people...I'm active on LinkedIn and enjoy receiving v…" at bounding box center [343, 225] width 393 height 16
click at [605, 9] on button "Clickable Goodies💡" at bounding box center [597, 17] width 76 height 17
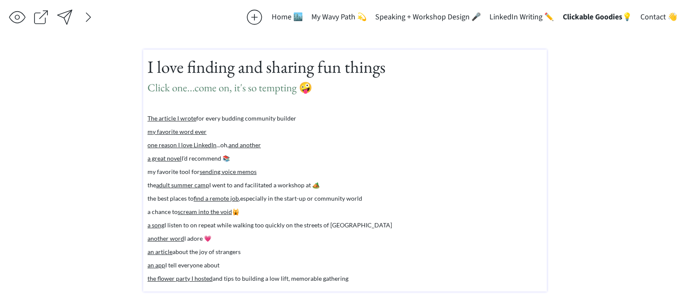
scroll to position [3, 0]
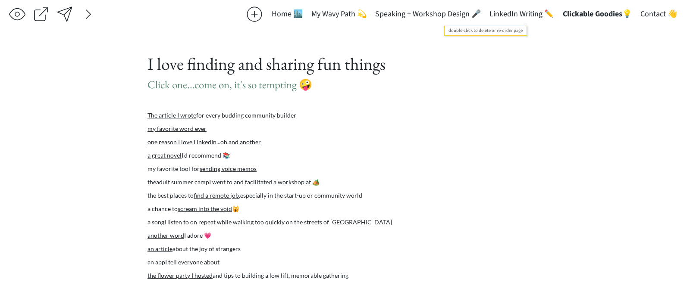
click at [531, 14] on button "LinkedIn Writing ✏️" at bounding box center [521, 14] width 73 height 17
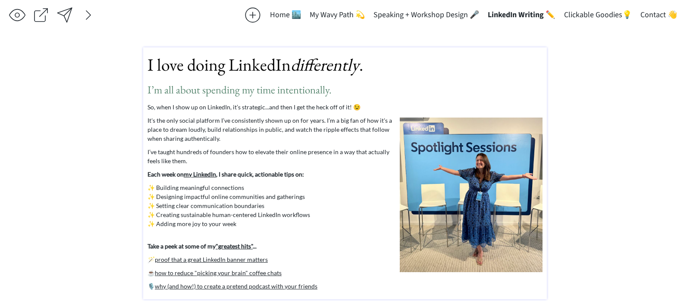
scroll to position [1, 0]
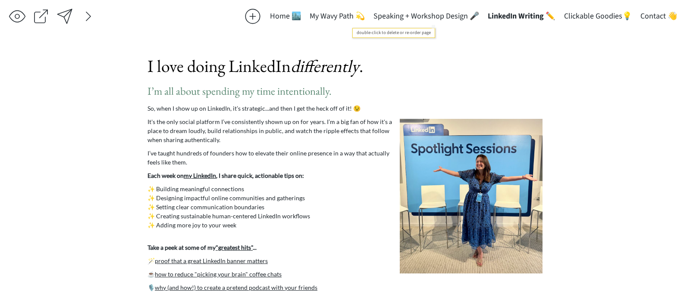
click at [407, 20] on button "Speaking + Workshop Design 🎤" at bounding box center [426, 16] width 114 height 17
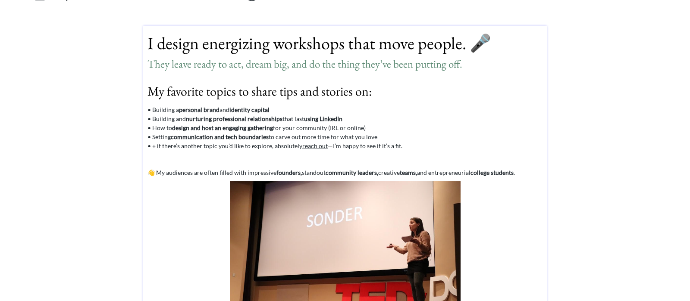
scroll to position [11, 0]
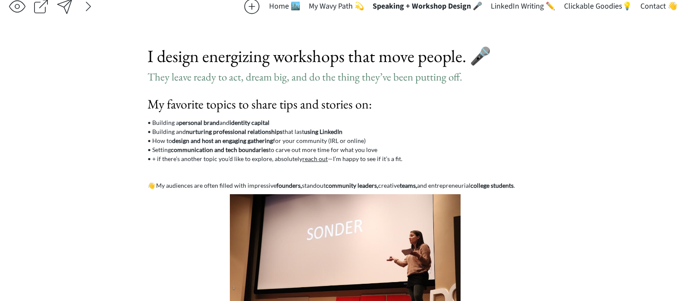
click at [327, 6] on button "My Wavy Path 💫" at bounding box center [336, 6] width 64 height 17
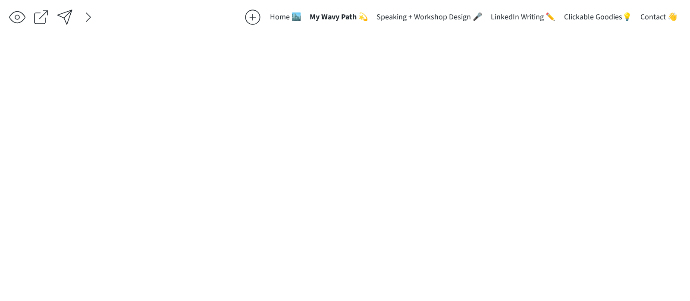
scroll to position [0, 0]
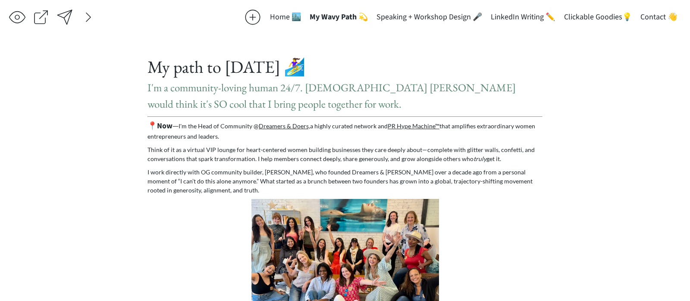
click at [298, 9] on button "Home 🏙️" at bounding box center [286, 17] width 40 height 17
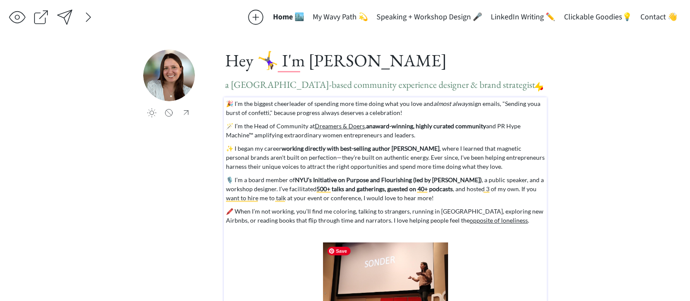
click at [384, 278] on img "To enrich screen reader interactions, please activate Accessibility in Grammarl…" at bounding box center [385, 284] width 125 height 83
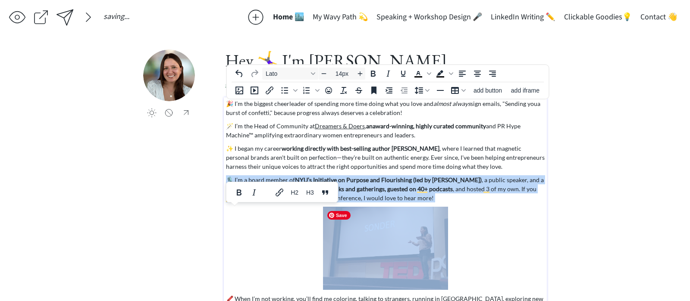
click at [385, 268] on img "To enrich screen reader interactions, please activate Accessibility in Grammarl…" at bounding box center [385, 248] width 125 height 83
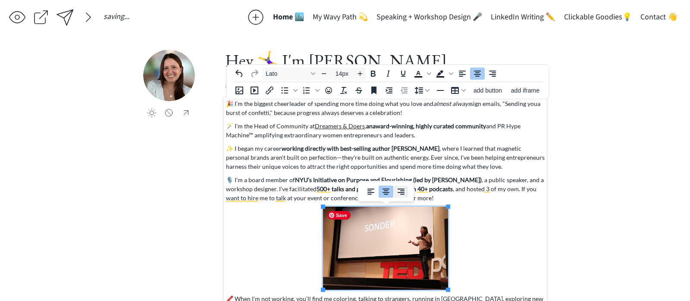
click at [401, 190] on icon "Align right" at bounding box center [400, 192] width 7 height 6
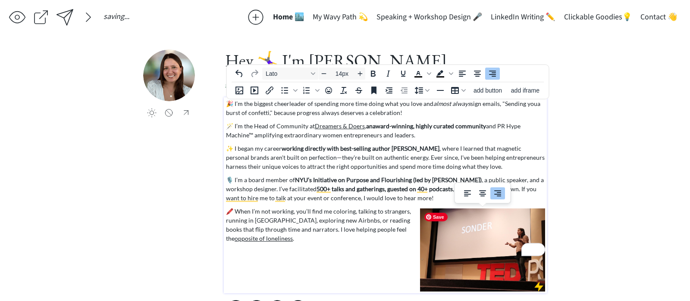
click at [455, 247] on img "To enrich screen reader interactions, please activate Accessibility in Grammarl…" at bounding box center [482, 250] width 125 height 83
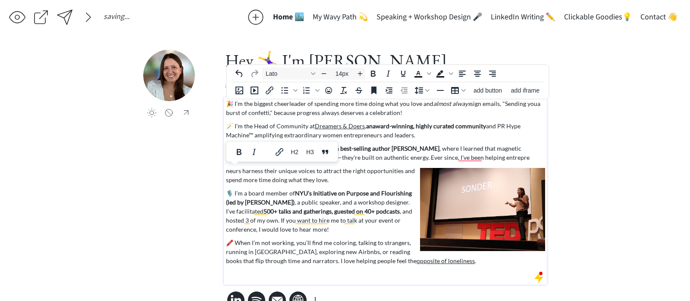
click at [357, 219] on p "🎙️ I’m a board member of NYU’s Initiative on Purpose and Flourishing (led by Su…" at bounding box center [385, 211] width 319 height 45
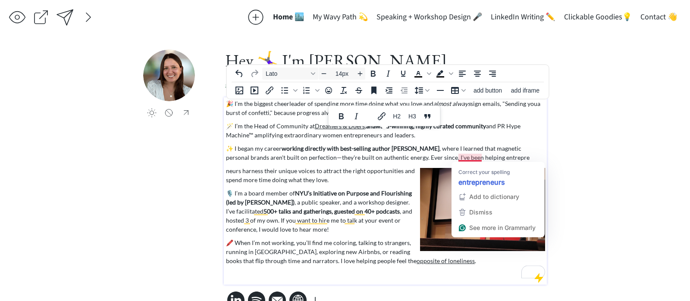
click at [486, 145] on p "✨ I began my career working directly with best-selling author Seth Godin , wher…" at bounding box center [385, 153] width 319 height 18
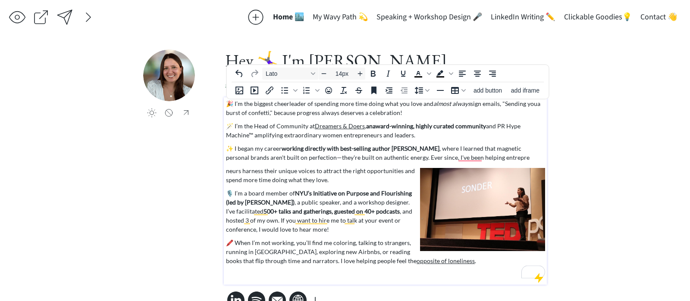
click at [375, 203] on p "🎙️ I’m a board member of NYU’s Initiative on Purpose and Flourishing (led by Su…" at bounding box center [385, 211] width 319 height 45
click at [448, 200] on img "To enrich screen reader interactions, please activate Accessibility in Grammarl…" at bounding box center [482, 209] width 125 height 83
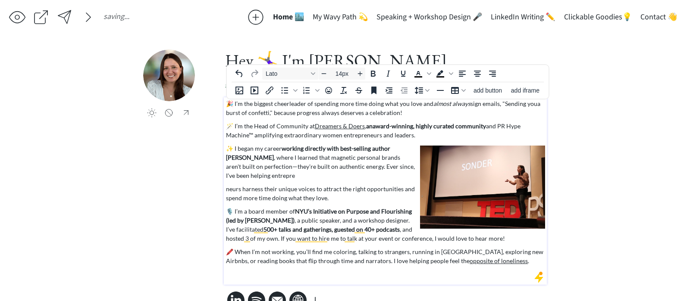
click at [370, 218] on p "🎙️ I’m a board member of NYU’s Initiative on Purpose and Flourishing (led by Su…" at bounding box center [385, 225] width 319 height 36
click at [341, 194] on p "neurs harness their unique voices to attract the right opportunities and spend …" at bounding box center [385, 193] width 319 height 18
click at [226, 187] on p "neurs harness their unique voices to attract the right opportunities and spend …" at bounding box center [385, 193] width 319 height 18
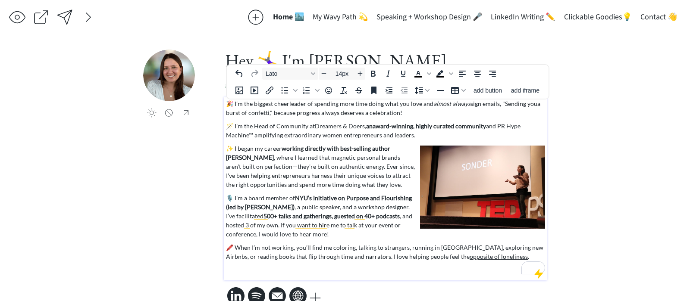
scroll to position [10, 0]
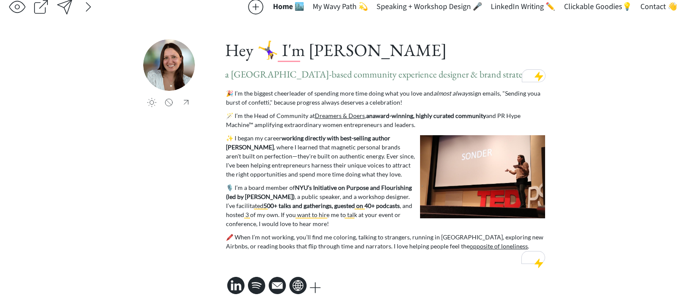
click at [626, 158] on div "saving & publishing saved & published! 👍 saving... Home 🏙️ My Wavy Path 💫 Speak…" at bounding box center [345, 150] width 690 height 320
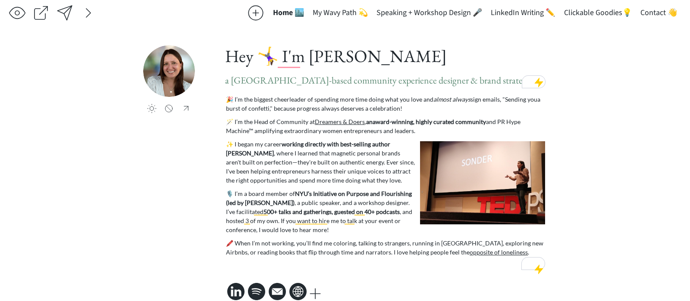
scroll to position [0, 0]
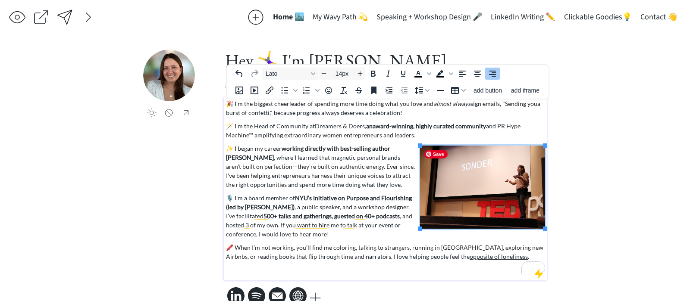
drag, startPoint x: 490, startPoint y: 179, endPoint x: 627, endPoint y: 152, distance: 139.7
click at [627, 152] on div "saving & publishing saved & published! 👍 saving... Home 🏙️ My Wavy Path 💫 Speak…" at bounding box center [345, 160] width 690 height 320
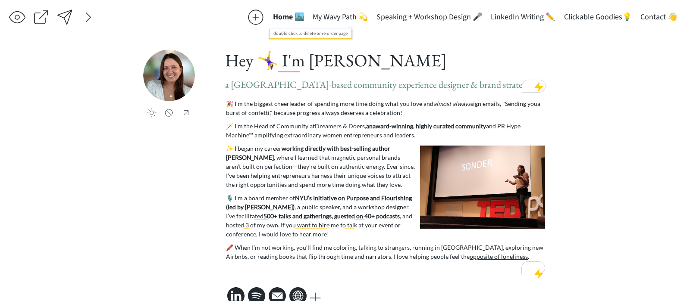
click at [347, 16] on button "My Wavy Path 💫" at bounding box center [340, 17] width 64 height 17
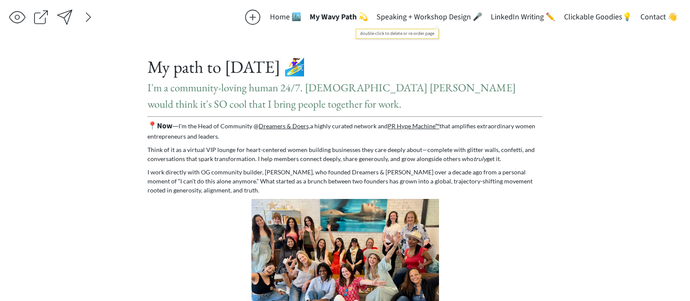
click at [425, 18] on button "Speaking + Workshop Design 🎤" at bounding box center [429, 17] width 114 height 17
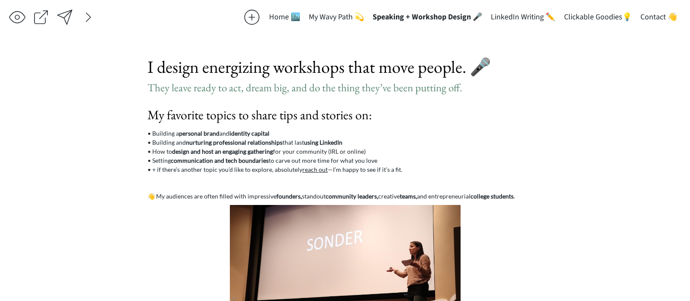
click at [330, 14] on button "My Wavy Path 💫" at bounding box center [336, 17] width 64 height 17
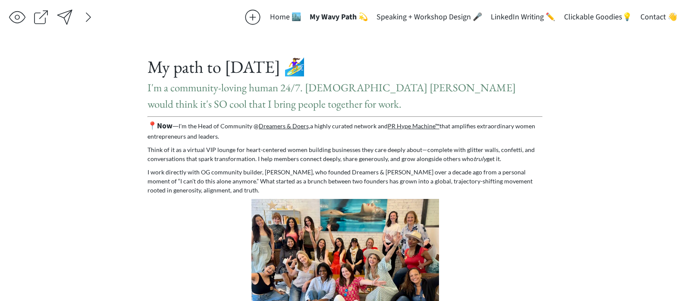
click at [292, 18] on button "Home 🏙️" at bounding box center [286, 17] width 40 height 17
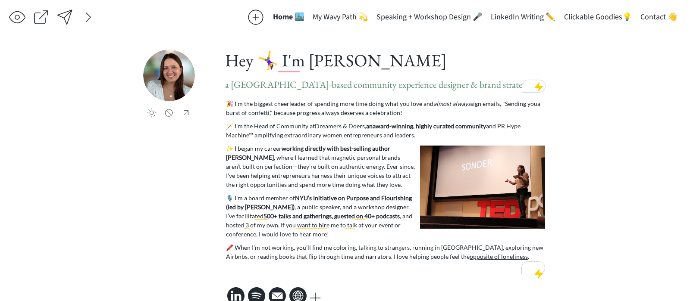
click at [64, 15] on div at bounding box center [64, 17] width 17 height 17
click at [384, 160] on p "✨ I began my career working directly with best-selling author Seth Godin , wher…" at bounding box center [385, 166] width 319 height 45
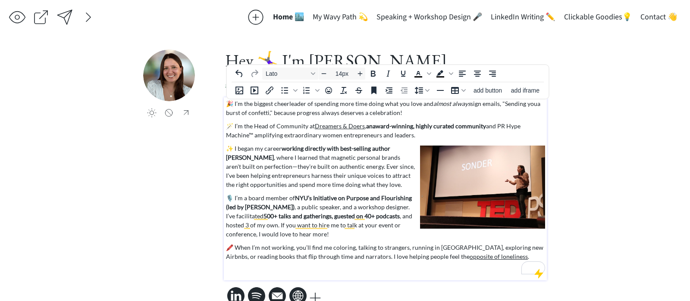
drag, startPoint x: 428, startPoint y: 134, endPoint x: 225, endPoint y: 126, distance: 203.2
click at [225, 126] on div "🎉 I’m the biggest cheerleader of spending more time doing what you love and alm…" at bounding box center [385, 188] width 323 height 183
copy p "🪄 I’m the Head of Community at Dreamers & Doers , an award-winning, highly cura…"
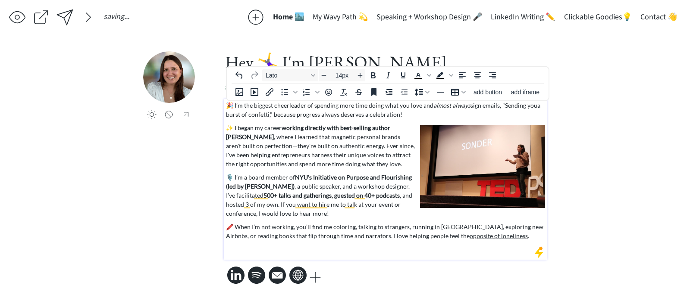
click at [401, 166] on p "✨ I began my career working directly with best-selling author Seth Godin , wher…" at bounding box center [385, 145] width 319 height 45
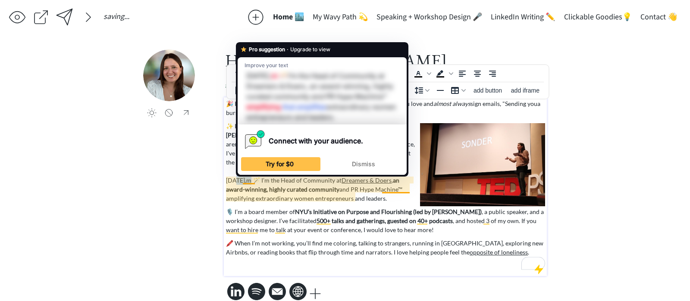
drag, startPoint x: 249, startPoint y: 180, endPoint x: 223, endPoint y: 178, distance: 26.0
click at [223, 178] on div "click to upload a picture Hey 🤸‍♀️ I'm Taylor Harrington a NYC-based community …" at bounding box center [344, 176] width 403 height 253
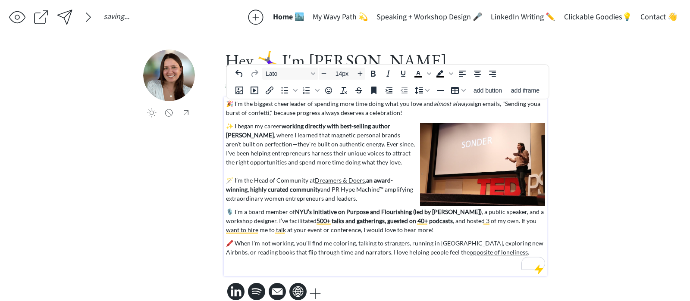
click at [234, 180] on p "✨ I began my career working directly with best-selling author Seth Godin , wher…" at bounding box center [385, 162] width 319 height 81
click at [287, 171] on p "✨ I began my career working directly with best-selling author Seth Godin , wher…" at bounding box center [385, 162] width 319 height 81
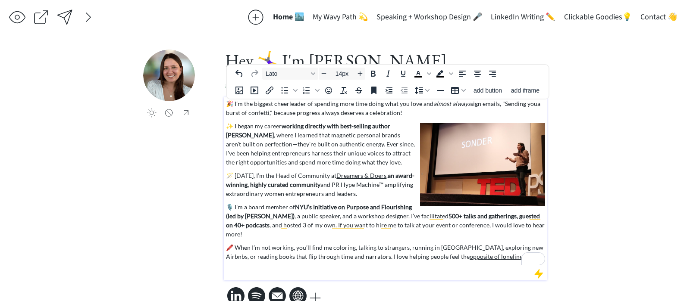
click at [245, 209] on p "🎙️ I’m a board member of NYU’s Initiative on Purpose and Flourishing (led by [P…" at bounding box center [385, 221] width 319 height 36
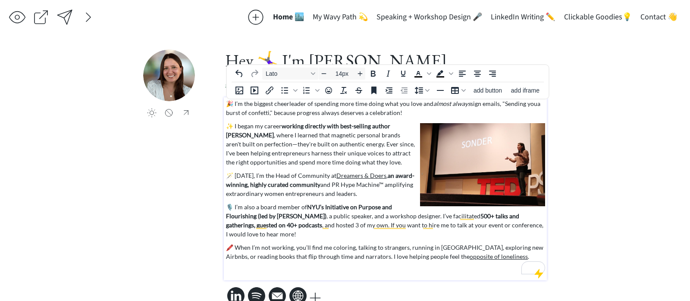
click at [141, 214] on div "saving & publishing saved & published! 👍 saving... Home 🏙️ My Wavy Path 💫 Speak…" at bounding box center [345, 160] width 690 height 320
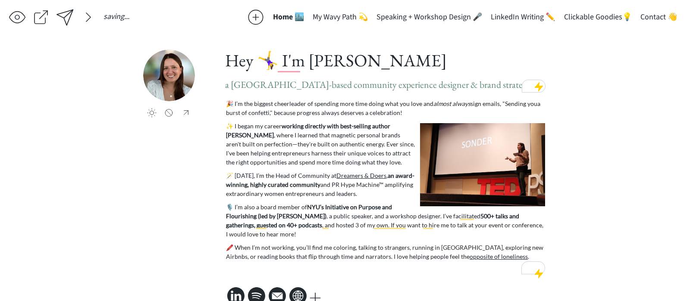
click at [67, 14] on div at bounding box center [65, 17] width 20 height 20
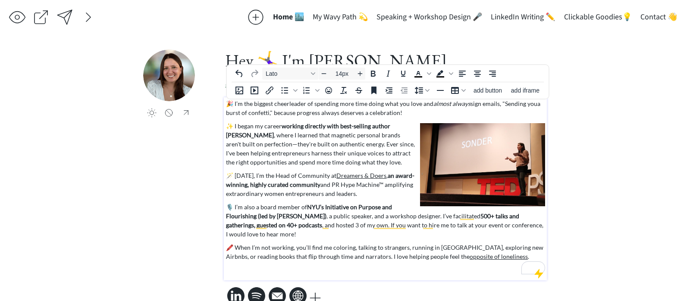
click at [352, 108] on p "🎉 I’m the biggest cheerleader of spending more time doing what you love and alm…" at bounding box center [385, 108] width 319 height 18
click at [314, 111] on p "🎉 I’m the biggest cheerleader of spending more time doing what you love and alm…" at bounding box center [385, 108] width 319 height 18
click at [322, 112] on p "🎉 I’m the biggest cheerleader of spending more time doing what you love and alm…" at bounding box center [385, 108] width 319 height 18
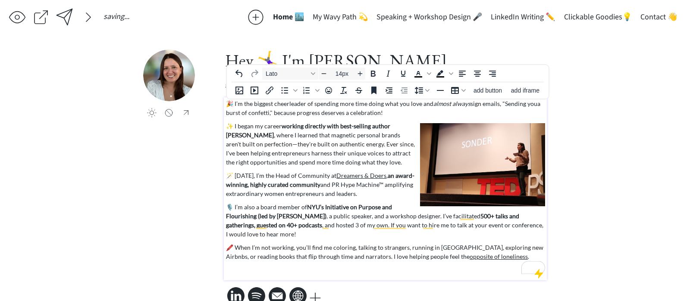
click at [295, 113] on p "🎉 I’m the biggest cheerleader of spending more time doing what you love and alm…" at bounding box center [385, 108] width 319 height 18
click at [315, 114] on p "🎉 I’m the biggest cheerleader of spending more time doing what you love and alm…" at bounding box center [385, 108] width 319 height 18
click at [320, 114] on p "🎉 I’m the biggest cheerleader of spending more time doing what you love and alm…" at bounding box center [385, 108] width 319 height 18
click at [406, 114] on p "🎉 I’m the biggest cheerleader of spending more time doing what you love and alm…" at bounding box center [385, 108] width 319 height 18
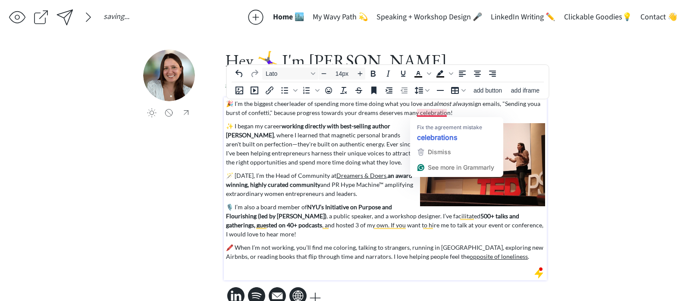
click at [446, 113] on p "🎉 I’m the biggest cheerleader of spending more time doing what you love and alm…" at bounding box center [385, 108] width 319 height 18
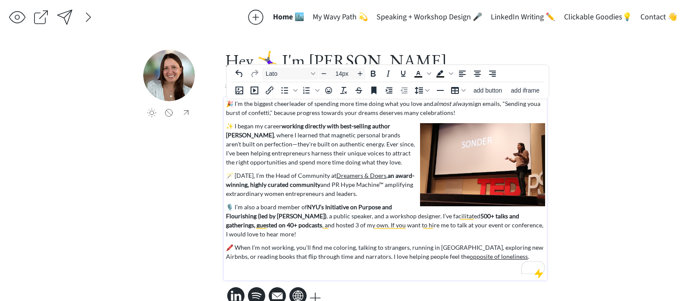
click at [617, 134] on div "saving & publishing saved & published! 👍 saving... Home 🏙️ My Wavy Path 💫 Speak…" at bounding box center [345, 160] width 690 height 320
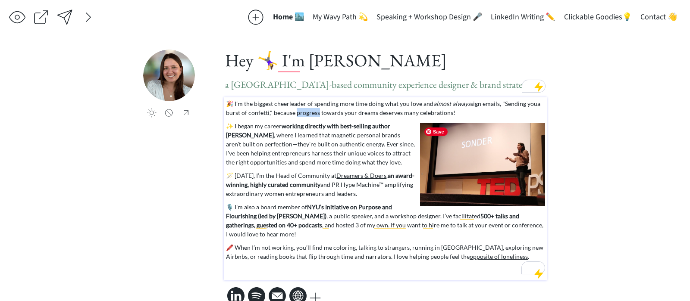
click at [301, 113] on p "🎉 I’m the biggest cheerleader of spending more time doing what you love and alm…" at bounding box center [385, 108] width 319 height 18
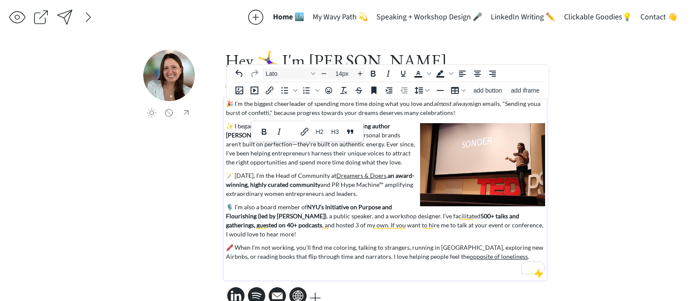
click at [291, 110] on p "🎉 I’m the biggest cheerleader of spending more time doing what you love and alm…" at bounding box center [385, 108] width 319 height 18
click at [503, 102] on p "🎉 I’m the biggest cheerleader of spending more time doing what you love and alm…" at bounding box center [385, 108] width 319 height 18
drag, startPoint x: 268, startPoint y: 113, endPoint x: 222, endPoint y: 113, distance: 45.7
click at [222, 113] on div "click to upload a picture Hey 🤸‍♀️ I'm Taylor Harrington a NYC-based community …" at bounding box center [344, 179] width 403 height 258
click at [377, 75] on icon "Bold" at bounding box center [373, 74] width 10 height 10
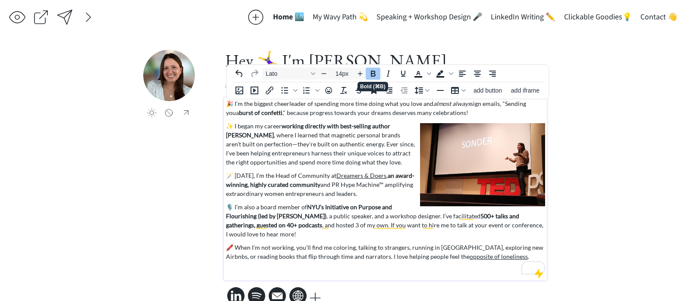
click at [365, 125] on strong "working directly with best-selling author [PERSON_NAME]" at bounding box center [308, 130] width 164 height 16
click at [537, 104] on p "🎉 I’m the biggest cheerleader of spending more time doing what you love and alm…" at bounding box center [385, 108] width 319 height 18
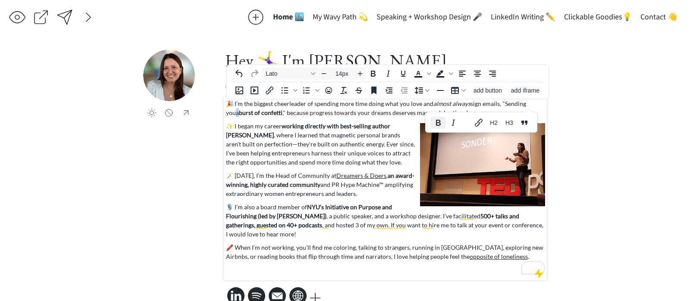
click at [438, 123] on icon "Bold" at bounding box center [438, 123] width 10 height 10
click at [364, 127] on strong "working directly with best-selling author [PERSON_NAME]" at bounding box center [308, 130] width 164 height 16
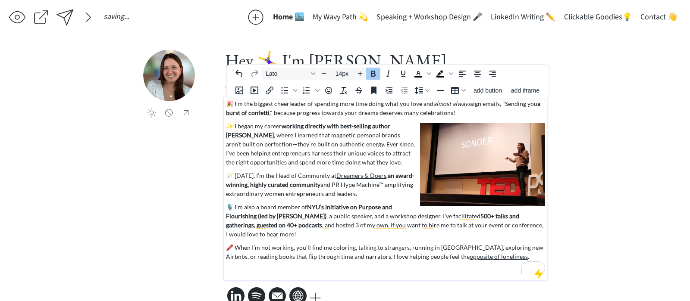
click at [628, 129] on div "saving & publishing saved & published! 👍 saving... Home 🏙️ My Wavy Path 💫 Speak…" at bounding box center [345, 160] width 690 height 320
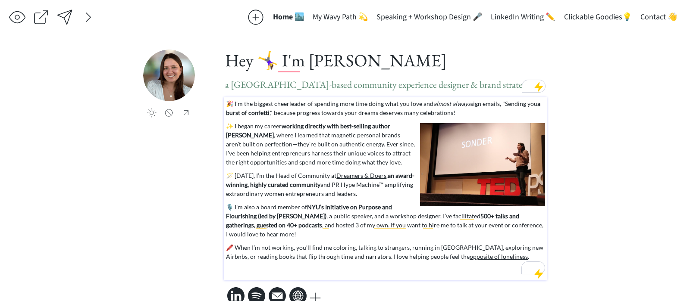
click at [284, 136] on p "✨ I began my career working directly with best-selling author [PERSON_NAME] , w…" at bounding box center [385, 144] width 319 height 45
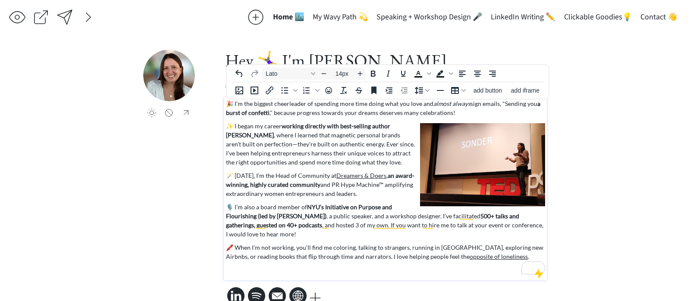
click at [278, 126] on p "✨ I began my career working directly with best-selling author [PERSON_NAME] , w…" at bounding box center [385, 144] width 319 height 45
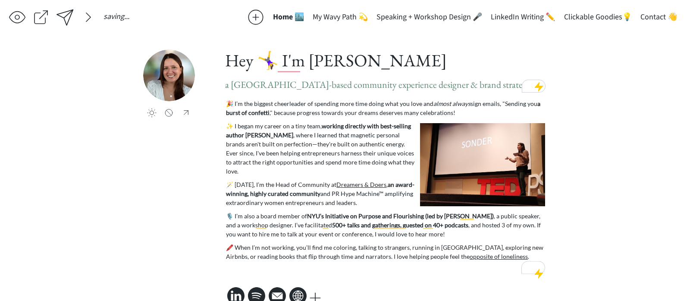
click at [192, 147] on div "click to upload a picture" at bounding box center [183, 101] width 81 height 103
click at [68, 18] on div at bounding box center [64, 17] width 17 height 17
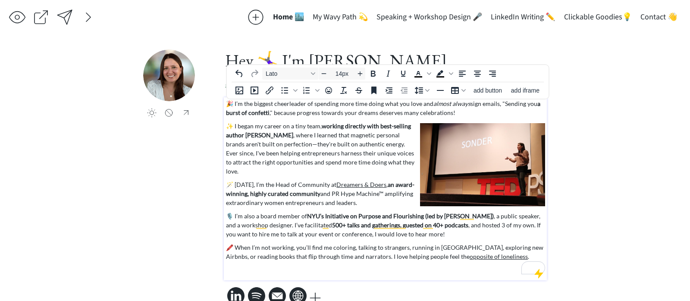
click at [323, 145] on p "✨ I began my career on a tiny team, working directly with best-selling author S…" at bounding box center [385, 149] width 319 height 54
click at [374, 145] on p "✨ I began my career on a tiny team, working directly with best-selling author S…" at bounding box center [385, 149] width 319 height 54
click at [366, 145] on p "✨ I began my career on a tiny team, working directly with best-selling author S…" at bounding box center [385, 149] width 319 height 54
click at [363, 145] on p "✨ I began my career on a tiny team, working directly with best-selling author S…" at bounding box center [385, 149] width 319 height 54
click at [373, 163] on p "✨ I began my career on a tiny team, working directly with best-selling author S…" at bounding box center [385, 149] width 319 height 54
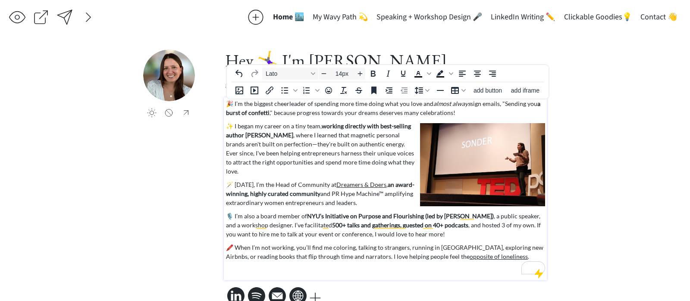
click at [365, 193] on p "🪄 Today, I’m the Head of Community at Dreamers & Doers , an award-winning, high…" at bounding box center [385, 193] width 319 height 27
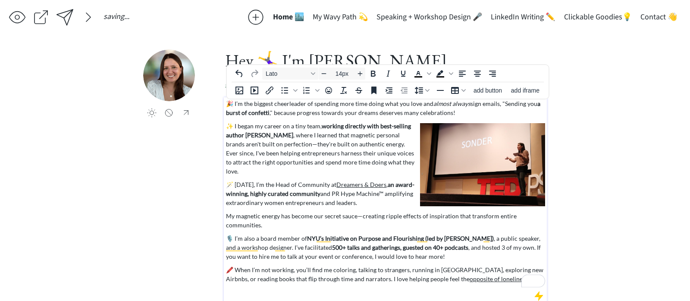
click at [227, 212] on p "My magnetic energy has become our secret sauce—creating ripple effects of inspi…" at bounding box center [385, 221] width 319 height 18
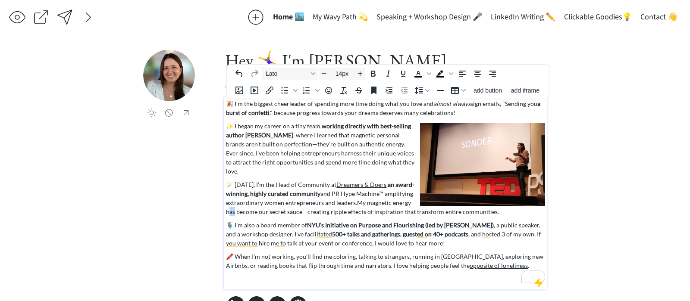
drag, startPoint x: 234, startPoint y: 204, endPoint x: 217, endPoint y: 204, distance: 17.2
click at [217, 204] on div "click to upload a picture Hey 🤸‍♀️ I'm Taylor Harrington a NYC-based community …" at bounding box center [344, 183] width 403 height 267
drag, startPoint x: 231, startPoint y: 202, endPoint x: 261, endPoint y: 202, distance: 30.2
click at [261, 202] on p "🪄 Today, I’m the Head of Community at Dreamers & Doers , an award-winning, high…" at bounding box center [385, 198] width 319 height 36
click at [266, 203] on p "🪄 Today, I’m the Head of Community at Dreamers & Doers , an award-winning, high…" at bounding box center [385, 198] width 319 height 36
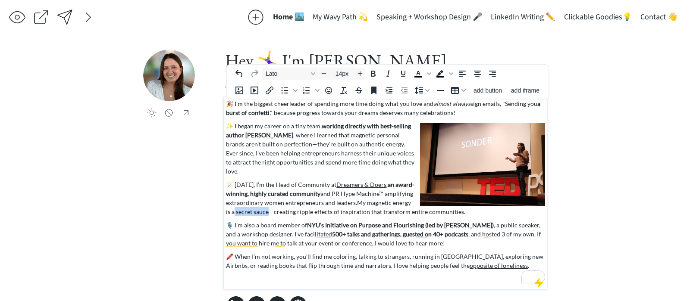
drag, startPoint x: 228, startPoint y: 203, endPoint x: 262, endPoint y: 204, distance: 33.2
click at [262, 204] on p "🪄 Today, I’m the Head of Community at Dreamers & Doers , an award-winning, high…" at bounding box center [385, 198] width 319 height 36
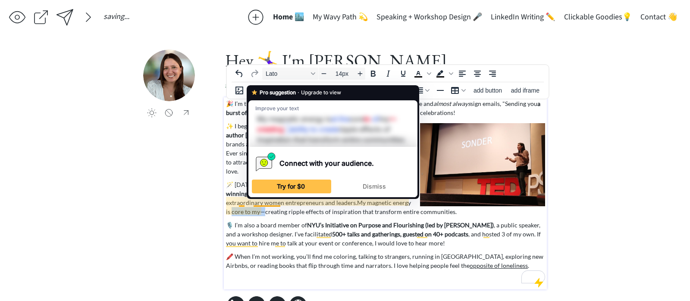
drag, startPoint x: 227, startPoint y: 204, endPoint x: 259, endPoint y: 203, distance: 31.9
click at [259, 203] on p "🪄 Today, I’m the Head of Community at Dreamers & Doers , an award-winning, high…" at bounding box center [385, 198] width 319 height 36
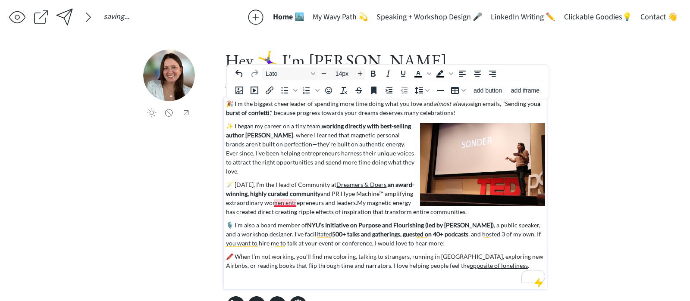
click at [283, 203] on p "🪄 Today, I’m the Head of Community at Dreamers & Doers , an award-winning, high…" at bounding box center [385, 198] width 319 height 36
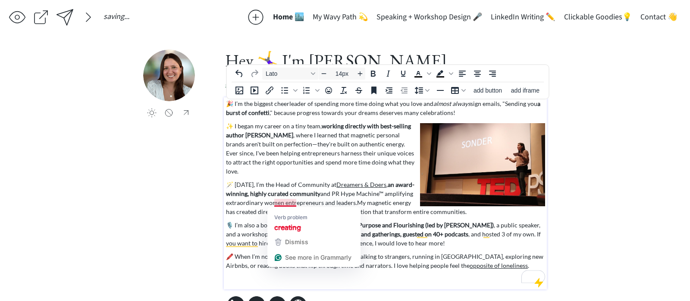
click at [283, 203] on p "🪄 Today, I’m the Head of Community at Dreamers & Doers , an award-winning, high…" at bounding box center [385, 198] width 319 height 36
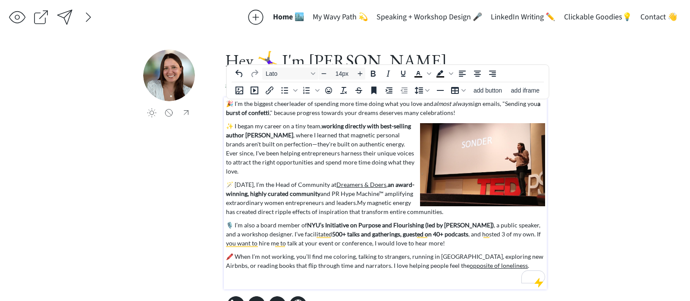
click at [284, 209] on p "🪄 Today, I’m the Head of Community at Dreamers & Doers , an award-winning, high…" at bounding box center [385, 198] width 319 height 36
click at [268, 205] on p "🪄 Today, I’m the Head of Community at Dreamers & Doers , an award-winning, high…" at bounding box center [385, 198] width 319 height 36
drag, startPoint x: 274, startPoint y: 215, endPoint x: 321, endPoint y: 204, distance: 48.1
click at [321, 204] on p "🪄 Today, I’m the Head of Community at Dreamers & Doers , an award-winning, high…" at bounding box center [385, 198] width 319 height 36
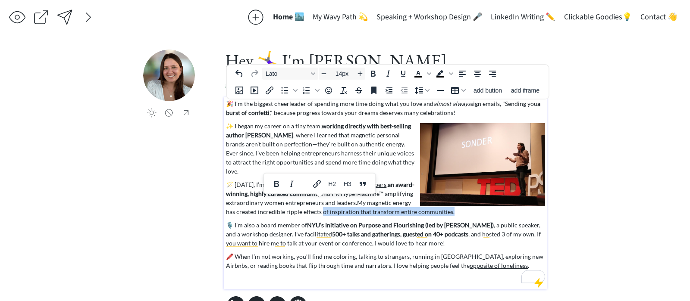
click at [321, 204] on p "🪄 Today, I’m the Head of Community at Dreamers & Doers , an award-winning, high…" at bounding box center [385, 198] width 319 height 36
drag, startPoint x: 321, startPoint y: 211, endPoint x: 357, endPoint y: 203, distance: 37.1
click at [357, 203] on p "🪄 Today, I’m the Head of Community at Dreamers & Doers , an award-winning, high…" at bounding box center [385, 198] width 319 height 36
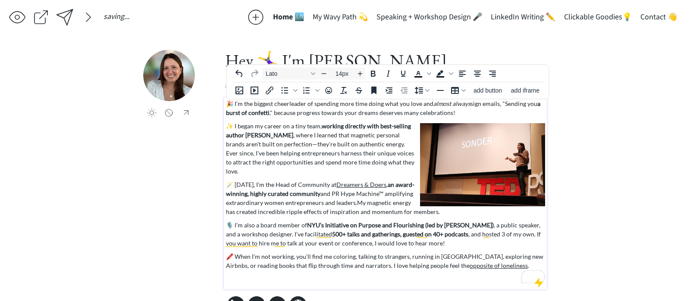
click at [241, 204] on p "🪄 Today, I’m the Head of Community at Dreamers & Doers , an award-winning, high…" at bounding box center [385, 198] width 319 height 36
click at [235, 204] on p "🪄 Today, I’m the Head of Community at Dreamers & Doers , an award-winning, high…" at bounding box center [385, 198] width 319 height 36
drag, startPoint x: 257, startPoint y: 204, endPoint x: 212, endPoint y: 204, distance: 44.8
click at [212, 204] on div "click to upload a picture Hey 🤸‍♀️ I'm Taylor Harrington a NYC-based community …" at bounding box center [344, 183] width 403 height 267
click at [250, 206] on p "🪄 Today, I’m the Head of Community at Dreamers & Doers , an award-winning, high…" at bounding box center [385, 198] width 319 height 36
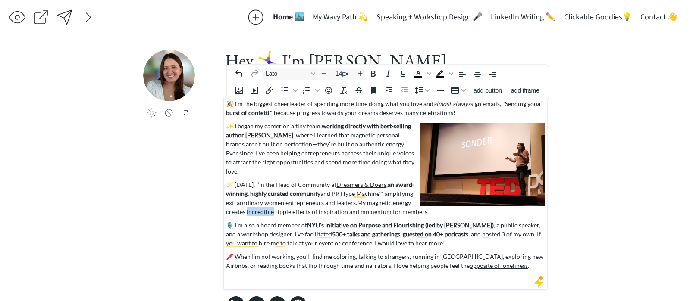
click at [250, 206] on p "🪄 Today, I’m the Head of Community at Dreamers & Doers , an award-winning, high…" at bounding box center [385, 198] width 319 height 36
click at [268, 207] on div "🎉 I’m the biggest cheerleader of spending more time doing what you love and alm…" at bounding box center [385, 191] width 319 height 184
click at [315, 201] on p "🪄 Today, I’m the Head of Community at Dreamers & Doers , an award-winning, high…" at bounding box center [385, 198] width 319 height 36
click at [295, 221] on p "🎙️ I’m also a board member of NYU’s Initiative on Purpose and Flourishing (led …" at bounding box center [385, 234] width 319 height 27
click at [244, 133] on strong "working directly with best-selling author [PERSON_NAME]" at bounding box center [318, 130] width 185 height 16
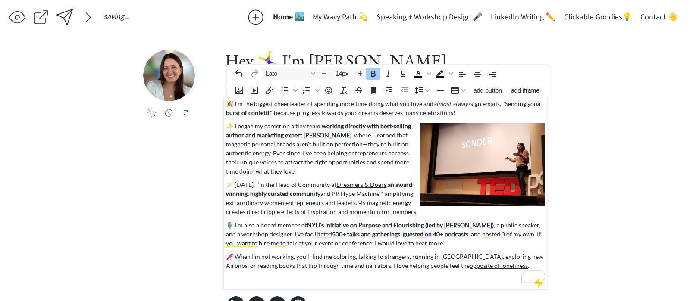
click at [296, 134] on strong "working directly with best-selling author and marketing expert Seth Godin" at bounding box center [318, 130] width 185 height 16
click at [383, 144] on p "✨ I began my career on a tiny team, working directly with best-selling author a…" at bounding box center [385, 149] width 319 height 54
click at [266, 154] on p "✨ I began my career on a tiny team, working directly with best-selling author a…" at bounding box center [385, 149] width 319 height 54
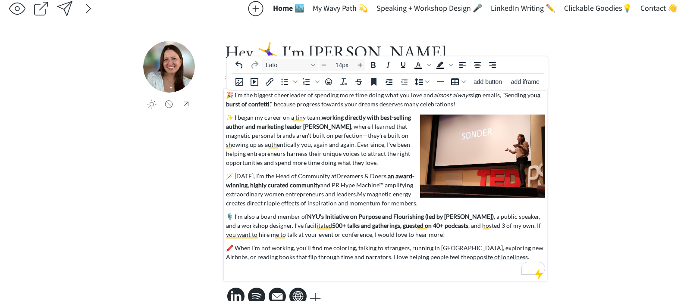
scroll to position [10, 0]
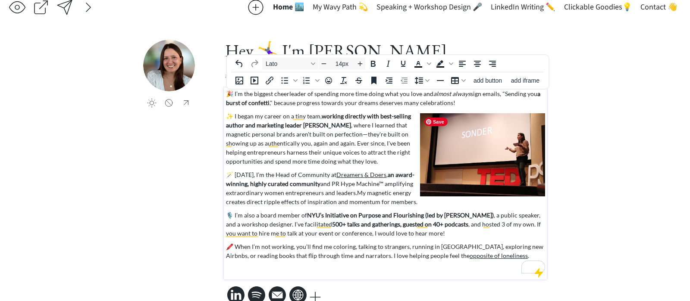
click at [362, 126] on p "✨ I began my career on a tiny team, working directly with best-selling author a…" at bounding box center [385, 139] width 319 height 54
click at [269, 144] on p "✨ I began my career on a tiny team, working directly with best-selling author a…" at bounding box center [385, 139] width 319 height 54
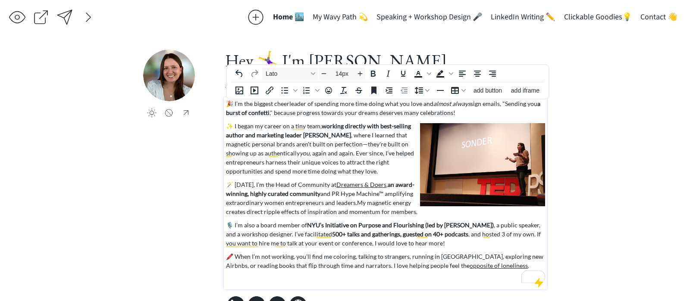
scroll to position [10, 0]
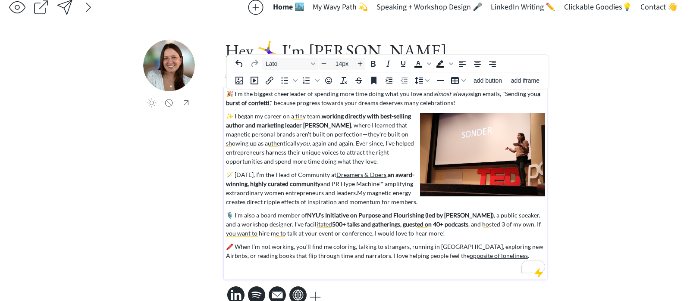
click at [378, 166] on p "✨ I began my career on a tiny team, working directly with best-selling author a…" at bounding box center [385, 139] width 319 height 54
drag, startPoint x: 378, startPoint y: 163, endPoint x: 260, endPoint y: 162, distance: 117.2
click at [260, 162] on p "✨ I began my career on a tiny team, working directly with best-selling author a…" at bounding box center [385, 139] width 319 height 54
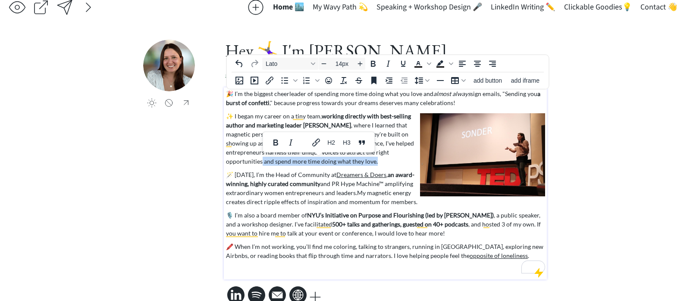
click at [260, 162] on p "✨ I began my career on a tiny team, working directly with best-selling author a…" at bounding box center [385, 139] width 319 height 54
drag, startPoint x: 260, startPoint y: 162, endPoint x: 372, endPoint y: 160, distance: 112.1
click at [372, 160] on p "✨ I began my career on a tiny team, working directly with best-selling author a…" at bounding box center [385, 139] width 319 height 54
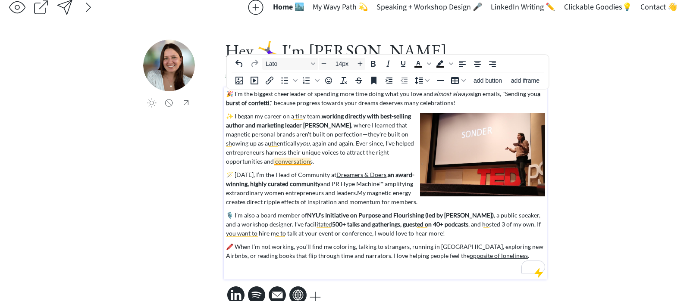
click at [295, 160] on p "✨ I began my career on a tiny team, working directly with best-selling author a…" at bounding box center [385, 139] width 319 height 54
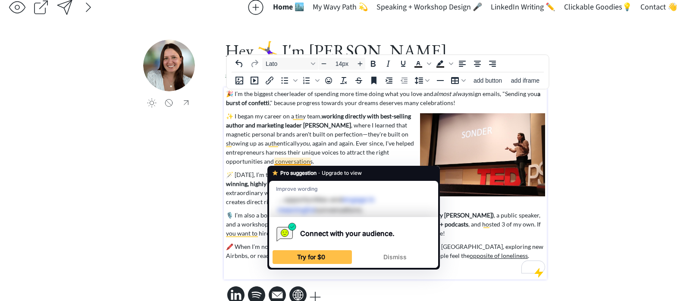
click at [295, 160] on p "✨ I began my career on a tiny team, working directly with best-selling author a…" at bounding box center [385, 139] width 319 height 54
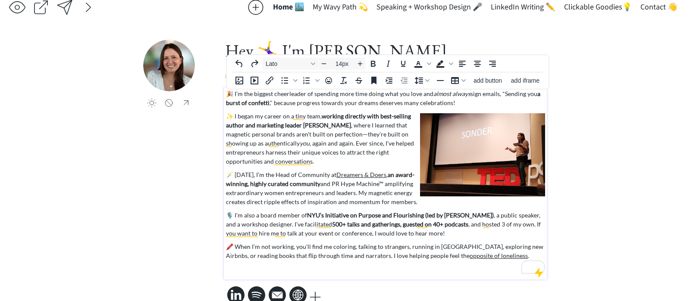
click at [372, 194] on p "🪄 [DATE], I’m the Head of Community at Dreamers & Doers , an award-winning, hig…" at bounding box center [385, 188] width 319 height 36
click at [364, 194] on p "🪄 [DATE], I’m the Head of Community at Dreamers & Doers , an award-winning, hig…" at bounding box center [385, 188] width 319 height 36
click at [375, 192] on p "🪄 Today, I’m the Head of Community at Dreamers & Doers , an award-winning, high…" at bounding box center [385, 188] width 319 height 36
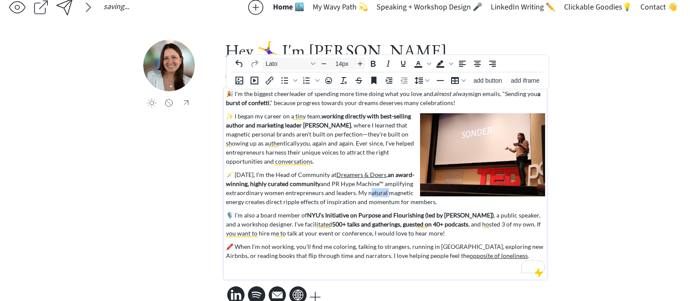
click at [375, 192] on p "🪄 Today, I’m the Head of Community at Dreamers & Doers , an award-winning, high…" at bounding box center [385, 188] width 319 height 36
click at [262, 203] on p "🪄 Today, I’m the Head of Community at Dreamers & Doers , an award-winning, high…" at bounding box center [385, 188] width 319 height 36
click at [269, 201] on p "🪄 Today, I’m the Head of Community at Dreamers & Doers , an award-winning, high…" at bounding box center [385, 188] width 319 height 36
click at [309, 201] on p "🪄 Today, I’m the Head of Community at Dreamers & Doers , an award-winning, high…" at bounding box center [385, 188] width 319 height 36
click at [276, 204] on p "🪄 Today, I’m the Head of Community at Dreamers & Doers , an award-winning, high…" at bounding box center [385, 188] width 319 height 36
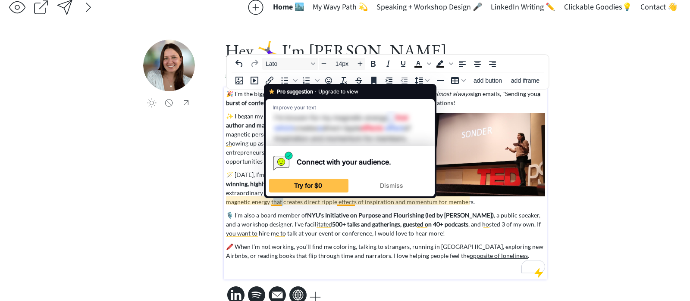
click at [276, 204] on p "🪄 Today, I’m the Head of Community at Dreamers & Doers , an award-winning, high…" at bounding box center [385, 188] width 319 height 36
click at [311, 212] on strong "NYU’s Initiative on Purpose and Flourishing (led by [PERSON_NAME])" at bounding box center [400, 215] width 187 height 7
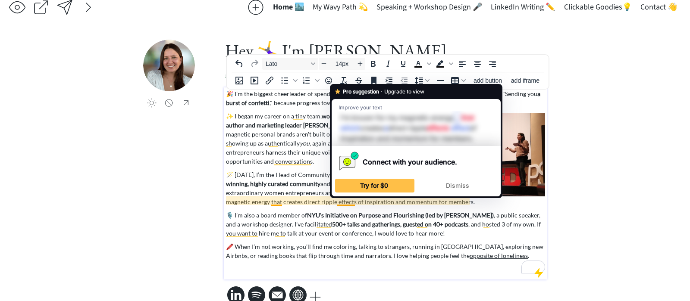
click at [362, 229] on p "🎙️ I’m also a board member of NYU’s Initiative on Purpose and Flourishing (led …" at bounding box center [385, 224] width 319 height 27
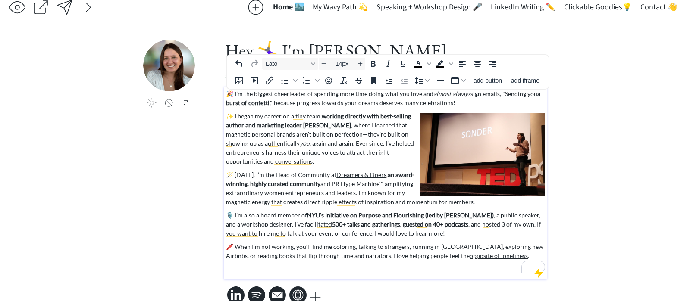
click at [408, 103] on p "🎉 I’m the biggest cheerleader of spending more time doing what you love and alm…" at bounding box center [385, 98] width 319 height 18
drag, startPoint x: 417, startPoint y: 92, endPoint x: 313, endPoint y: 96, distance: 104.4
click at [313, 96] on p "🎉 I’m the biggest cheerleader of spending more time doing what you love and alm…" at bounding box center [385, 98] width 319 height 18
drag, startPoint x: 296, startPoint y: 103, endPoint x: 355, endPoint y: 101, distance: 58.6
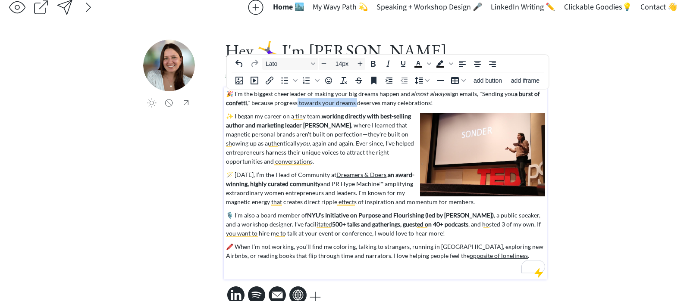
click at [355, 101] on p "🎉 I’m the biggest cheerleader of making your big dreams happen and almost alway…" at bounding box center [385, 98] width 319 height 18
click at [328, 105] on p "🎉 I’m the biggest cheerleader of making your big dreams happen and almost alway…" at bounding box center [385, 98] width 319 height 18
click at [327, 105] on p "🎉 I’m the biggest cheerleader of making your big dreams happen and almost alway…" at bounding box center [385, 98] width 319 height 18
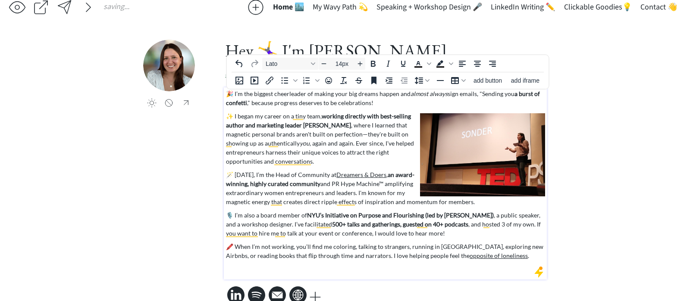
click at [369, 104] on p "🎉 I’m the biggest cheerleader of making your big dreams happen and almost alway…" at bounding box center [385, 98] width 319 height 18
click at [260, 104] on p "🎉 I’m the biggest cheerleader of making your big dreams happen and almost alway…" at bounding box center [385, 98] width 319 height 18
click at [249, 102] on strong "burst of confetti." P" at bounding box center [383, 98] width 314 height 16
drag, startPoint x: 245, startPoint y: 102, endPoint x: 255, endPoint y: 103, distance: 9.5
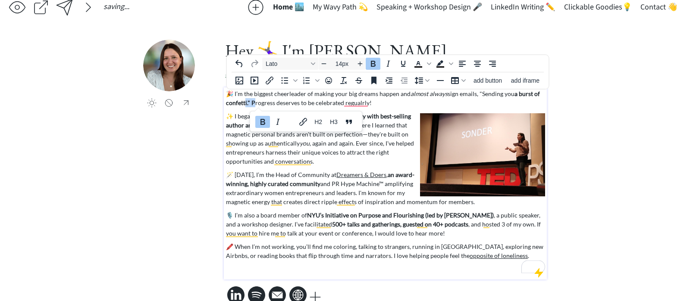
click at [255, 103] on p "🎉 I’m the biggest cheerleader of making your big dreams happen and almost alway…" at bounding box center [385, 98] width 319 height 18
drag, startPoint x: 254, startPoint y: 103, endPoint x: 247, endPoint y: 105, distance: 7.5
click at [247, 105] on strong "burst of confetti." P" at bounding box center [383, 98] width 314 height 16
click at [374, 62] on icon "Bold" at bounding box center [373, 64] width 5 height 6
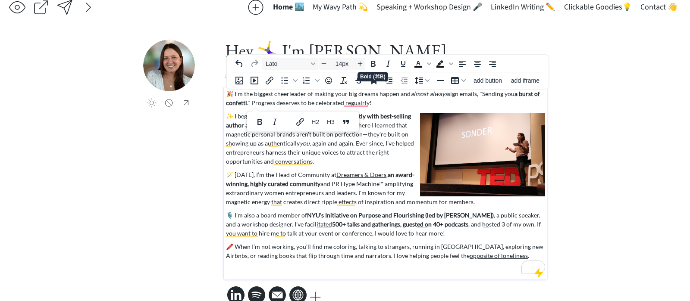
click at [378, 113] on strong "working directly with best-selling author and marketing leader [PERSON_NAME]" at bounding box center [318, 120] width 185 height 16
click at [351, 100] on p "🎉 I’m the biggest cheerleader of making your big dreams happen and almost alway…" at bounding box center [385, 98] width 319 height 18
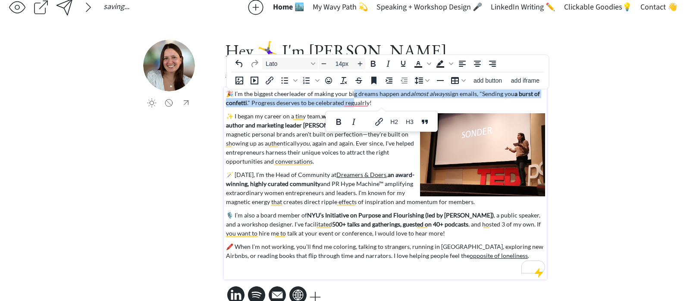
click at [352, 106] on p "🎉 I’m the biggest cheerleader of making your big dreams happen and almost alway…" at bounding box center [385, 98] width 319 height 18
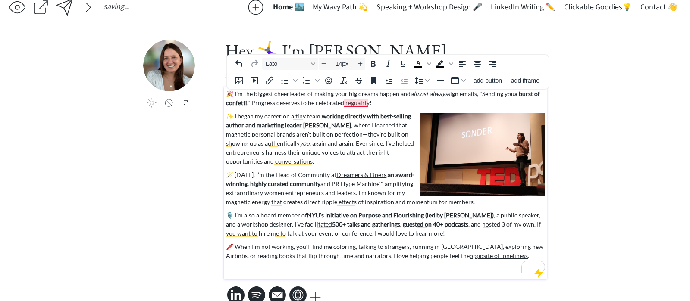
click at [350, 101] on p "🎉 I’m the biggest cheerleader of making your big dreams happen and almost alway…" at bounding box center [385, 98] width 319 height 18
click at [401, 107] on p "🎉 I’m the biggest cheerleader of making your big dreams happen and almost alway…" at bounding box center [385, 98] width 319 height 18
click at [458, 95] on p "🎉 I’m the biggest cheerleader of making your big dreams happen and almost alway…" at bounding box center [385, 98] width 319 height 18
click at [256, 105] on p "🎉 I’m the biggest cheerleader of making your big dreams happen and almost alway…" at bounding box center [385, 98] width 319 height 18
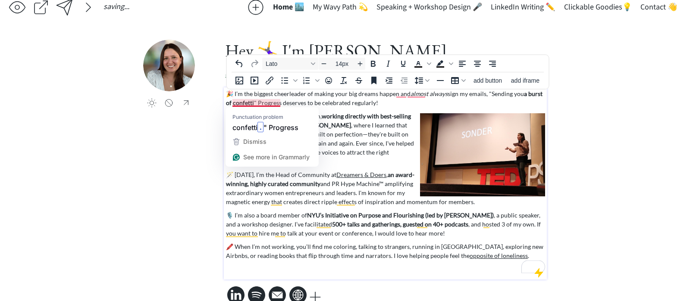
click at [259, 102] on p "🎉 I’m the biggest cheerleader of making your big dreams happen and almost alway…" at bounding box center [385, 98] width 319 height 18
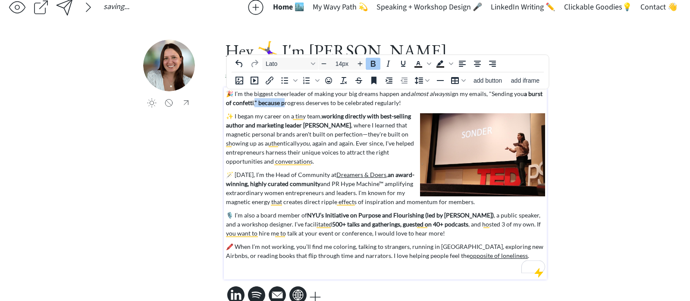
drag, startPoint x: 283, startPoint y: 104, endPoint x: 254, endPoint y: 103, distance: 29.3
click at [254, 103] on p "🎉 I’m the biggest cheerleader of making your big dreams happen and almost alway…" at bounding box center [385, 98] width 319 height 18
click at [267, 120] on icon "Bold" at bounding box center [267, 122] width 10 height 10
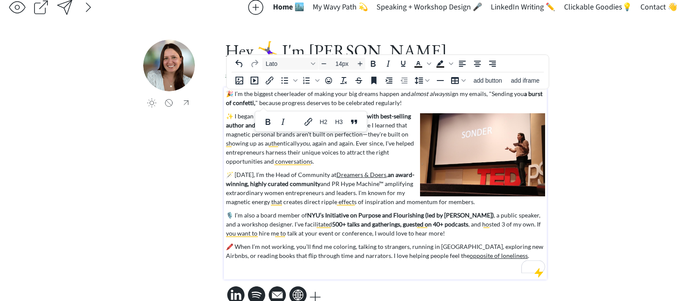
click at [332, 102] on p "🎉 I’m the biggest cheerleader of making your big dreams happen and almost alway…" at bounding box center [385, 98] width 319 height 18
click at [253, 104] on p "🎉 I’m the biggest cheerleader of making your big dreams happen and almost alway…" at bounding box center [385, 98] width 319 height 18
click at [266, 119] on icon "Bold" at bounding box center [266, 122] width 5 height 6
click at [321, 100] on p "🎉 I’m the biggest cheerleader of making your big dreams happen and almost alway…" at bounding box center [385, 98] width 319 height 18
click at [377, 101] on p "🎉 I’m the biggest cheerleader of making your big dreams happen and almost alway…" at bounding box center [385, 98] width 319 height 18
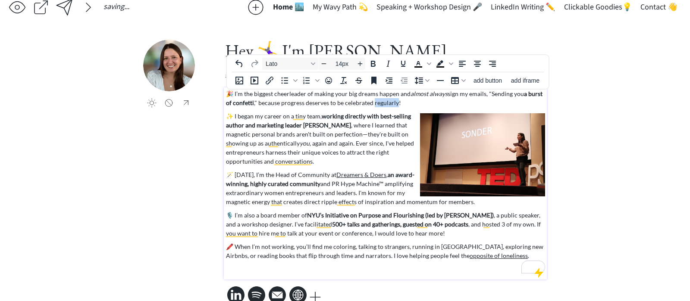
click at [377, 101] on p "🎉 I’m the biggest cheerleader of making your big dreams happen and almost alway…" at bounding box center [385, 98] width 319 height 18
click at [303, 103] on p "🎉 I’m the biggest cheerleader of making your big dreams happen and almost alway…" at bounding box center [385, 98] width 319 height 18
click at [339, 106] on p "🎉 I’m the biggest cheerleader of making your big dreams happen and almost alway…" at bounding box center [385, 98] width 319 height 18
click at [369, 103] on p "🎉 I’m the biggest cheerleader of making your big dreams happen and almost alway…" at bounding box center [385, 98] width 319 height 18
click at [371, 103] on p "🎉 I’m the biggest cheerleader of making your big dreams happen and almost alway…" at bounding box center [385, 98] width 319 height 18
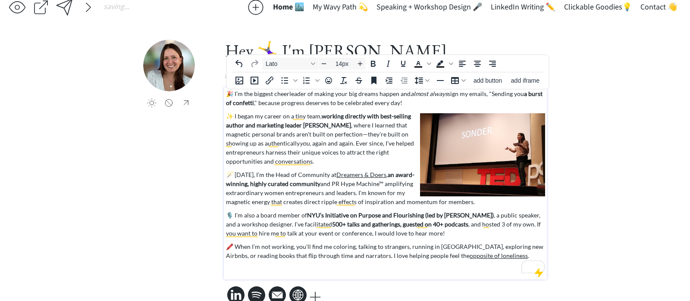
click at [280, 103] on p "🎉 I’m the biggest cheerleader of making your big dreams happen and almost alway…" at bounding box center [385, 98] width 319 height 18
drag, startPoint x: 372, startPoint y: 103, endPoint x: 399, endPoint y: 103, distance: 26.3
click at [399, 103] on p "🎉 I’m the biggest cheerleader of making your big dreams happen and almost alway…" at bounding box center [385, 98] width 319 height 18
click at [284, 102] on p "🎉 I’m the biggest cheerleader of making your big dreams happen and almost alway…" at bounding box center [385, 98] width 319 height 18
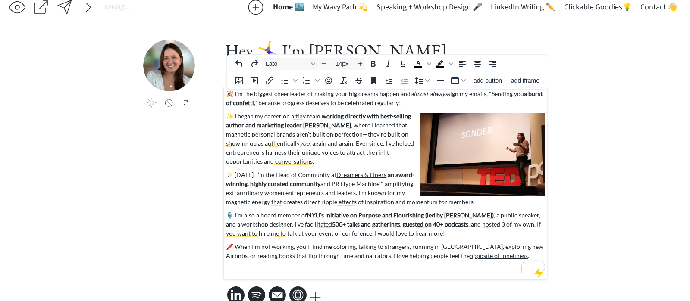
click at [345, 106] on p "🎉 I’m the biggest cheerleader of making your big dreams happen and almost alway…" at bounding box center [385, 98] width 319 height 18
click at [280, 103] on p "🎉 I’m the biggest cheerleader of making your big dreams happen and almost alway…" at bounding box center [385, 98] width 319 height 18
drag, startPoint x: 317, startPoint y: 105, endPoint x: 344, endPoint y: 106, distance: 26.3
click at [345, 106] on p "🎉 I’m the biggest cheerleader of making your big dreams happen and almost alway…" at bounding box center [385, 98] width 319 height 18
drag, startPoint x: 386, startPoint y: 103, endPoint x: 409, endPoint y: 103, distance: 23.3
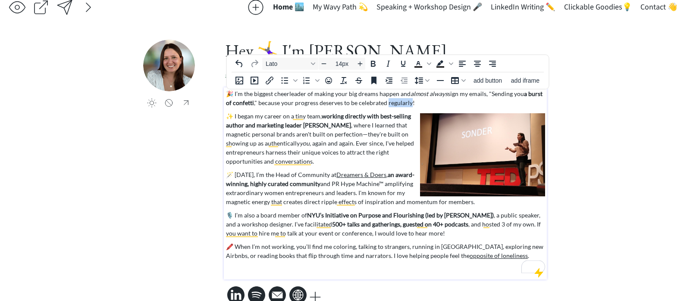
click at [409, 103] on p "🎉 I’m the biggest cheerleader of making your big dreams happen and almost alway…" at bounding box center [385, 98] width 319 height 18
click at [275, 103] on p "🎉 I’m the biggest cheerleader of making your big dreams happen and almost alway…" at bounding box center [385, 98] width 319 height 18
click at [256, 103] on p "🎉 I’m the biggest cheerleader of making your big dreams happen and almost alway…" at bounding box center [385, 98] width 319 height 18
click at [289, 109] on div "🎉 I’m the biggest cheerleader of making your big dreams happen and almost alway…" at bounding box center [385, 181] width 319 height 184
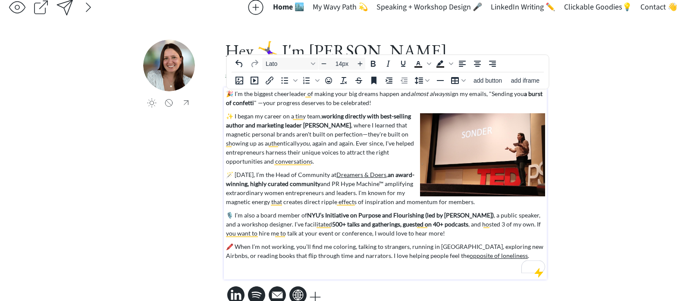
click at [269, 104] on p "🎉 I’m the biggest cheerleader of making your big dreams happen and almost alway…" at bounding box center [385, 98] width 319 height 18
click at [322, 105] on p "🎉 I’m the biggest cheerleader of making your big dreams happen and almost alway…" at bounding box center [385, 98] width 319 height 18
click at [386, 104] on p "🎉 I’m the biggest cheerleader of making your big dreams happen and almost alway…" at bounding box center [385, 98] width 319 height 18
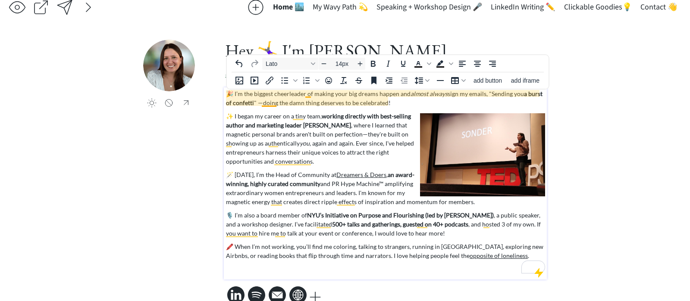
click at [263, 106] on p "🎉 I’m the biggest cheerleader of making your big dreams happen and almost alway…" at bounding box center [385, 98] width 319 height 18
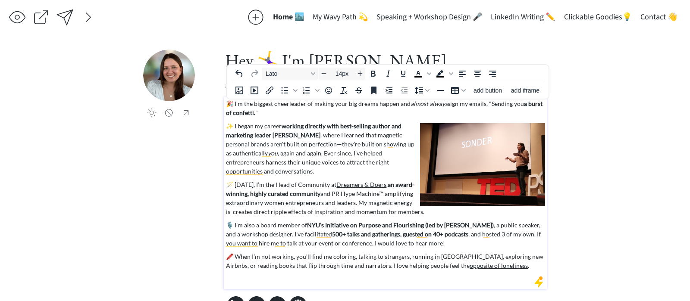
scroll to position [22, 0]
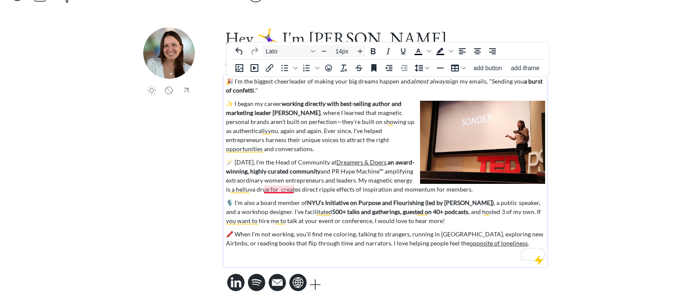
click at [274, 187] on p "🪄 [DATE], I’m the Head of Community at Dreamers & Doers , an award-winning, hig…" at bounding box center [385, 176] width 319 height 36
click at [283, 190] on p "🪄 [DATE], I’m the Head of Community at Dreamers & Doers , an award-winning, hig…" at bounding box center [385, 176] width 319 height 36
click at [298, 189] on p "🪄 [DATE], I’m the Head of Community at Dreamers & Doers , an award-winning, hig…" at bounding box center [385, 176] width 319 height 36
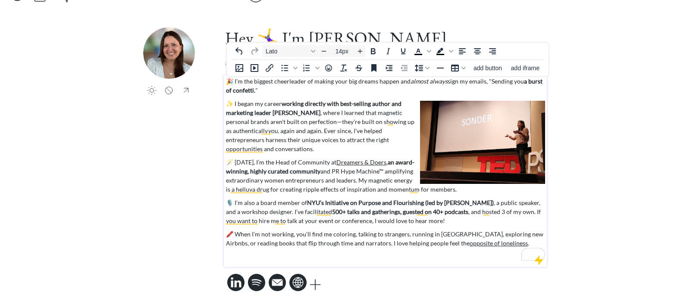
click at [334, 191] on p "🪄 [DATE], I’m the Head of Community at Dreamers & Doers , an award-winning, hig…" at bounding box center [385, 176] width 319 height 36
drag, startPoint x: 408, startPoint y: 190, endPoint x: 443, endPoint y: 190, distance: 34.9
click at [443, 190] on p "🪄 [DATE], I’m the Head of Community at Dreamers & Doers , an award-winning, hig…" at bounding box center [385, 176] width 319 height 36
click at [431, 192] on p "🪄 [DATE], I’m the Head of Community at Dreamers & Doers , an award-winning, hig…" at bounding box center [385, 176] width 319 height 36
click at [263, 189] on p "🪄 [DATE], I’m the Head of Community at Dreamers & Doers , an award-winning, hig…" at bounding box center [385, 176] width 319 height 36
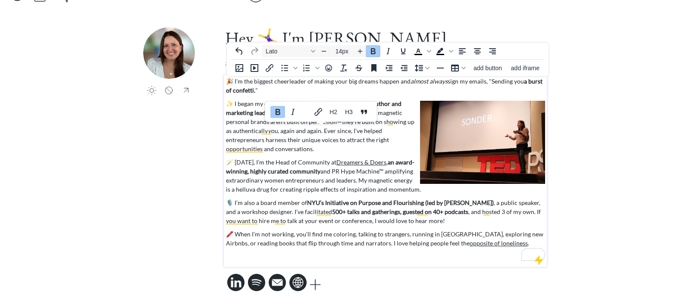
drag, startPoint x: 412, startPoint y: 191, endPoint x: 232, endPoint y: 103, distance: 200.1
click at [232, 103] on div "🎉 I’m the biggest cheerleader of making your big dreams happen and almost alway…" at bounding box center [385, 169] width 319 height 184
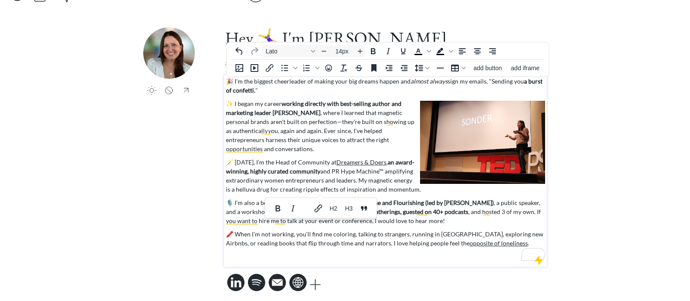
click at [245, 108] on p "✨ I began my career working directly with best-selling author and marketing lea…" at bounding box center [385, 126] width 319 height 54
click at [255, 204] on p "🎙️ I’m also a board member of NYU’s Initiative on Purpose and Flourishing (led …" at bounding box center [385, 211] width 319 height 27
click at [258, 203] on p "🎙️ I’m also a board member of NYU’s Initiative on Purpose and Flourishing (led …" at bounding box center [385, 211] width 319 height 27
click at [394, 224] on p "🎙️ I’m also a proud board member of NYU’s Initiative on Purpose and Flourishing…" at bounding box center [385, 211] width 319 height 27
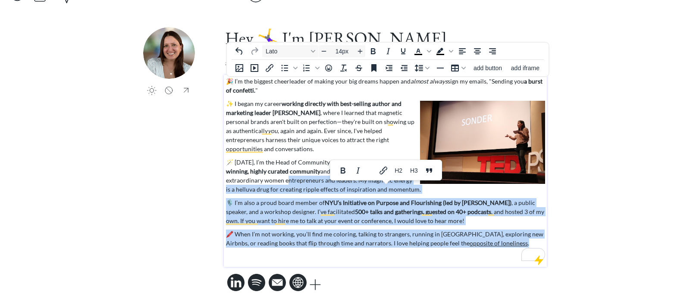
drag, startPoint x: 504, startPoint y: 244, endPoint x: 285, endPoint y: 184, distance: 227.4
click at [285, 183] on div "🎉 I’m the biggest cheerleader of making your big dreams happen and almost alway…" at bounding box center [385, 169] width 319 height 184
click at [286, 212] on p "🎙️ I’m also a proud board member of NYU’s Initiative on Purpose and Flourishing…" at bounding box center [385, 211] width 319 height 27
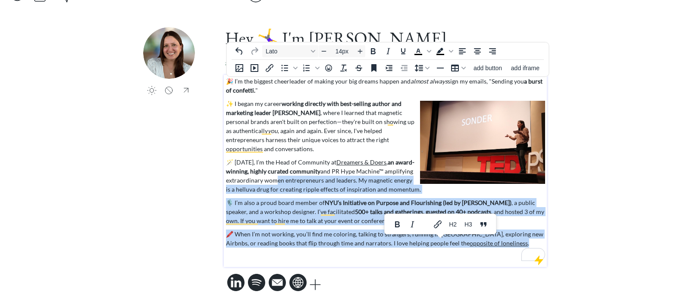
drag, startPoint x: 515, startPoint y: 247, endPoint x: 276, endPoint y: 206, distance: 241.8
click at [272, 180] on div "🎉 I’m the biggest cheerleader of making your big dreams happen and almost alway…" at bounding box center [385, 169] width 319 height 184
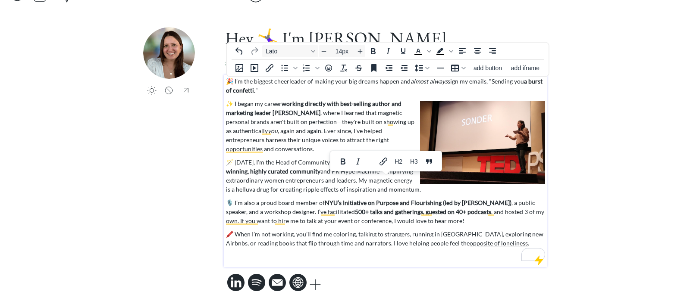
click at [271, 259] on body "saving & publishing saved & published! 👍 saving... Home 🏙️ My Wavy Path 💫 Speak…" at bounding box center [345, 128] width 690 height 301
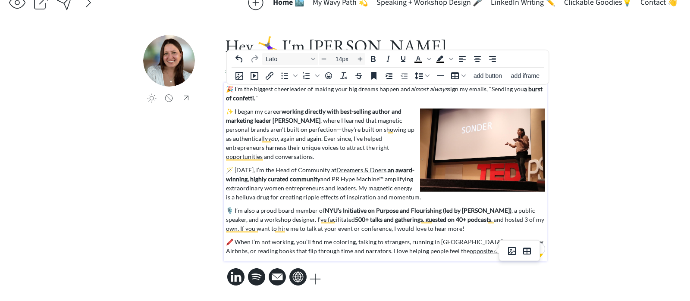
scroll to position [14, 0]
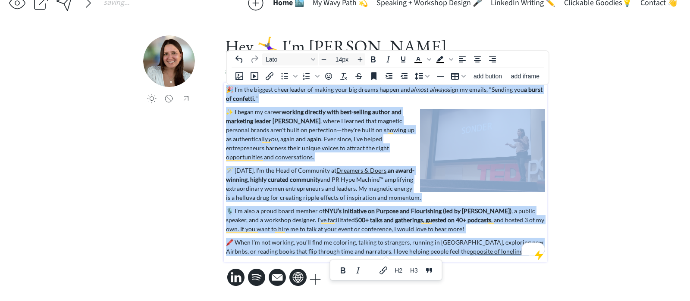
drag, startPoint x: 421, startPoint y: 237, endPoint x: 216, endPoint y: 84, distance: 256.3
click at [216, 84] on div "click to upload a picture Hey 🤸‍♀️ I'm [PERSON_NAME] a [GEOGRAPHIC_DATA]-based …" at bounding box center [344, 161] width 403 height 253
copy div "🎉 L’i dol sitamet consectetur ad elitse doei tem incidi utlabo etd magnaa enima…"
click at [338, 141] on p "✨ I began my career working directly with best-selling author and marketing lea…" at bounding box center [385, 134] width 319 height 54
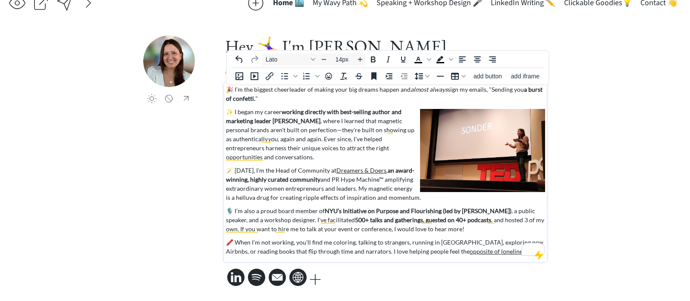
click at [597, 109] on div "saving & publishing saved & published! 👍 saving... Home 🏙️ My Wavy Path 💫 Speak…" at bounding box center [345, 144] width 690 height 316
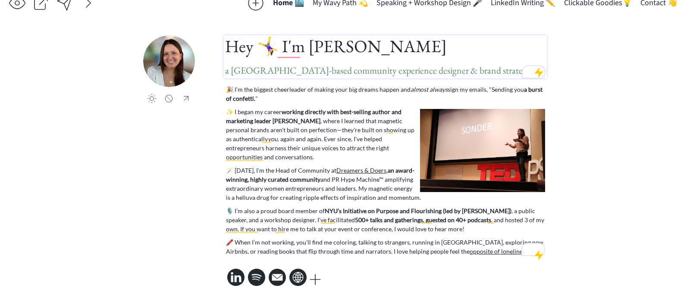
click at [397, 66] on span "a [GEOGRAPHIC_DATA]-based community experience designer & brand strategist" at bounding box center [380, 70] width 310 height 12
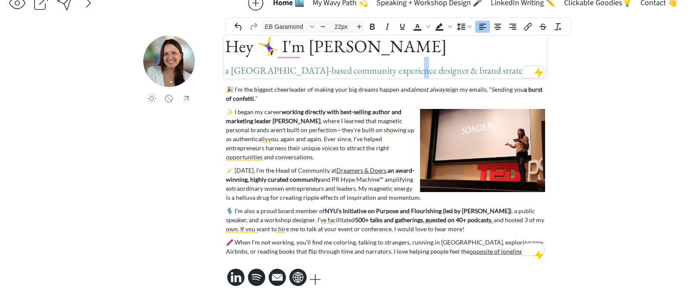
click at [397, 66] on span "a [GEOGRAPHIC_DATA]-based community experience designer & brand strategist" at bounding box center [380, 70] width 310 height 12
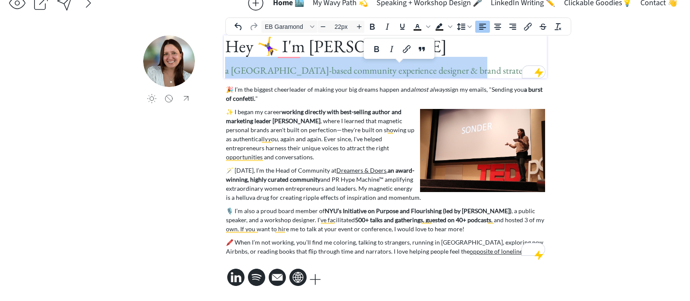
drag, startPoint x: 457, startPoint y: 71, endPoint x: 214, endPoint y: 76, distance: 243.1
click at [214, 76] on div "click to upload a picture Hey 🤸‍♀️ I'm [PERSON_NAME] a [GEOGRAPHIC_DATA]-based …" at bounding box center [344, 161] width 403 height 253
copy span "a [GEOGRAPHIC_DATA]-based community experience designer & brand strategist"
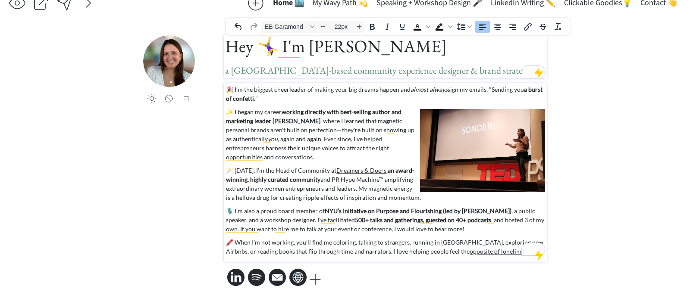
click at [307, 88] on p "🎉 I’m the biggest cheerleader of making your big dreams happen and almost alway…" at bounding box center [385, 94] width 319 height 18
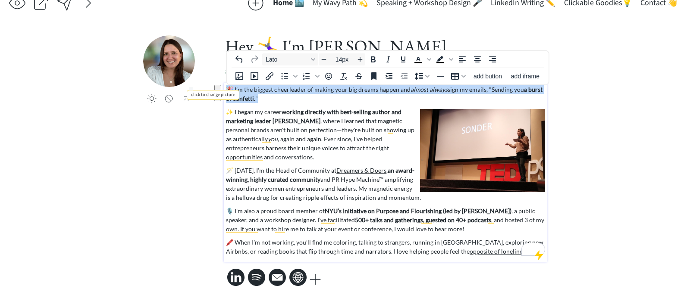
drag, startPoint x: 293, startPoint y: 101, endPoint x: 206, endPoint y: 78, distance: 89.5
click at [206, 78] on div "click to upload a picture Hey 🤸‍♀️ I'm [PERSON_NAME] a [GEOGRAPHIC_DATA]-based …" at bounding box center [344, 161] width 403 height 253
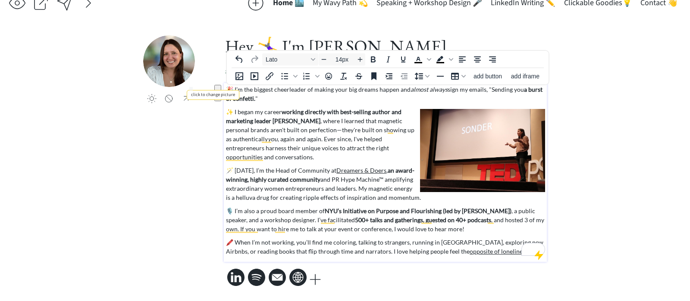
scroll to position [0, 0]
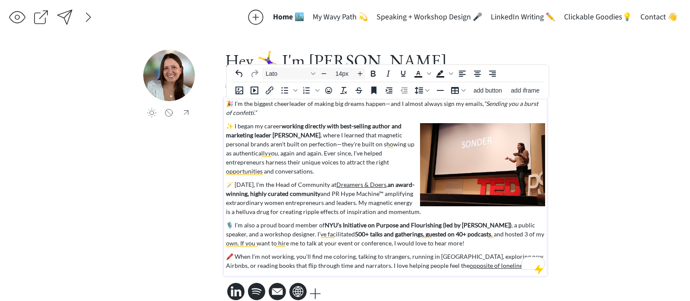
click at [394, 105] on p "🎉 I’m the biggest cheerleader of making big dreams happen—and I almost always s…" at bounding box center [385, 108] width 319 height 18
drag, startPoint x: 358, startPoint y: 115, endPoint x: 468, endPoint y: 105, distance: 110.3
click at [468, 105] on p "🎉 I’m the biggest cheerleader of making big dreams happen—I almost always sign …" at bounding box center [385, 108] width 319 height 18
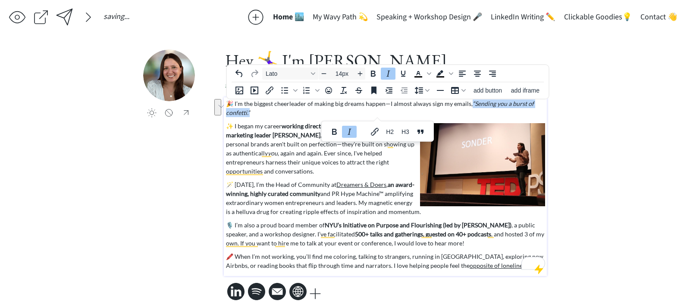
click at [389, 76] on icon "Italic" at bounding box center [388, 74] width 10 height 10
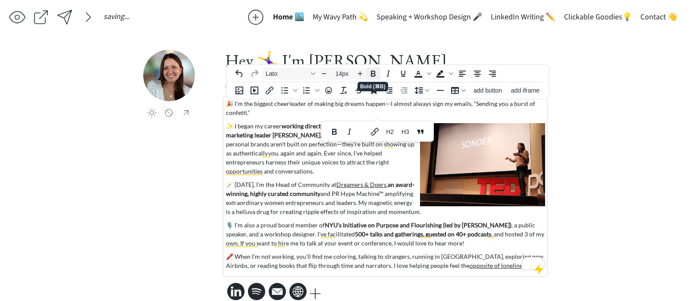
click at [375, 73] on icon "Bold" at bounding box center [373, 74] width 10 height 10
click at [291, 111] on p "🎉 I’m the biggest cheerleader of making big dreams happen—I almost always sign …" at bounding box center [385, 108] width 319 height 18
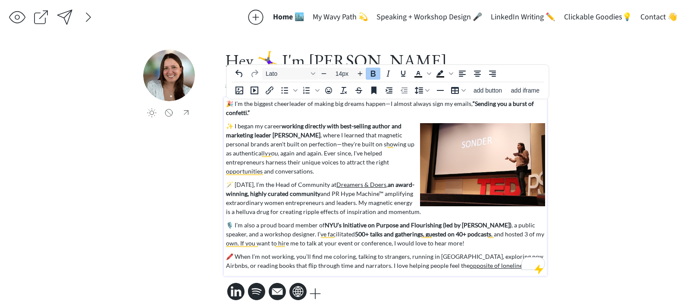
click at [386, 105] on p "🎉 I’m the biggest cheerleader of making big dreams happen—I almost always sign …" at bounding box center [385, 108] width 319 height 18
click at [370, 114] on p "🎉 I’m the biggest cheerleader of making big dreams happen. I almost always sign…" at bounding box center [385, 108] width 319 height 18
click at [323, 202] on p "🪄 [DATE], I’m the Head of Community at Dreamers & Doers , an award-winning, hig…" at bounding box center [385, 198] width 319 height 36
click at [379, 200] on p "🪄 [DATE], I’m the Head of Community at Dreamers & Doers , an award-winning, hig…" at bounding box center [385, 198] width 319 height 36
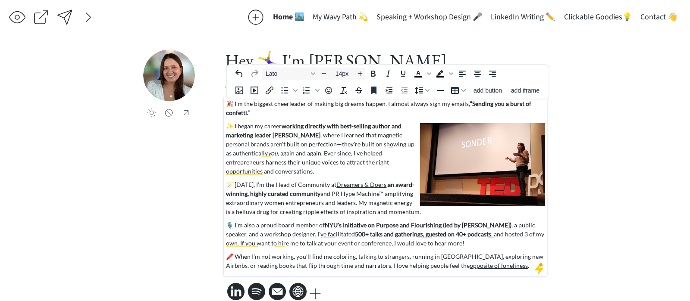
click at [358, 204] on p "🪄 [DATE], I’m the Head of Community at Dreamers & Doers , an award-winning, hig…" at bounding box center [385, 198] width 319 height 36
drag, startPoint x: 413, startPoint y: 212, endPoint x: 224, endPoint y: 214, distance: 189.2
click at [224, 214] on div "🎉 I’m the biggest cheerleader of making big dreams happen. I almost always sign…" at bounding box center [385, 186] width 323 height 179
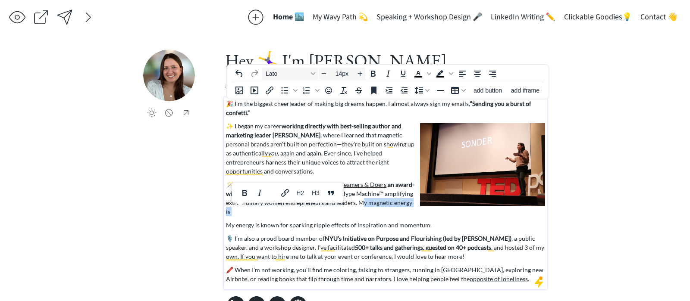
drag, startPoint x: 227, startPoint y: 224, endPoint x: 356, endPoint y: 202, distance: 131.6
click at [356, 202] on div "🎉 I’m the biggest cheerleader of making big dreams happen. I almost always sign…" at bounding box center [385, 191] width 319 height 184
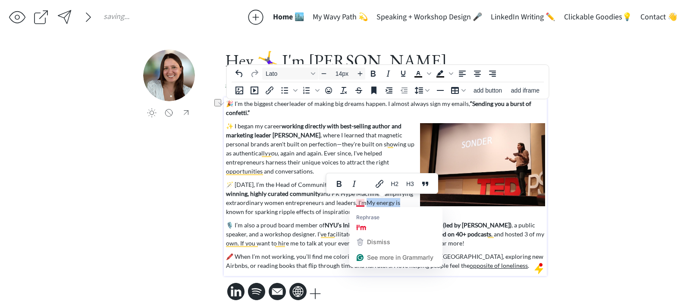
drag, startPoint x: 401, startPoint y: 203, endPoint x: 361, endPoint y: 203, distance: 40.5
click at [361, 203] on p "🪄 [DATE], I’m the Head of Community at Dreamers & Doers , an award-winning, hig…" at bounding box center [385, 198] width 319 height 36
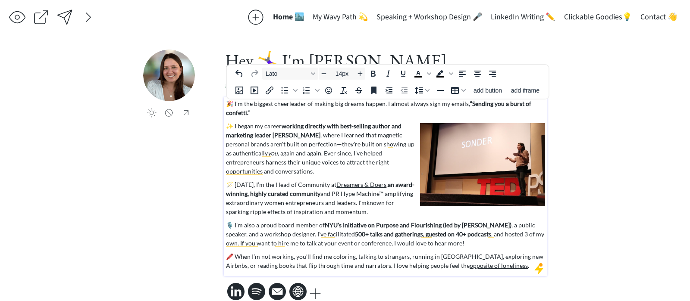
click at [395, 202] on p "🪄 [DATE], I’m the Head of Community at Dreamers & Doers , an award-winning, hig…" at bounding box center [385, 198] width 319 height 36
click at [373, 217] on div "🎉 I’m the biggest cheerleader of making big dreams happen. I almost always sign…" at bounding box center [385, 184] width 319 height 171
click at [357, 205] on p "🪄 [DATE], I’m the Head of Community at Dreamers & Doers , an award-winning, hig…" at bounding box center [385, 198] width 319 height 36
click at [355, 205] on p "🪄 [DATE], I’m the Head of Community at Dreamers & Doers , an award-winning, hig…" at bounding box center [385, 198] width 319 height 36
click at [364, 204] on span "known for my infectious energy and sparking ripple effects of inspiration and m…" at bounding box center [326, 207] width 200 height 16
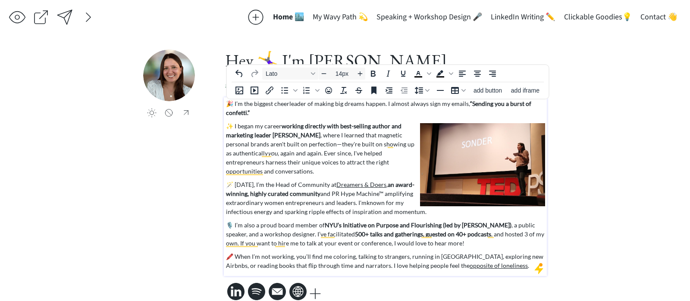
click at [237, 213] on span "known for my infectious energy and sparking ripple effects of inspiration and m…" at bounding box center [326, 207] width 200 height 16
click at [290, 230] on p "🎙️ I’m also a proud board member of NYU’s Initiative on Purpose and Flourishing…" at bounding box center [385, 234] width 319 height 27
drag, startPoint x: 353, startPoint y: 203, endPoint x: 322, endPoint y: 205, distance: 31.9
click at [322, 205] on p "🪄 [DATE], I’m the Head of Community at Dreamers & Doers , an award-winning, hig…" at bounding box center [385, 198] width 319 height 36
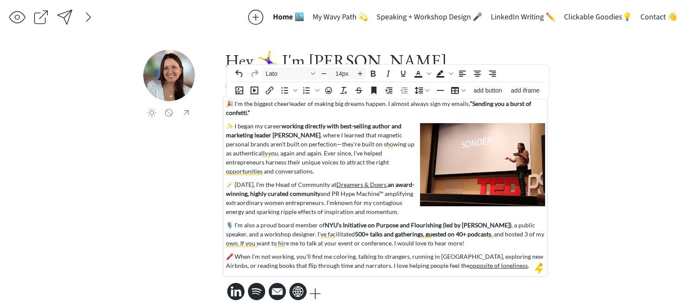
click at [326, 203] on p "🪄 [DATE], I’m the Head of Community at Dreamers & Doers , an award-winning, hig…" at bounding box center [385, 198] width 319 height 36
drag, startPoint x: 325, startPoint y: 203, endPoint x: 403, endPoint y: 209, distance: 77.8
click at [403, 209] on p "🪄 [DATE], I’m the Head of Community at Dreamers & Doers , an award-winning, hig…" at bounding box center [385, 198] width 319 height 36
copy p "I'm known for my contagious energy and sparking ripple effects of inspiration a…"
click at [325, 203] on p "🪄 [DATE], I’m the Head of Community at Dreamers & Doers , an award-winning, hig…" at bounding box center [385, 198] width 319 height 36
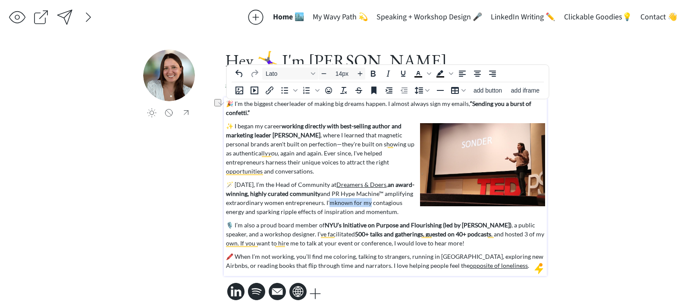
drag, startPoint x: 326, startPoint y: 203, endPoint x: 366, endPoint y: 205, distance: 39.7
click at [366, 205] on p "🪄 [DATE], I’m the Head of Community at Dreamers & Doers , an award-winning, hig…" at bounding box center [385, 198] width 319 height 36
click at [366, 205] on span "known for my contagious energy and sparking ripple effects of inspiration and m…" at bounding box center [314, 207] width 176 height 16
drag, startPoint x: 402, startPoint y: 212, endPoint x: 328, endPoint y: 204, distance: 74.2
click at [324, 204] on p "🪄 [DATE], I’m the Head of Community at Dreamers & Doers , an award-winning, hig…" at bounding box center [385, 198] width 319 height 36
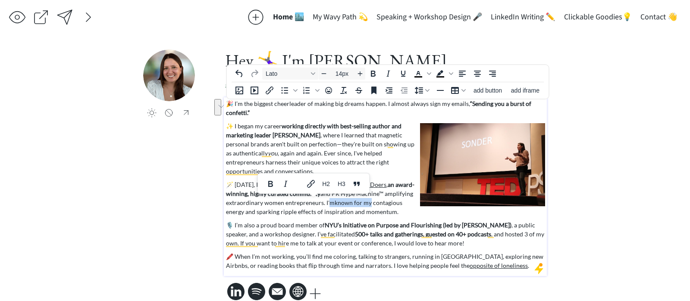
click at [380, 204] on span "known for my contagious energy and sparking ripple effects of inspiration and m…" at bounding box center [314, 207] width 176 height 16
click at [392, 212] on span "known for my contagious energy and sparking ripple effects of inspiration and m…" at bounding box center [314, 207] width 176 height 16
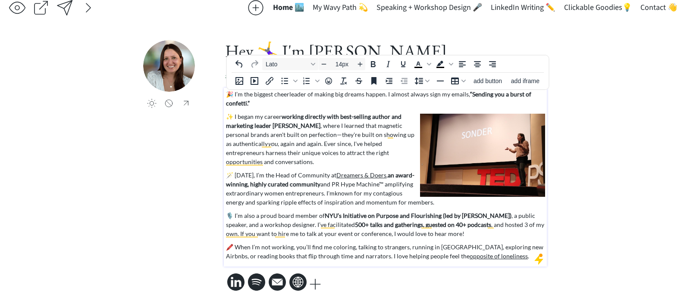
scroll to position [14, 0]
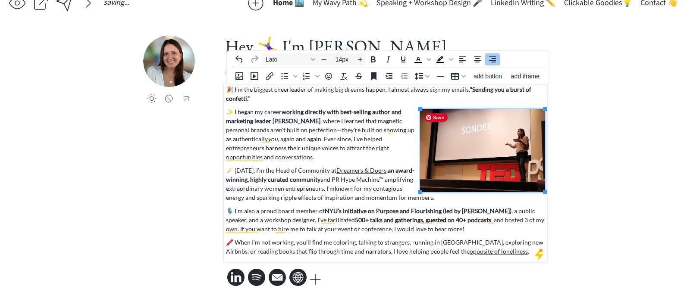
click at [412, 223] on p "🎙️ I’m also a proud board member of NYU’s Initiative on Purpose and Flourishing…" at bounding box center [385, 219] width 319 height 27
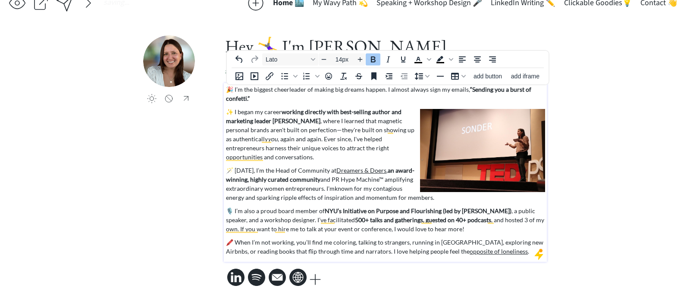
click at [293, 229] on p "🎙️ I’m also a proud board member of NYU’s Initiative on Purpose and Flourishing…" at bounding box center [385, 219] width 319 height 27
click at [448, 197] on p "🪄 [DATE], I’m the Head of Community at Dreamers & Doers , an award-winning, hig…" at bounding box center [385, 184] width 319 height 36
click at [172, 216] on div "click to upload a picture Hey 🤸‍♀️ I'm [PERSON_NAME] a [GEOGRAPHIC_DATA]-based …" at bounding box center [344, 161] width 403 height 253
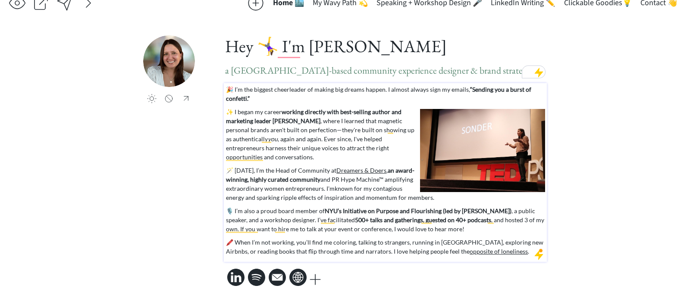
scroll to position [0, 0]
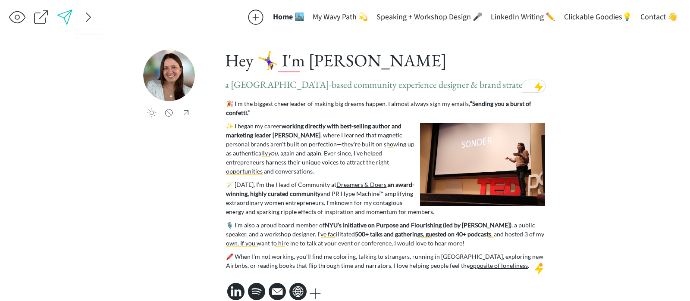
click at [66, 16] on div at bounding box center [64, 17] width 17 height 17
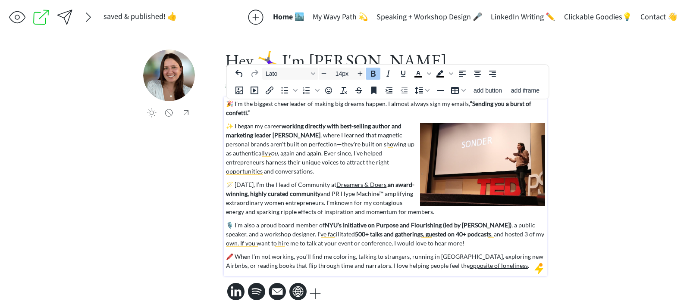
click at [392, 113] on p "🎉 I’m the biggest cheerleader of making big dreams happen. I almost always sign…" at bounding box center [385, 108] width 319 height 18
click at [390, 105] on p "🎉 I’m the biggest cheerleader of making big dreams happen. I almost always sign…" at bounding box center [385, 108] width 319 height 18
click at [385, 105] on p "🎉 I’m the biggest cheerleader of making big dreams happen. I almost always sign…" at bounding box center [385, 108] width 319 height 18
drag, startPoint x: 395, startPoint y: 104, endPoint x: 431, endPoint y: 102, distance: 35.8
click at [431, 102] on p "🎉 I’m the biggest cheerleader of making big dreams happen and almost always sig…" at bounding box center [385, 108] width 319 height 18
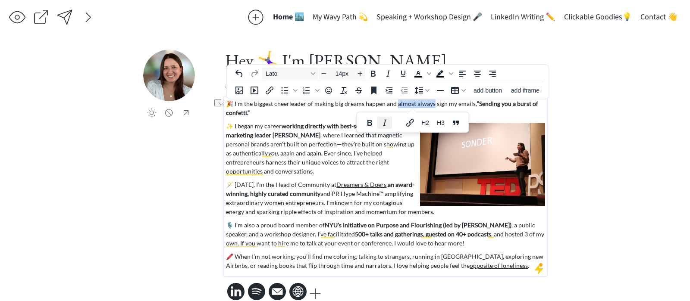
click at [383, 123] on icon "Italic" at bounding box center [384, 123] width 10 height 10
click at [300, 119] on div "🎉 I’m the biggest cheerleader of making big dreams happen and almost always sig…" at bounding box center [385, 184] width 319 height 171
click at [274, 146] on p "✨ I began my career working directly with best-selling author and marketing lea…" at bounding box center [385, 149] width 319 height 54
drag, startPoint x: 349, startPoint y: 145, endPoint x: 356, endPoint y: 147, distance: 6.6
click at [356, 147] on p "✨ I began my career working directly with best-selling author and marketing lea…" at bounding box center [385, 149] width 319 height 54
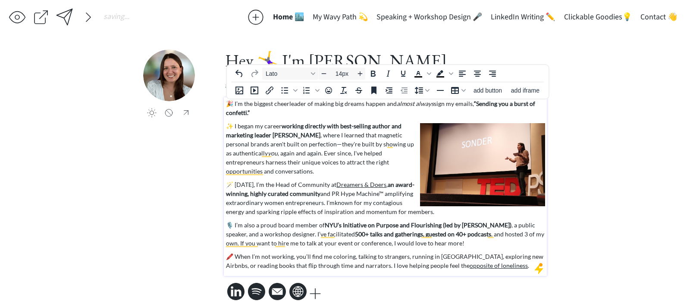
click at [303, 138] on p "✨ I began my career working directly with best-selling author and marketing lea…" at bounding box center [385, 149] width 319 height 54
click at [300, 144] on p "✨ I began my career working directly with best-selling author and marketing lea…" at bounding box center [385, 149] width 319 height 54
click at [291, 172] on p "✨ I began my career working directly with best-selling author and marketing lea…" at bounding box center [385, 149] width 319 height 54
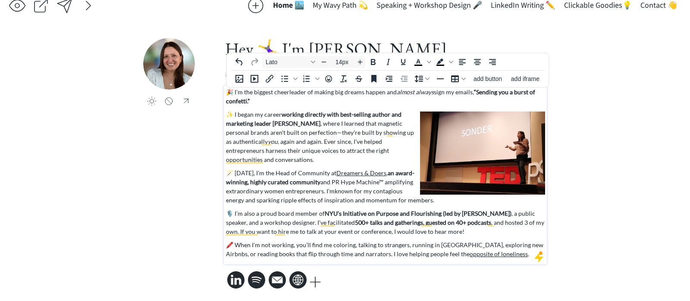
scroll to position [14, 0]
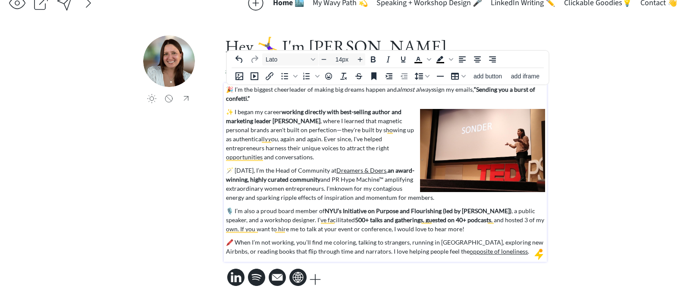
click at [338, 191] on span "known for my contagious energy and sparking ripple effects of inspiration and m…" at bounding box center [330, 193] width 208 height 16
click at [335, 191] on span "known for my contagious energy and sparking ripple effects of inspiration and m…" at bounding box center [330, 193] width 208 height 16
drag, startPoint x: 323, startPoint y: 187, endPoint x: 362, endPoint y: 188, distance: 38.4
click at [362, 188] on p "🪄 [DATE], I’m the Head of Community at Dreamers & Doers , an award-winning, hig…" at bounding box center [385, 184] width 319 height 36
click at [362, 188] on span "known for my contagious energy and sparking ripple effects of inspiration and m…" at bounding box center [330, 193] width 208 height 16
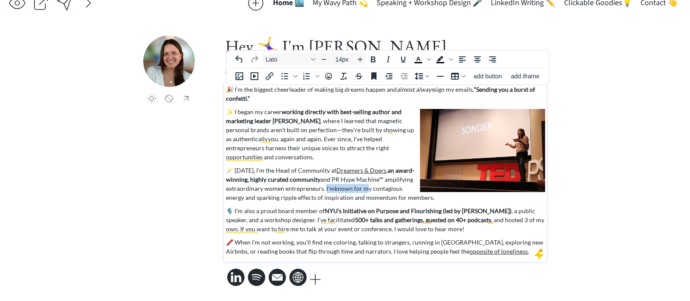
drag, startPoint x: 322, startPoint y: 188, endPoint x: 431, endPoint y: 200, distance: 110.5
click at [431, 200] on p "🪄 [DATE], I’m the Head of Community at Dreamers & Doers , an award-winning, hig…" at bounding box center [385, 184] width 319 height 36
copy p ". I'm known for my contagious energy and sparking ripple effects of inspiration…"
click at [336, 196] on span "known for my contagious energy and sparking ripple effects of inspiration and m…" at bounding box center [330, 193] width 208 height 16
drag, startPoint x: 328, startPoint y: 188, endPoint x: 436, endPoint y: 197, distance: 108.1
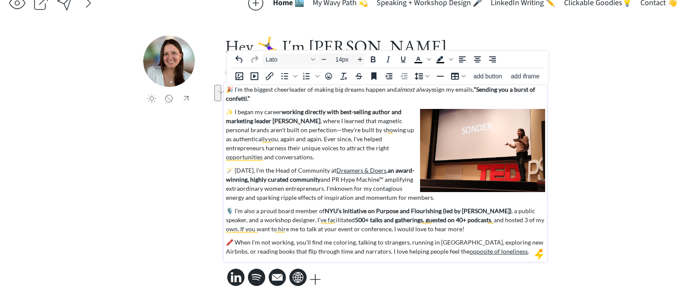
click at [436, 197] on p "🪄 [DATE], I’m the Head of Community at Dreamers & Doers , an award-winning, hig…" at bounding box center [385, 184] width 319 height 36
click at [325, 187] on p "🪄 [DATE], I’m the Head of Community at Dreamers & Doers , an award-winning, hig…" at bounding box center [385, 184] width 319 height 36
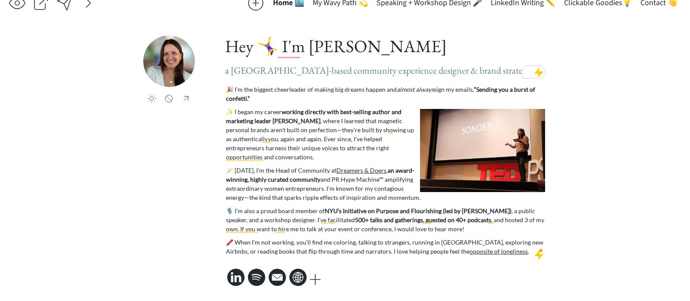
click at [131, 203] on div "saving & publishing saved & published! 👍 saving... Home 🏙️ My Wavy Path 💫 Speak…" at bounding box center [345, 144] width 690 height 316
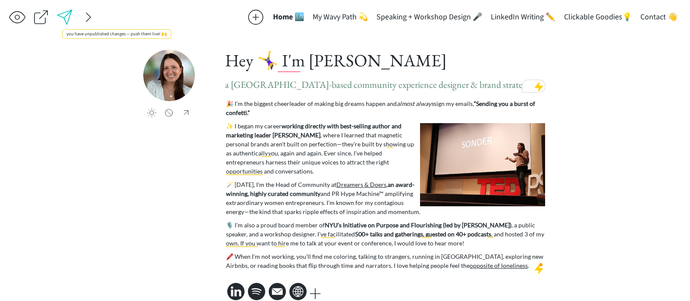
click at [60, 14] on div at bounding box center [64, 17] width 17 height 17
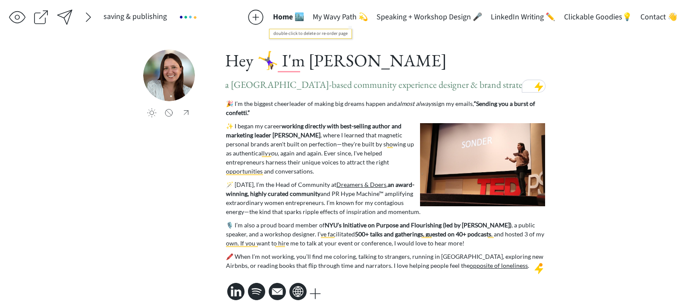
click at [355, 16] on button "My Wavy Path 💫" at bounding box center [340, 17] width 64 height 17
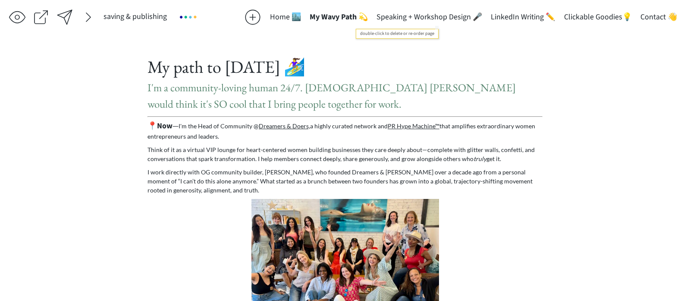
click at [398, 16] on button "Speaking + Workshop Design 🎤" at bounding box center [429, 17] width 114 height 17
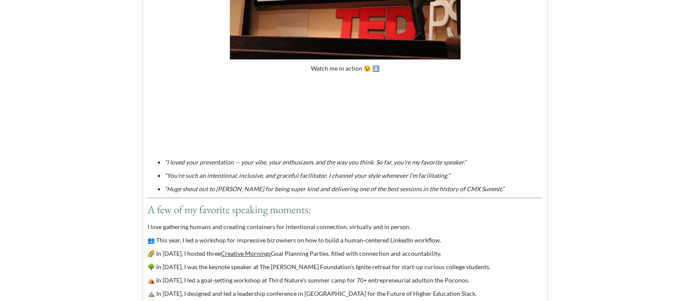
scroll to position [298, 0]
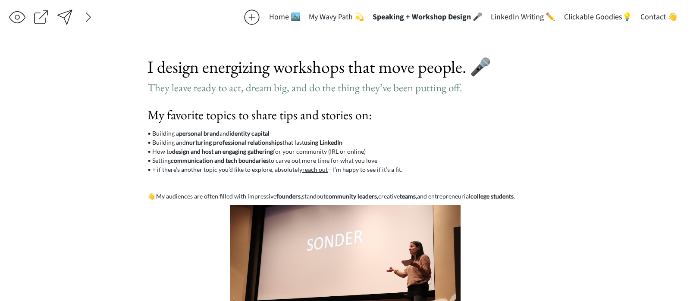
click at [284, 12] on button "Home 🏙️" at bounding box center [285, 17] width 40 height 17
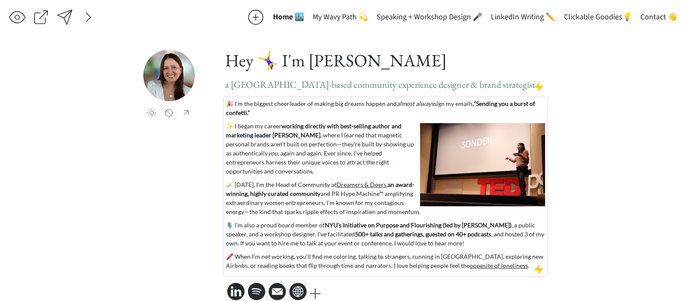
scroll to position [14, 0]
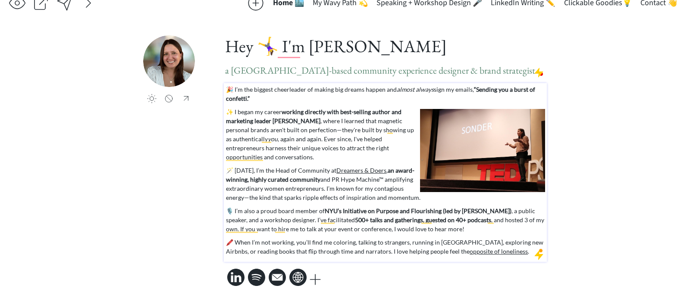
click at [254, 255] on p "🖍️ When I’m not working, you’ll find me coloring, talking to strangers, running…" at bounding box center [385, 247] width 319 height 18
click at [254, 260] on div "🎉 I’m the biggest cheerleader of making big dreams happen and almost always sig…" at bounding box center [385, 172] width 323 height 179
click at [516, 252] on p "🖍️ When I’m not working, you’ll find me coloring, talking to strangers, running…" at bounding box center [385, 247] width 319 height 18
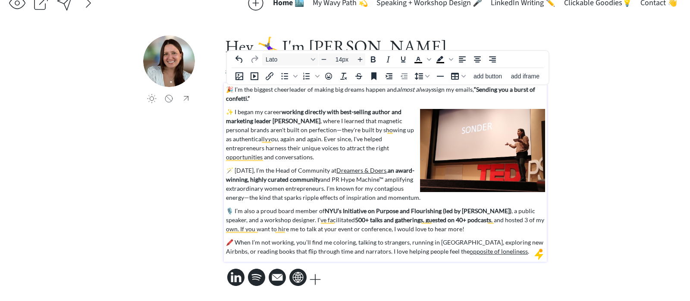
click at [617, 156] on div "saving & publishing saved & published! 👍 saving... Home 🏙️ My Wavy Path 💫 Speak…" at bounding box center [345, 144] width 690 height 316
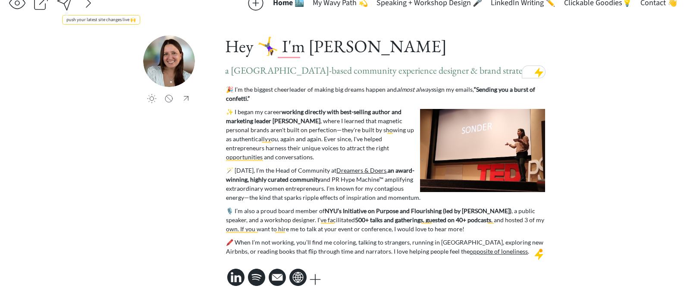
click at [66, 7] on div at bounding box center [64, 2] width 17 height 17
click at [66, 4] on div at bounding box center [64, 2] width 17 height 17
